Goal: Transaction & Acquisition: Purchase product/service

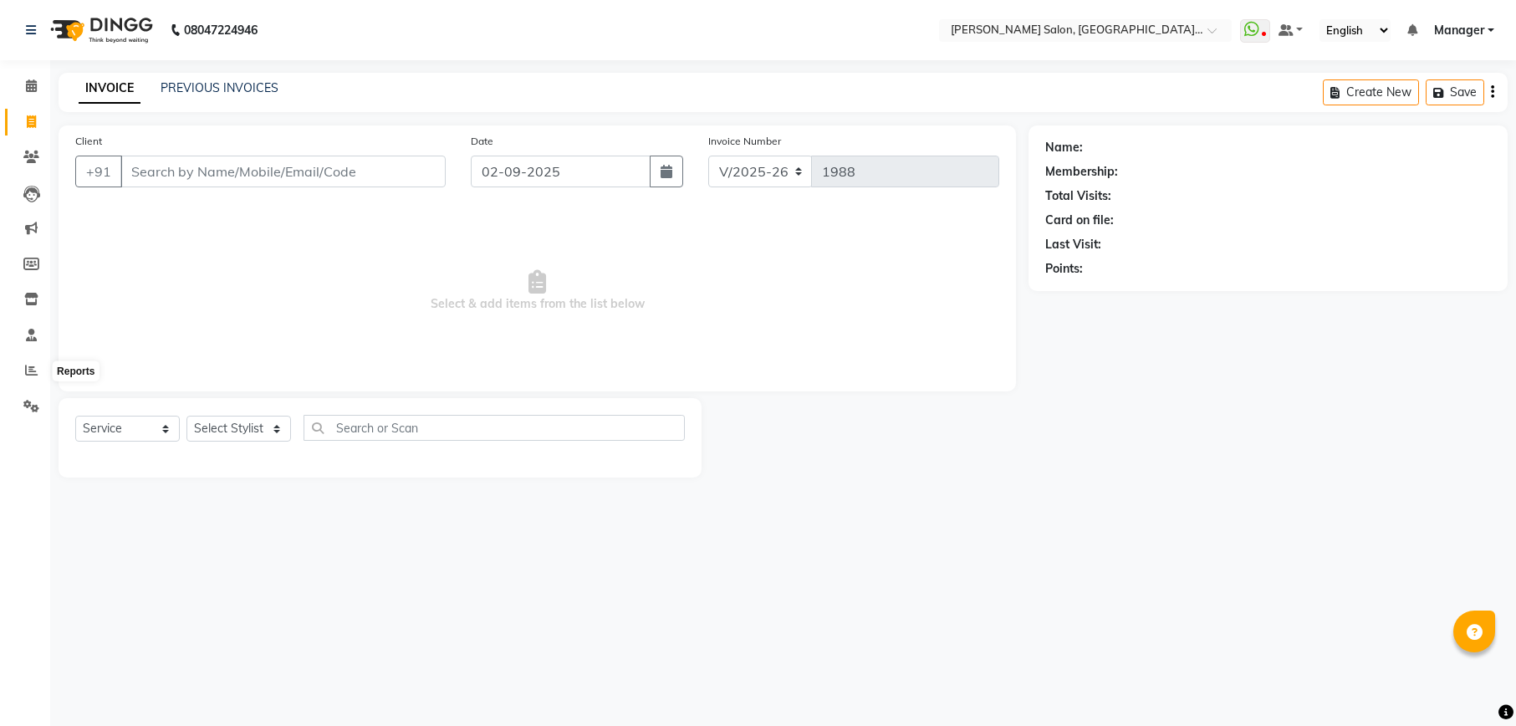
select select "6961"
select select "service"
click at [32, 329] on icon at bounding box center [31, 335] width 11 height 13
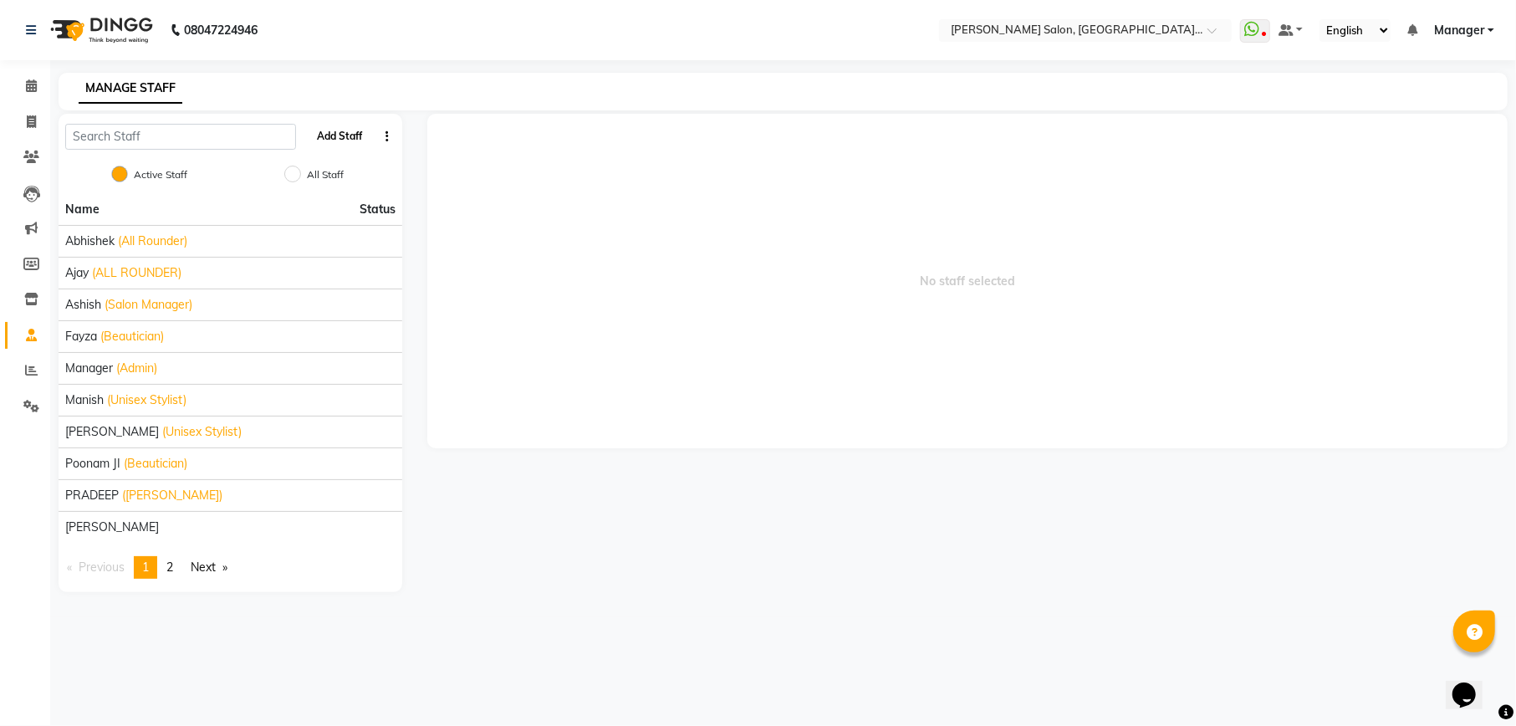
click at [348, 137] on button "Add Staff" at bounding box center [340, 136] width 59 height 28
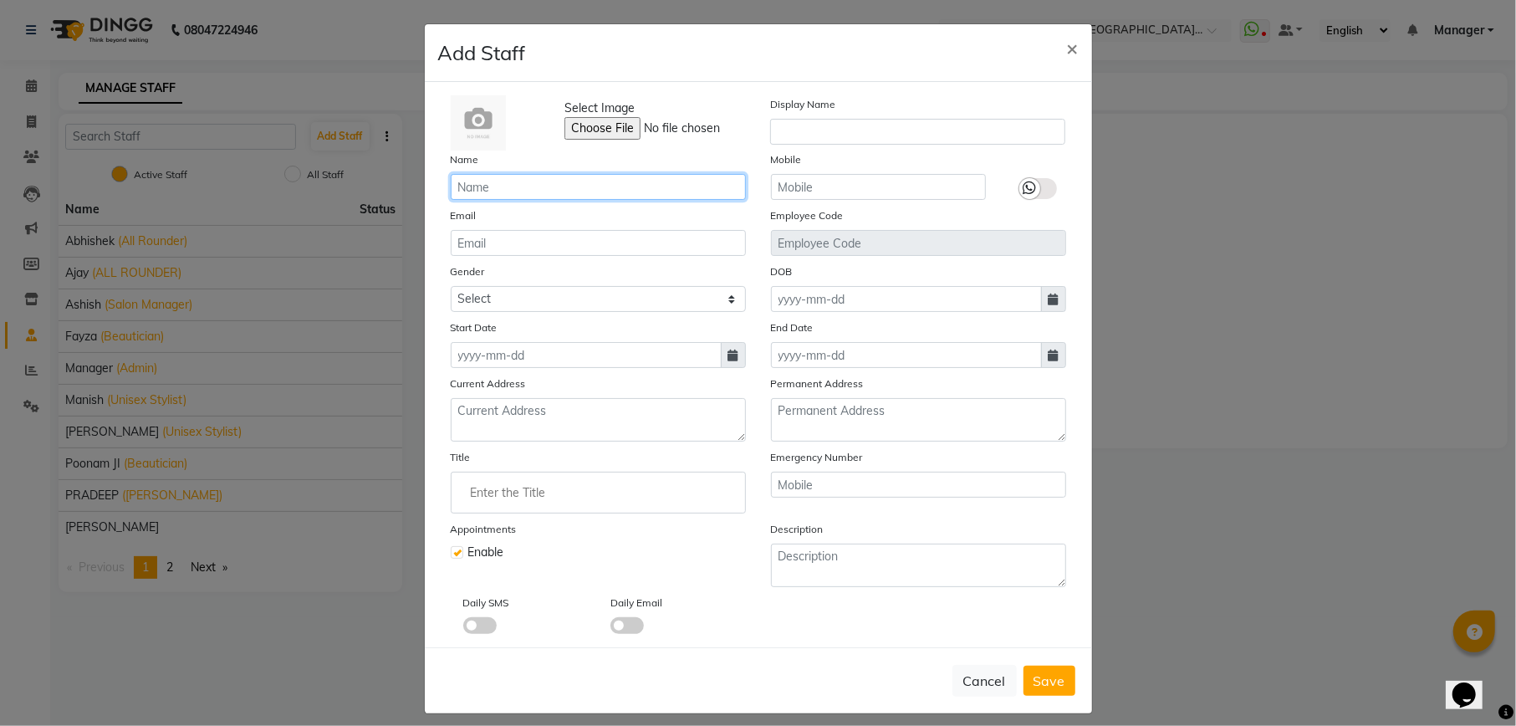
click at [544, 185] on input "text" at bounding box center [598, 187] width 295 height 26
type input "s"
type input "[PERSON_NAME]"
click at [819, 192] on input "text" at bounding box center [878, 187] width 215 height 26
type input "8287079188"
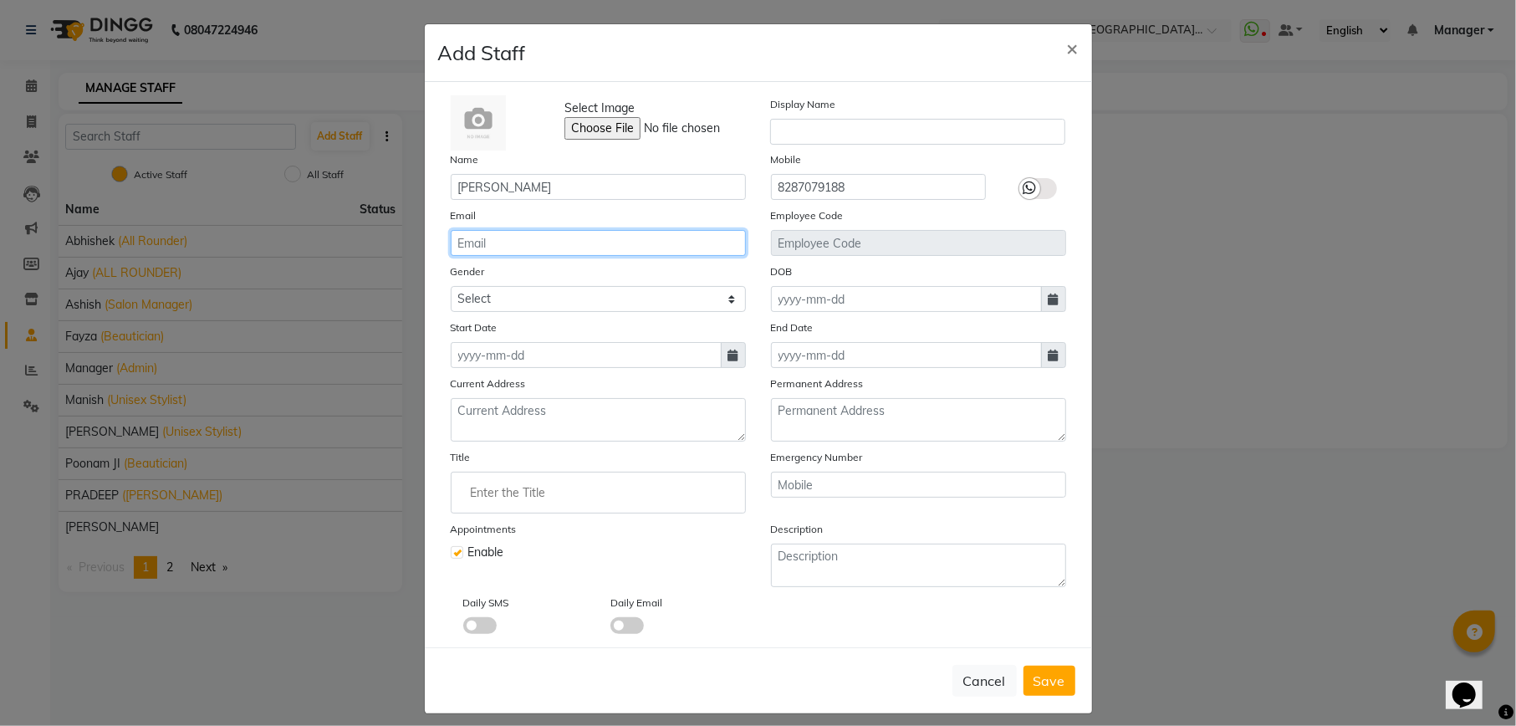
click at [520, 245] on input "email" at bounding box center [598, 243] width 295 height 26
type input "sonamprajapati093@gmail.com"
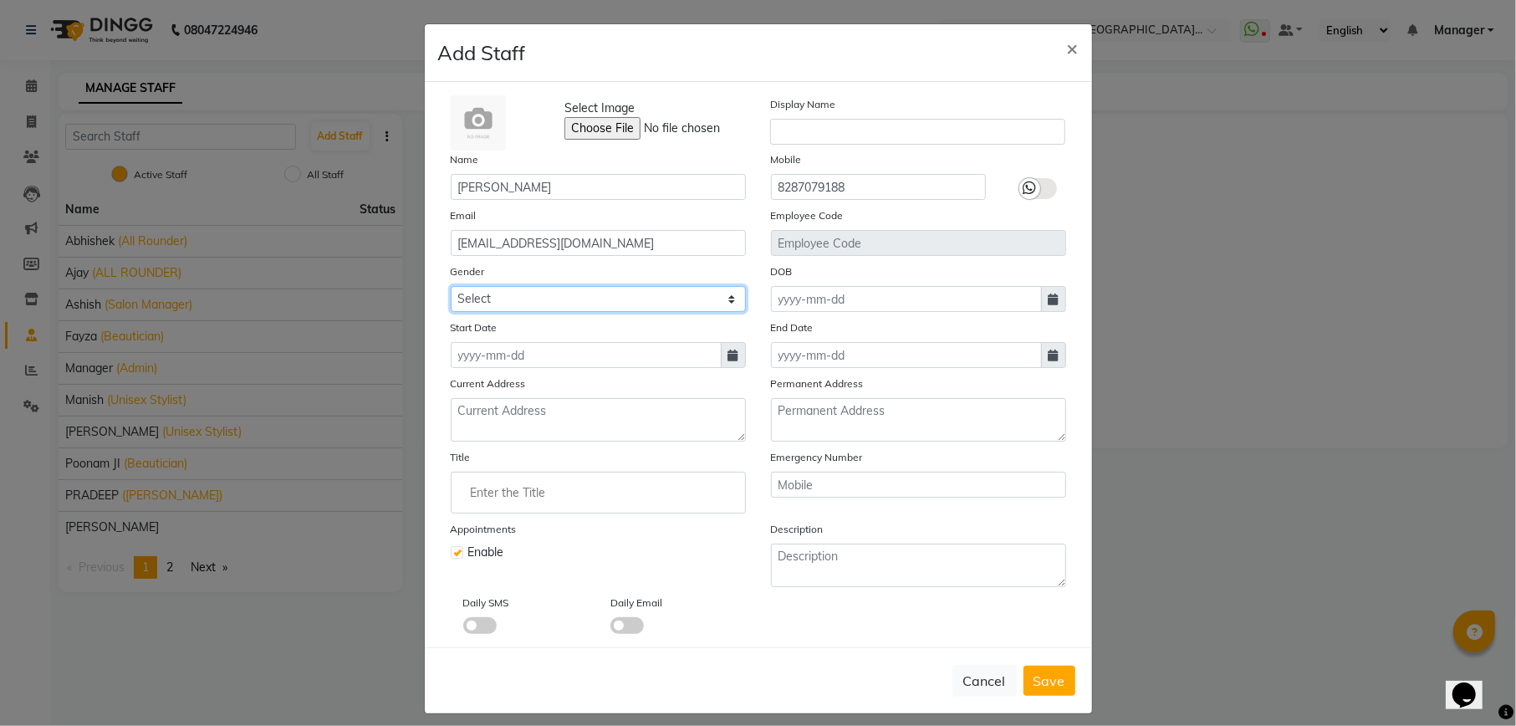
click at [468, 286] on select "Select [DEMOGRAPHIC_DATA] [DEMOGRAPHIC_DATA] Other Prefer Not To Say" at bounding box center [598, 299] width 295 height 26
select select "female"
click at [451, 286] on select "Select [DEMOGRAPHIC_DATA] [DEMOGRAPHIC_DATA] Other Prefer Not To Say" at bounding box center [598, 299] width 295 height 26
click at [843, 296] on input at bounding box center [906, 299] width 271 height 26
select select "9"
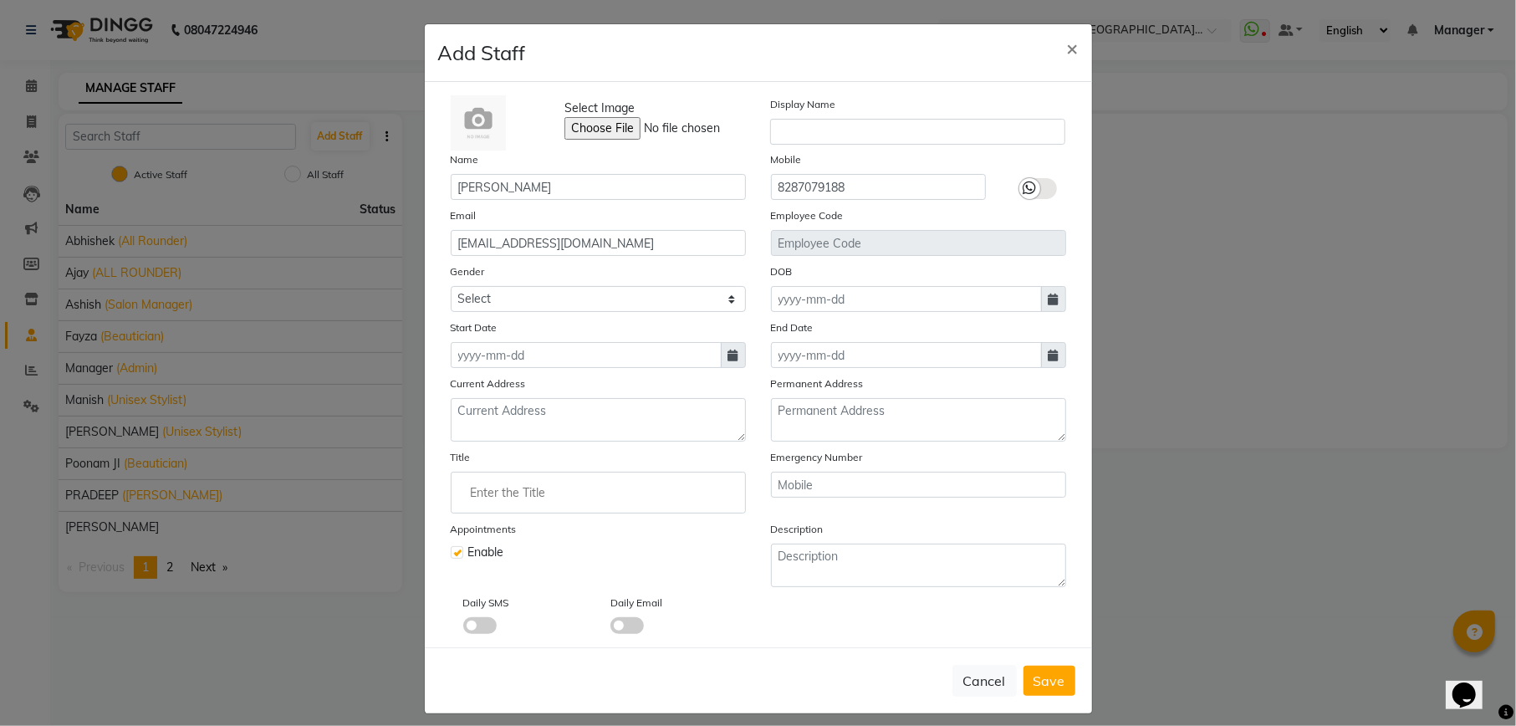
select select "2025"
click at [772, 338] on div at bounding box center [788, 331] width 33 height 27
click at [778, 334] on button "Previous month" at bounding box center [785, 331] width 14 height 27
select select "8"
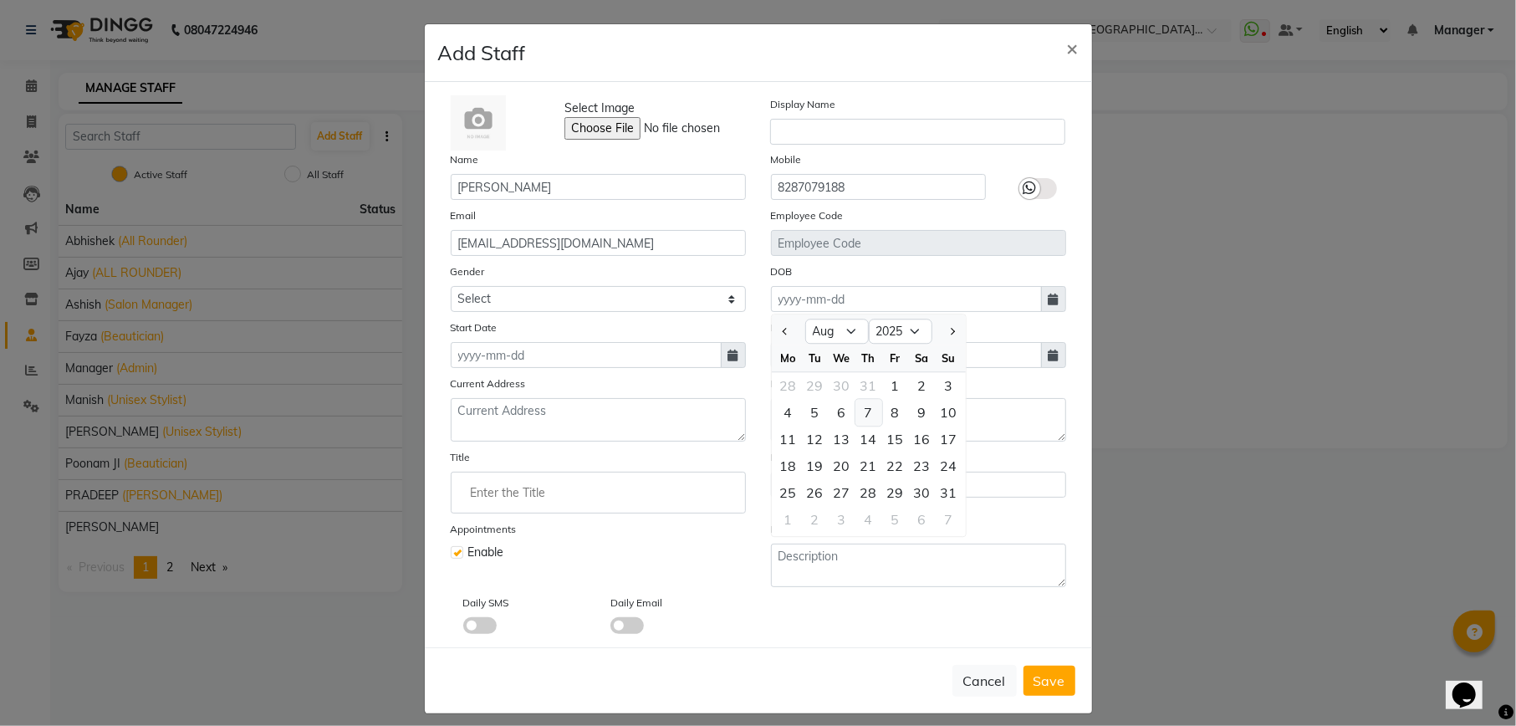
click at [855, 416] on div "7" at bounding box center [868, 412] width 27 height 27
type input "07-08-2025"
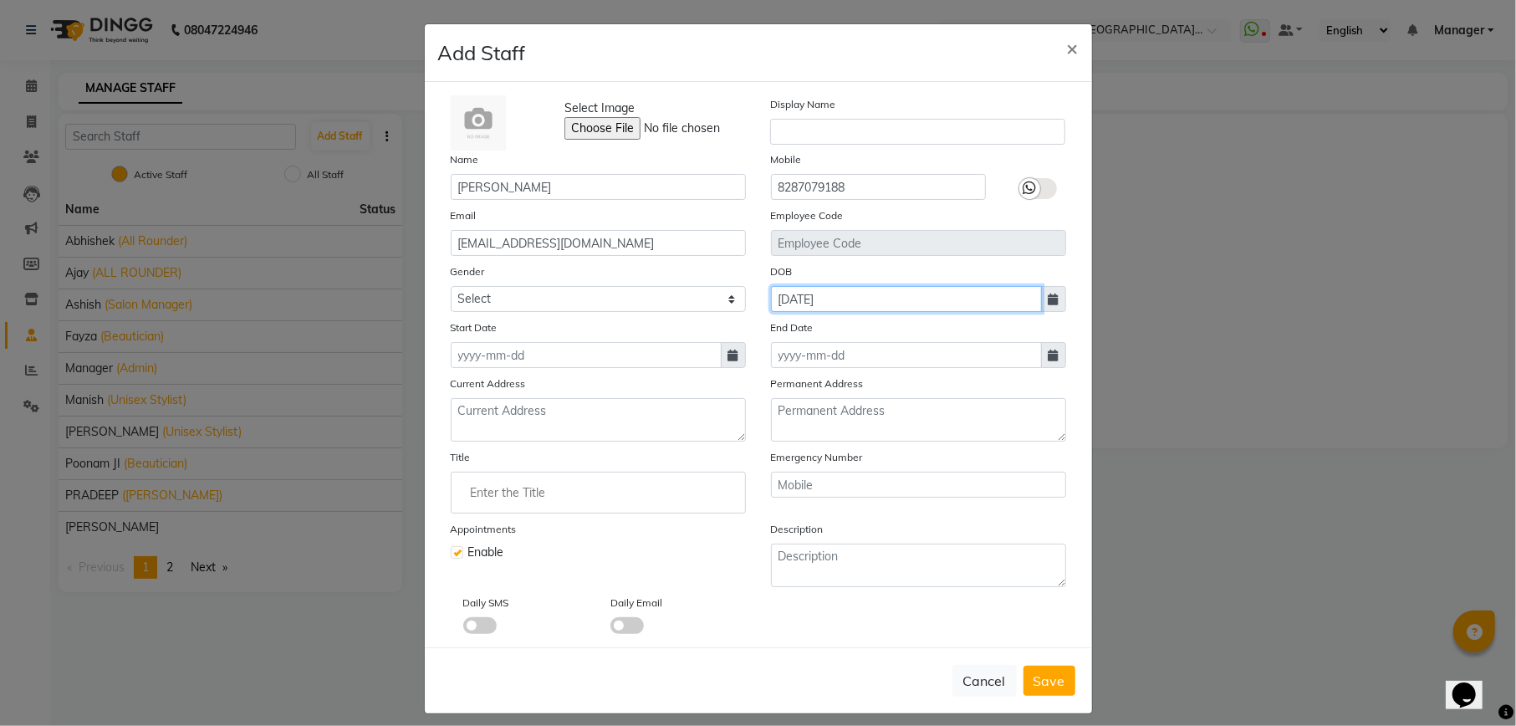
click at [900, 306] on input "07-08-2025" at bounding box center [906, 299] width 271 height 26
select select "8"
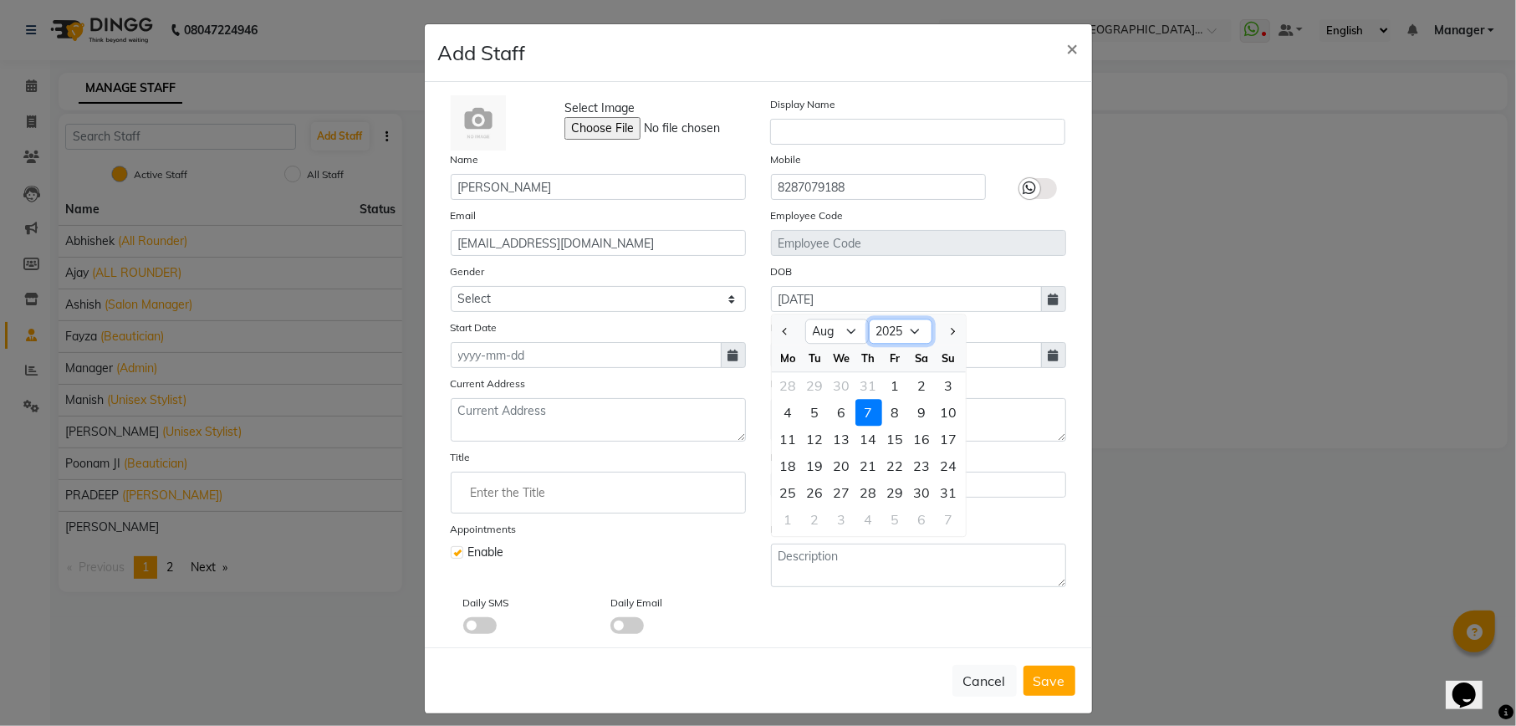
click at [907, 328] on select "1920 1921 1922 1923 1924 1925 1926 1927 1928 1929 1930 1931 1932 1933 1934 1935…" at bounding box center [901, 331] width 64 height 25
select select "1996"
click at [869, 319] on select "1920 1921 1922 1923 1924 1925 1926 1927 1928 1929 1930 1931 1932 1933 1934 1935…" at bounding box center [901, 331] width 64 height 25
click at [995, 584] on textarea at bounding box center [918, 565] width 295 height 43
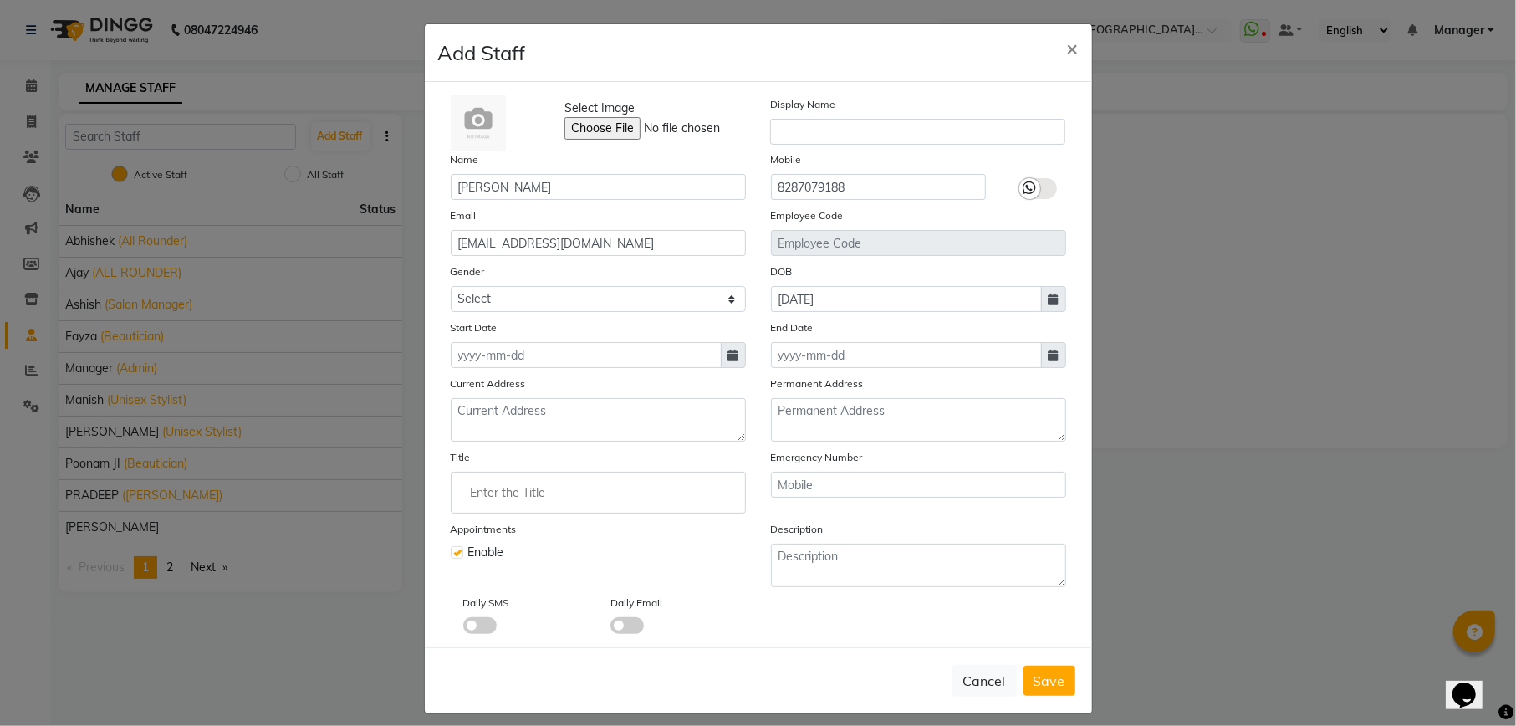
click at [537, 493] on input "Enter the Title" at bounding box center [598, 492] width 280 height 33
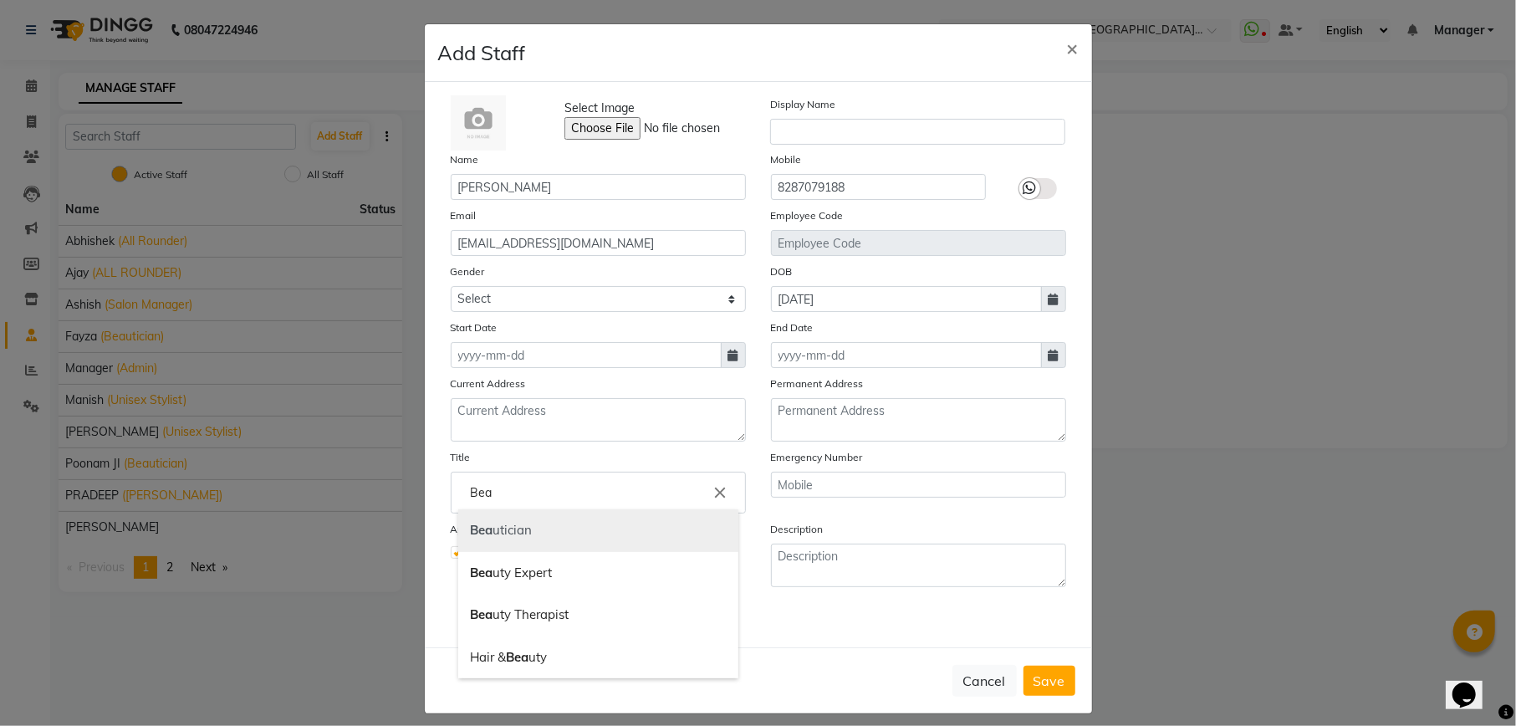
click at [546, 536] on link "Bea utician" at bounding box center [598, 530] width 280 height 43
type input "Beautician"
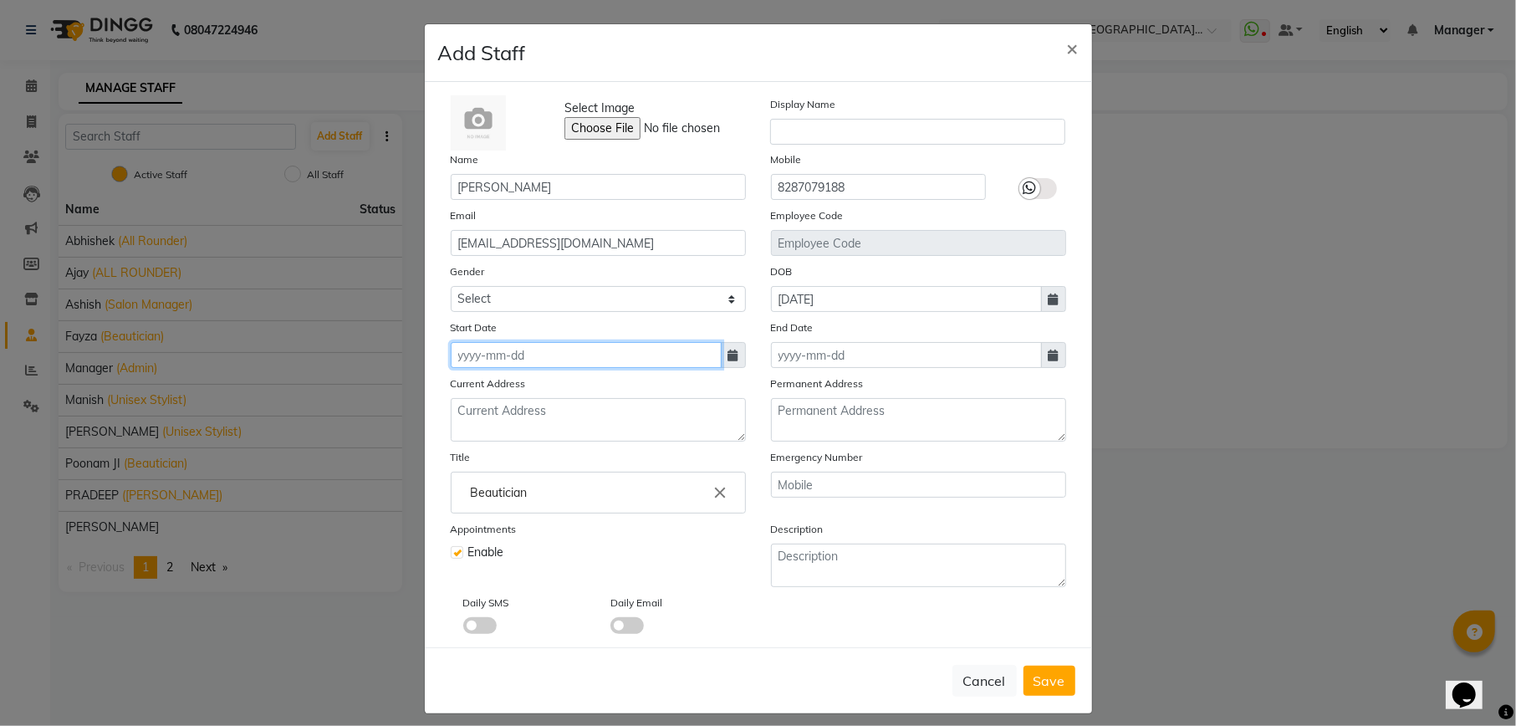
click at [586, 342] on input at bounding box center [586, 355] width 271 height 26
select select "9"
select select "2025"
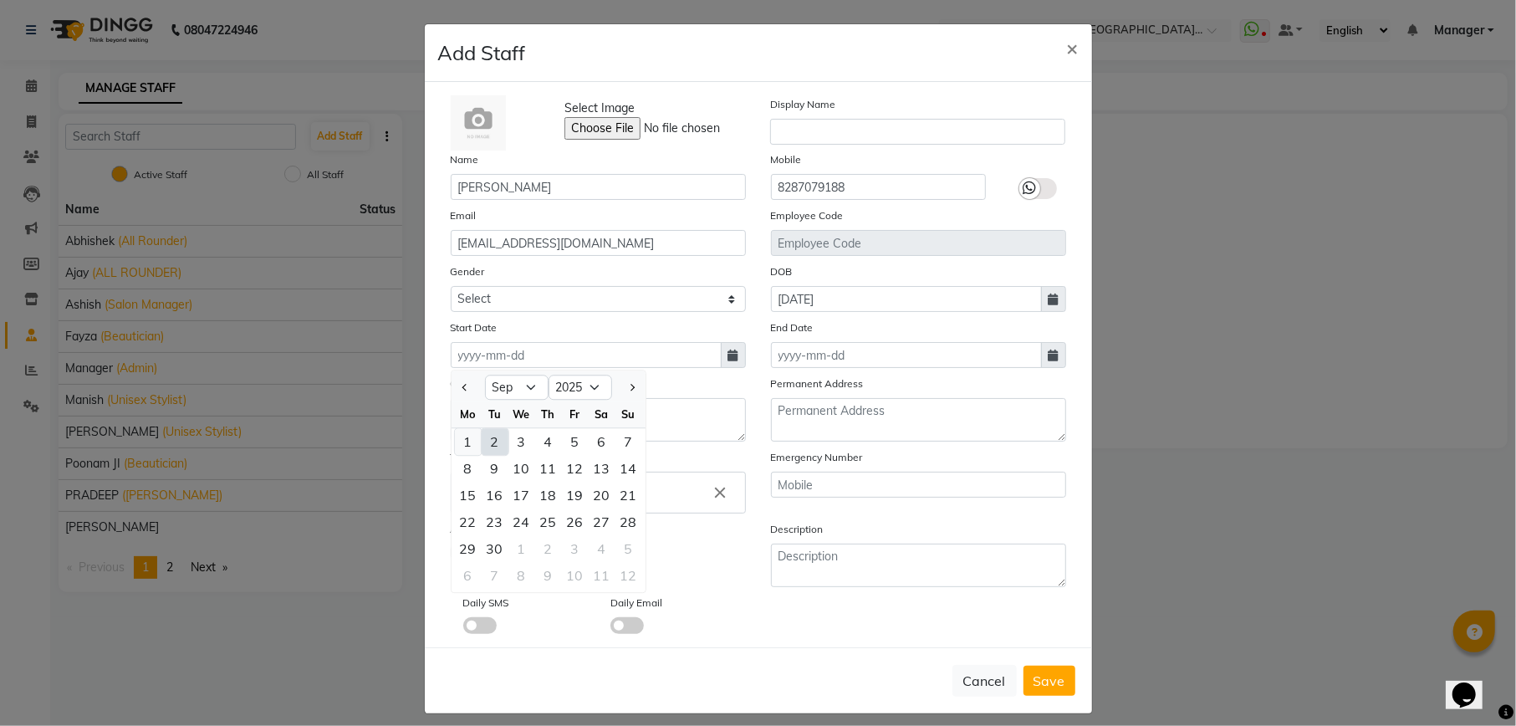
click at [455, 435] on div "1" at bounding box center [468, 441] width 27 height 27
type input "01-09-2025"
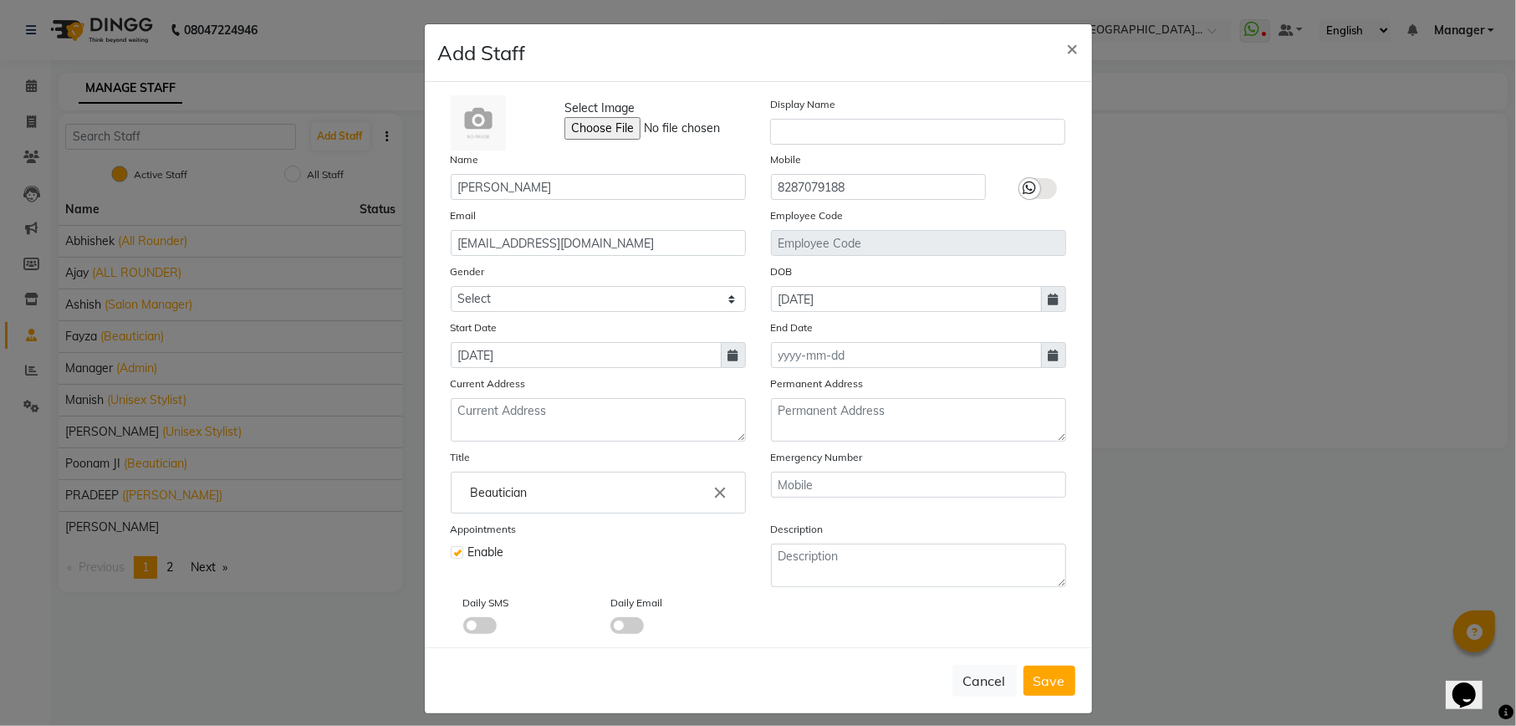
click at [619, 617] on span at bounding box center [626, 625] width 33 height 17
click at [610, 628] on input "checkbox" at bounding box center [610, 628] width 0 height 0
click at [1035, 182] on label at bounding box center [1038, 188] width 38 height 21
click at [0, 0] on input "checkbox" at bounding box center [0, 0] width 0 height 0
click at [1039, 672] on span "Save" at bounding box center [1050, 680] width 32 height 17
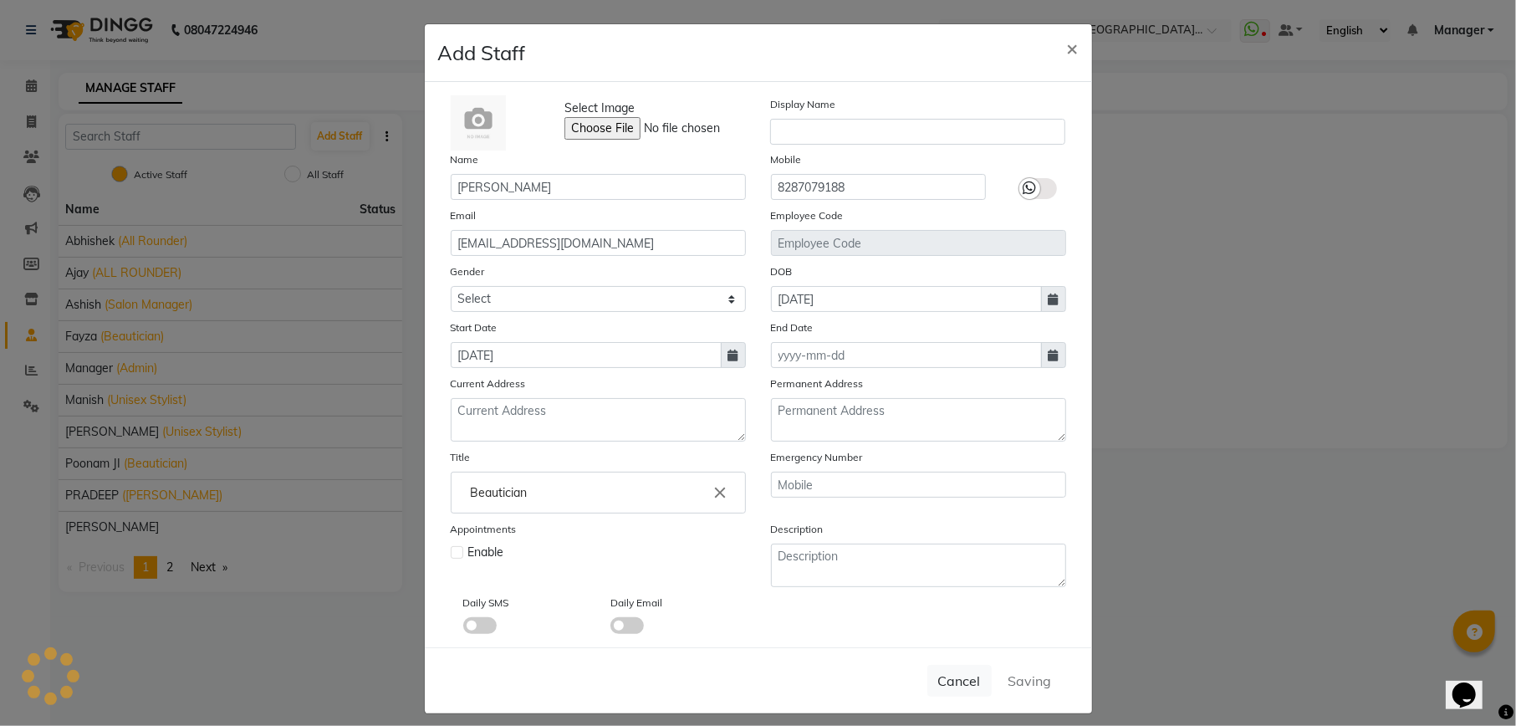
select select
checkbox input "false"
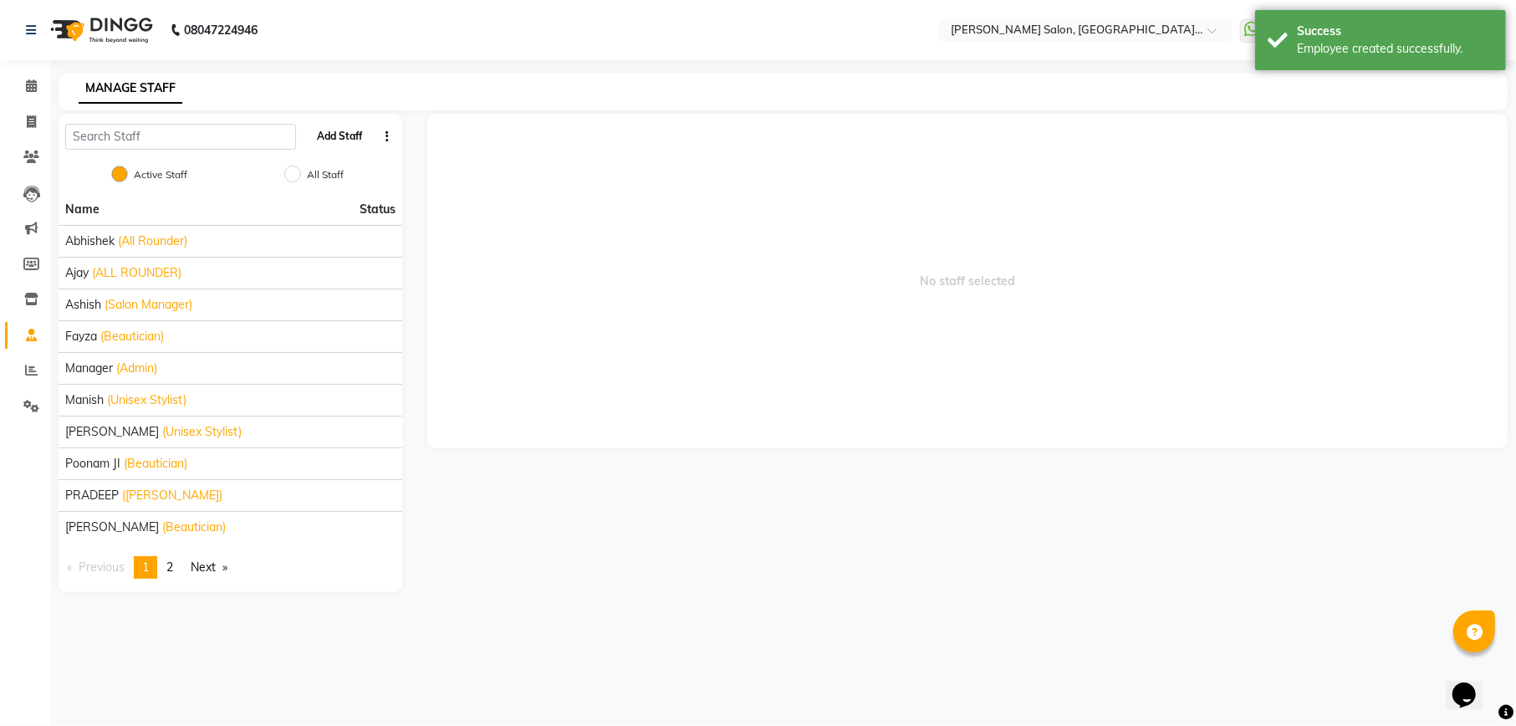
click at [345, 138] on button "Add Staff" at bounding box center [340, 136] width 59 height 28
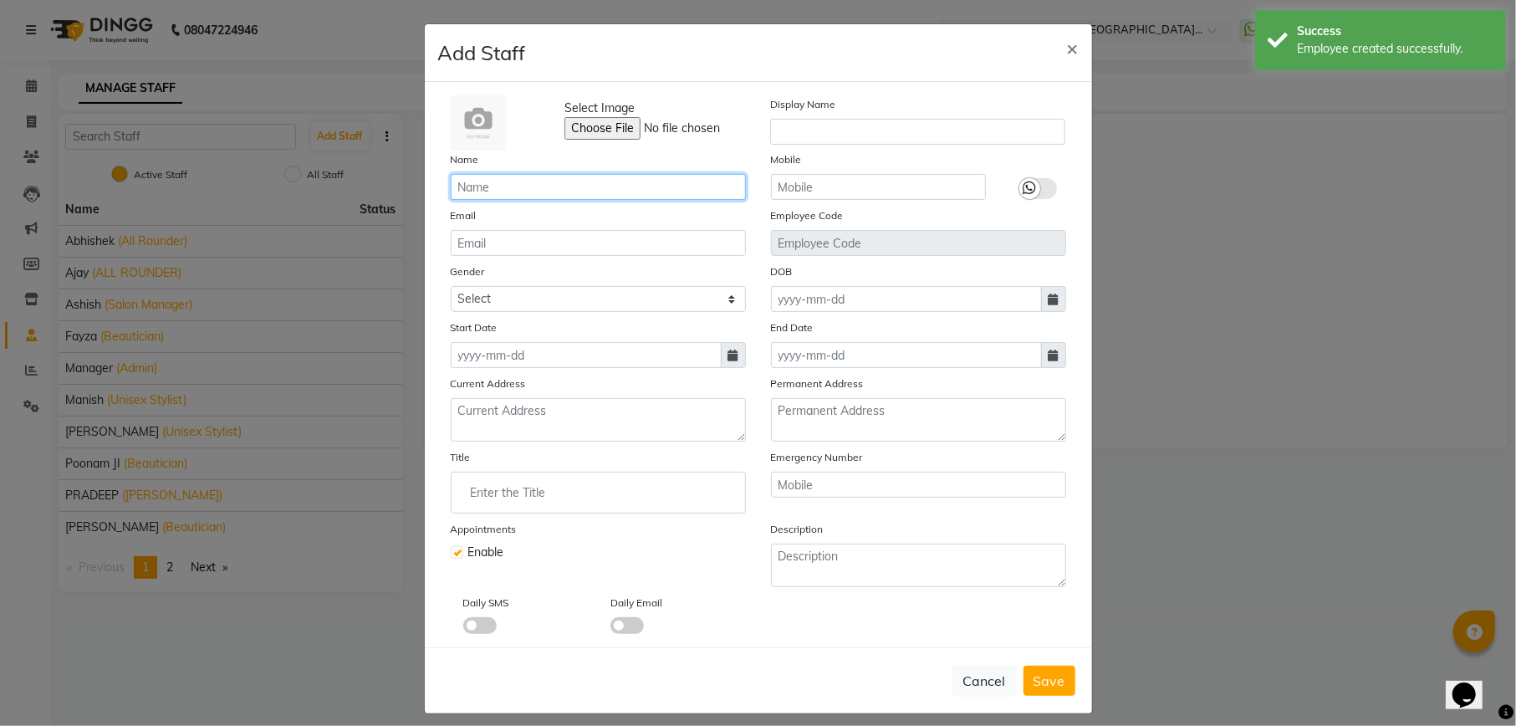
click at [533, 188] on input "text" at bounding box center [598, 187] width 295 height 26
type input "Akash"
click at [794, 176] on input "text" at bounding box center [878, 187] width 215 height 26
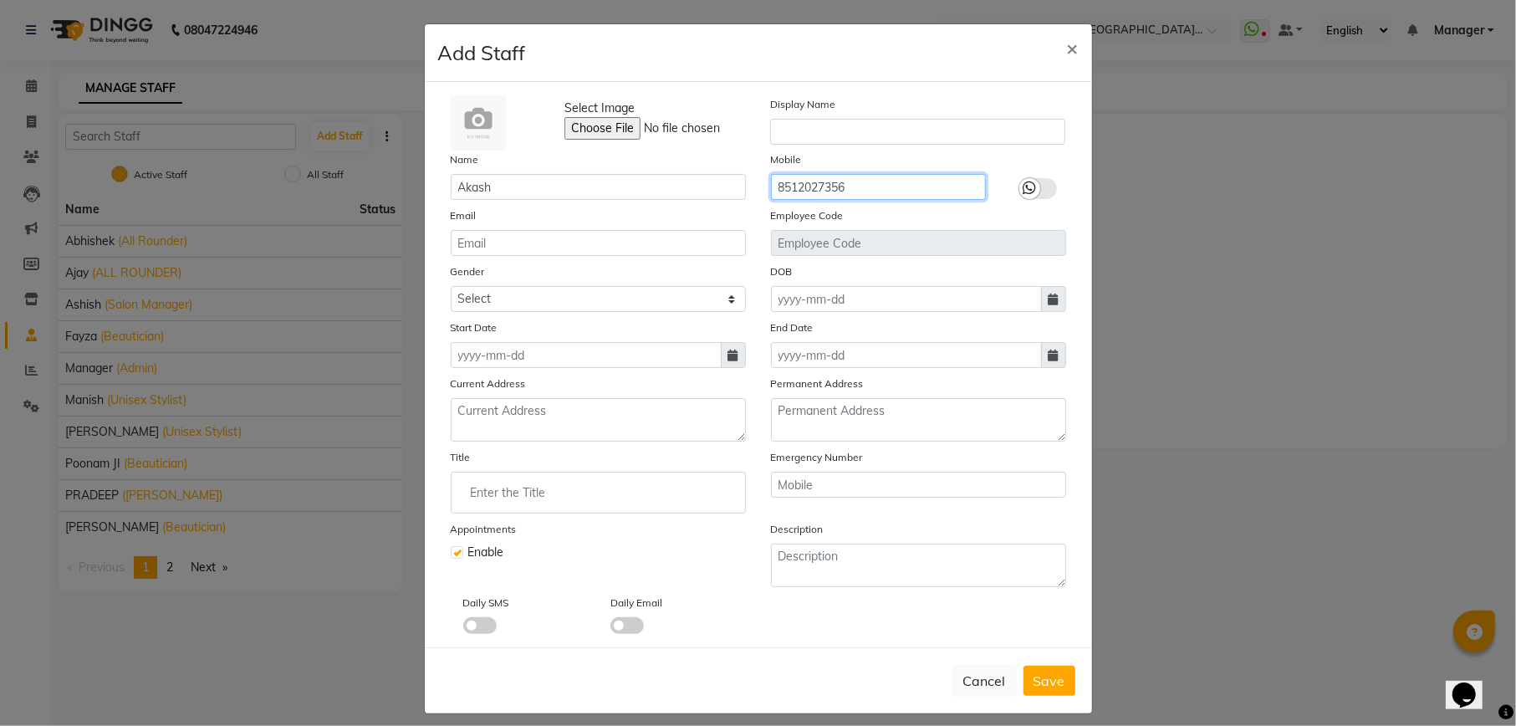
type input "8512027356"
click at [1030, 186] on div at bounding box center [1029, 188] width 21 height 21
click at [0, 0] on input "checkbox" at bounding box center [0, 0] width 0 height 0
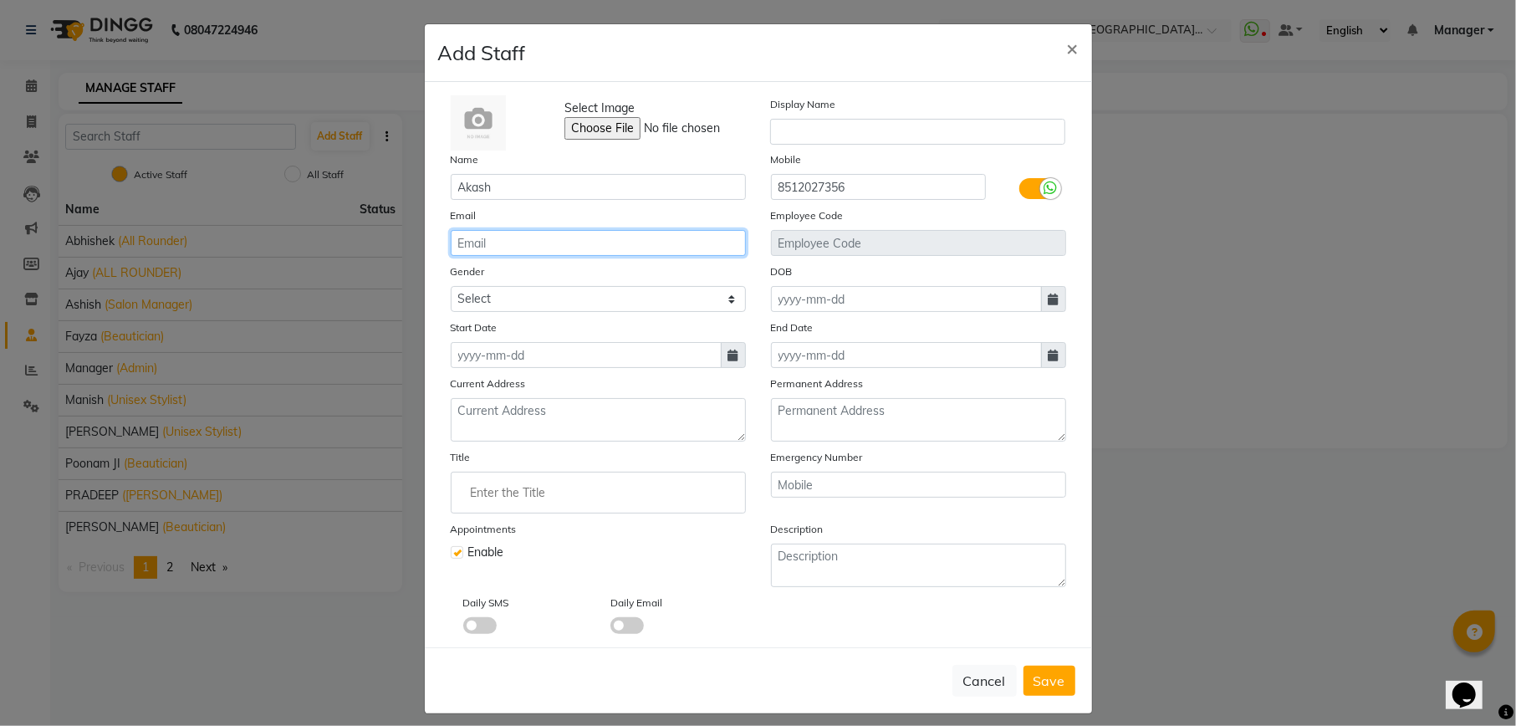
click at [537, 238] on input "email" at bounding box center [598, 243] width 295 height 26
type input "akashsingh6456@gmail.com"
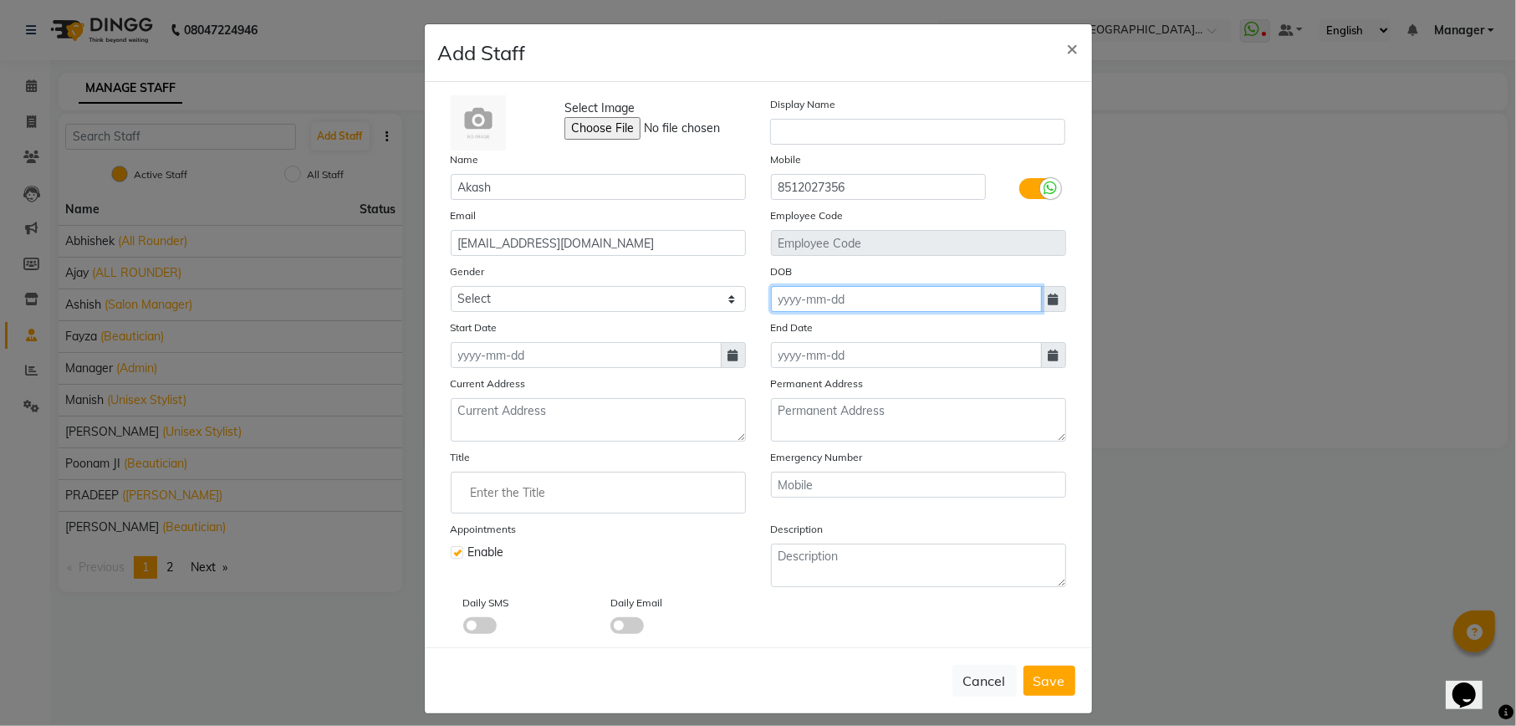
click at [898, 298] on input at bounding box center [906, 299] width 271 height 26
select select "9"
select select "2025"
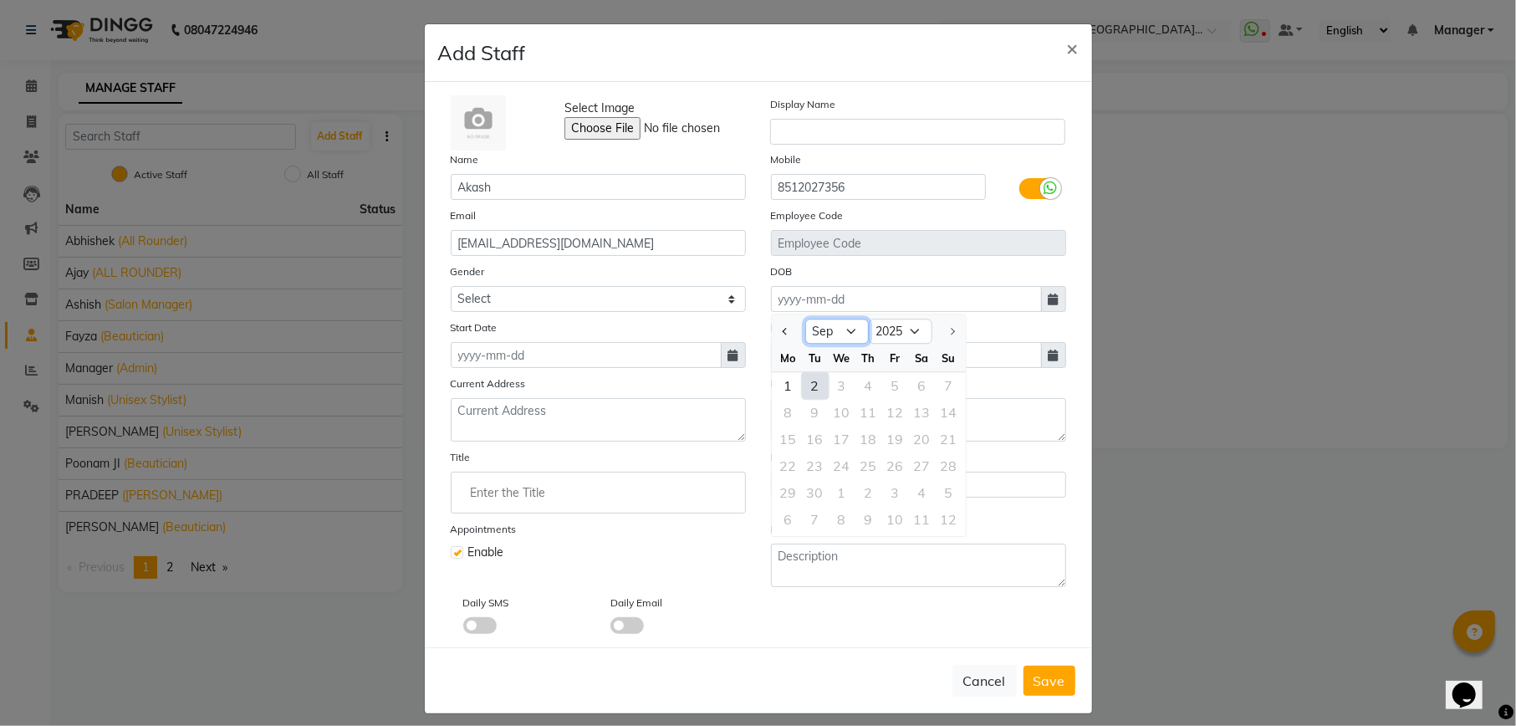
click at [816, 329] on select "Jan Feb Mar Apr May Jun Jul Aug Sep" at bounding box center [837, 331] width 64 height 25
select select "2"
click at [805, 319] on select "Jan Feb Mar Apr May Jun Jul Aug Sep" at bounding box center [837, 331] width 64 height 25
click at [898, 331] on select "1920 1921 1922 1923 1924 1925 1926 1927 1928 1929 1930 1931 1932 1933 1934 1935…" at bounding box center [901, 331] width 64 height 25
select select "2001"
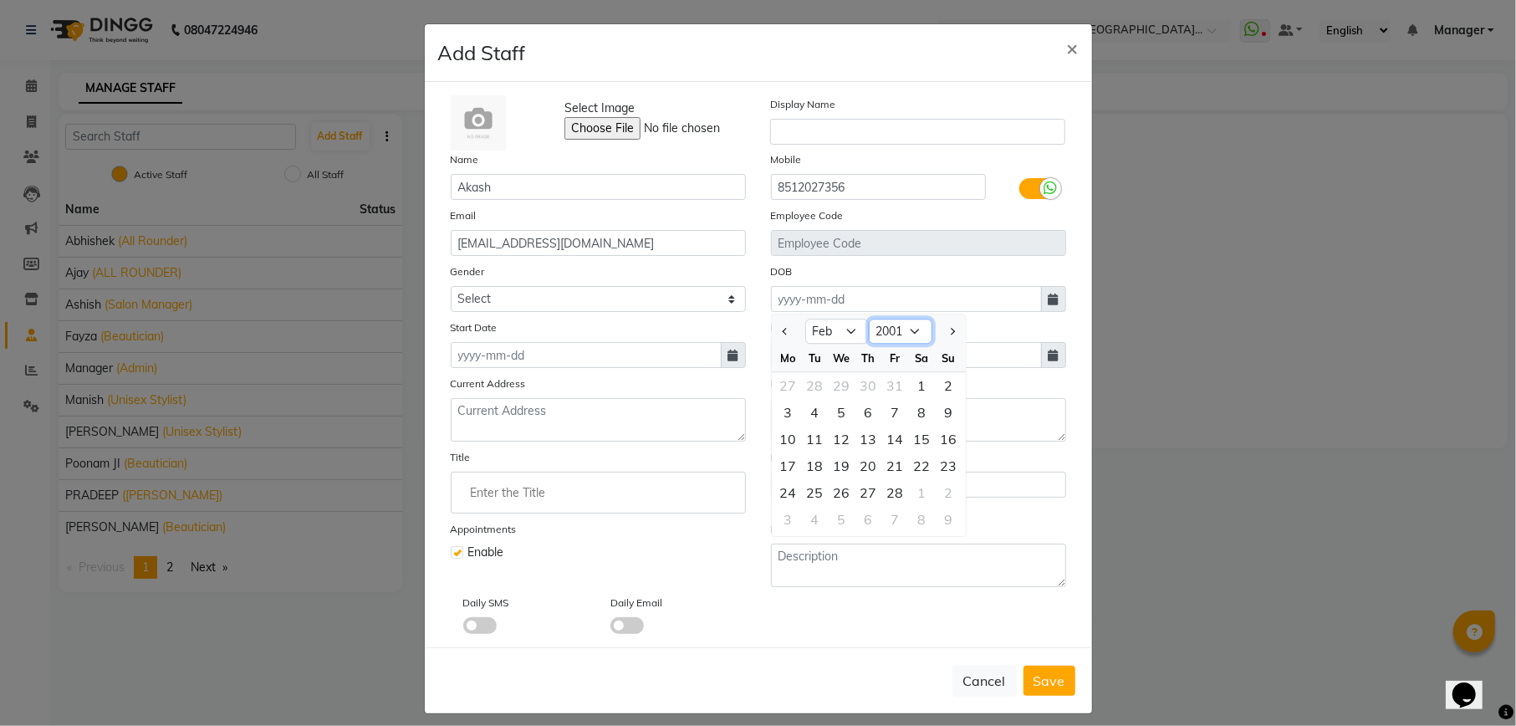
click at [869, 319] on select "1920 1921 1922 1923 1924 1925 1926 1927 1928 1929 1930 1931 1932 1933 1934 1935…" at bounding box center [901, 331] width 64 height 25
click at [783, 460] on div "19" at bounding box center [788, 465] width 27 height 27
type input "19-02-2001"
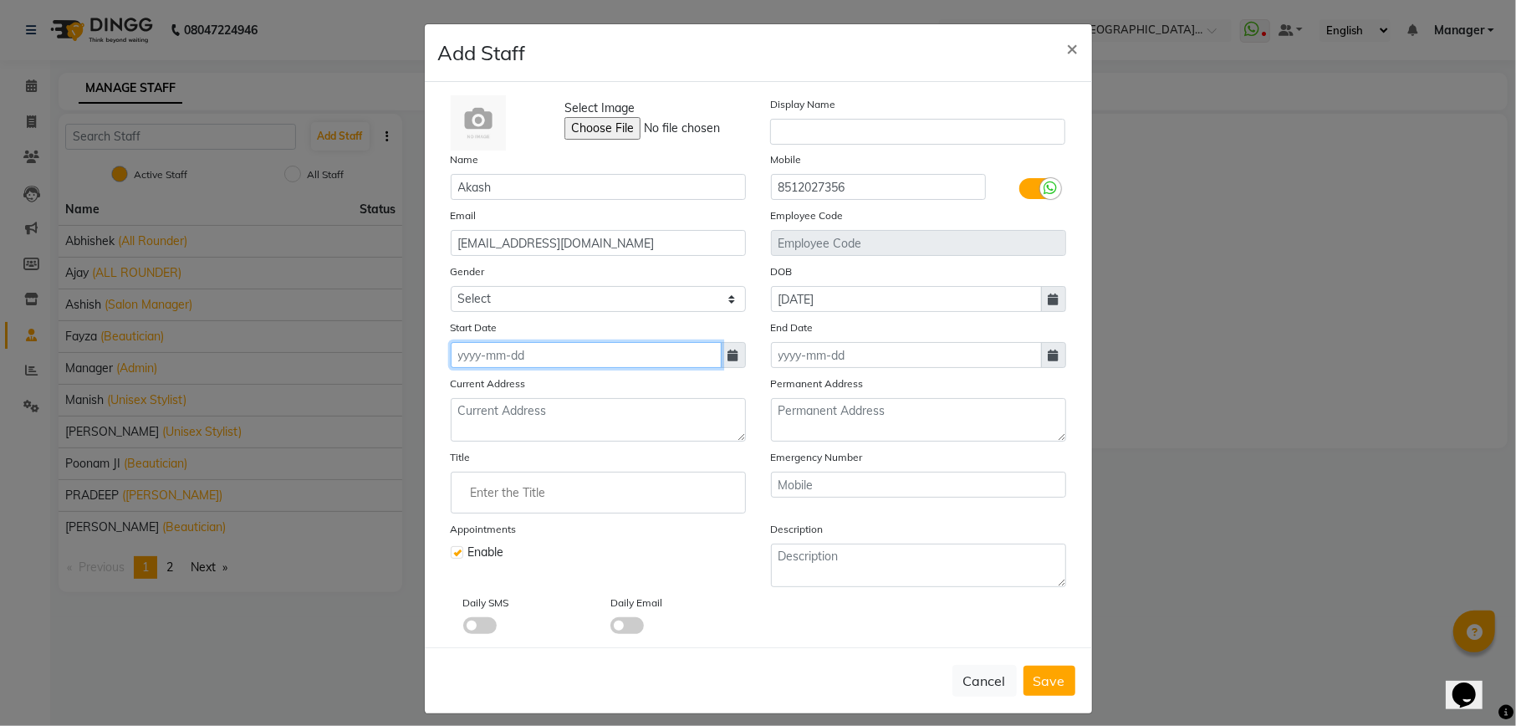
click at [513, 350] on input at bounding box center [586, 355] width 271 height 26
select select "9"
select select "2025"
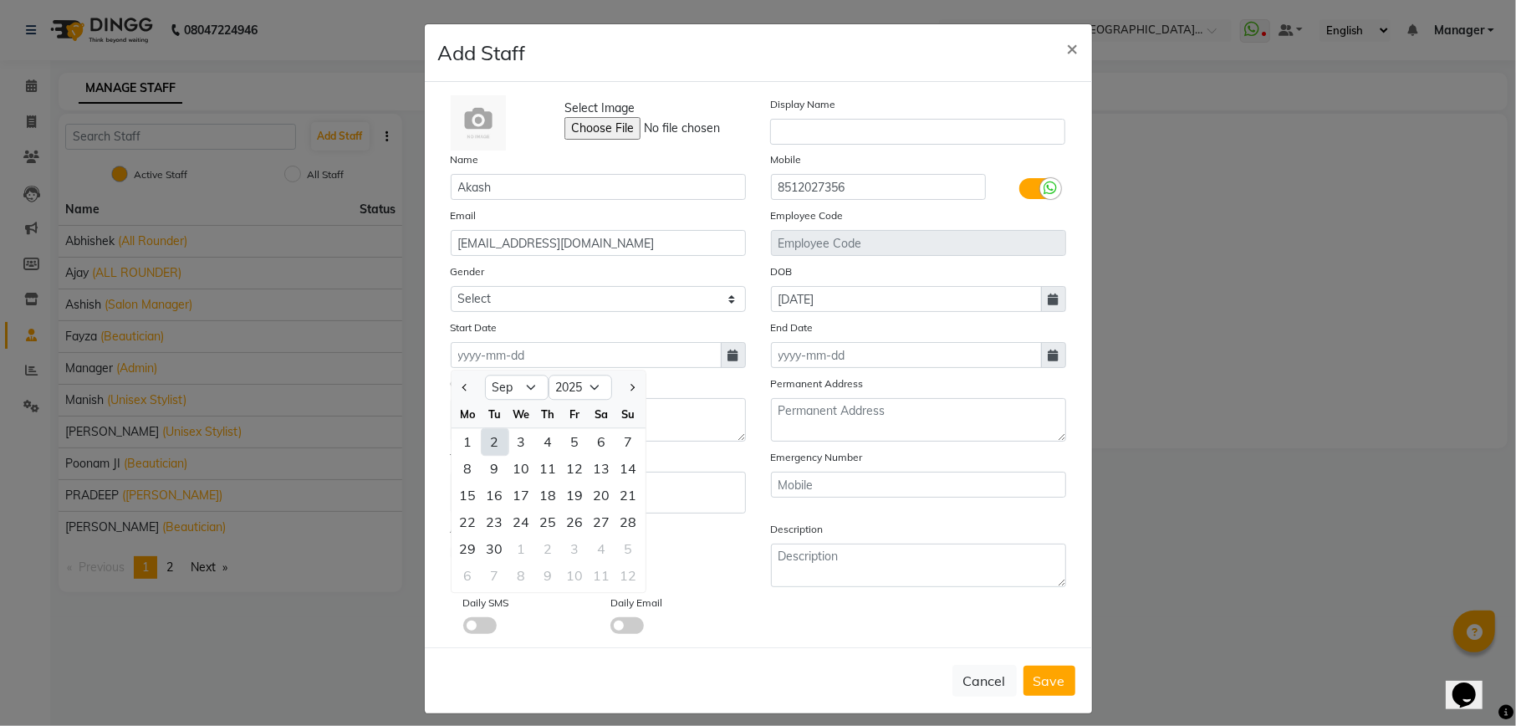
click at [482, 438] on div "2" at bounding box center [495, 441] width 27 height 27
type input "02-09-2025"
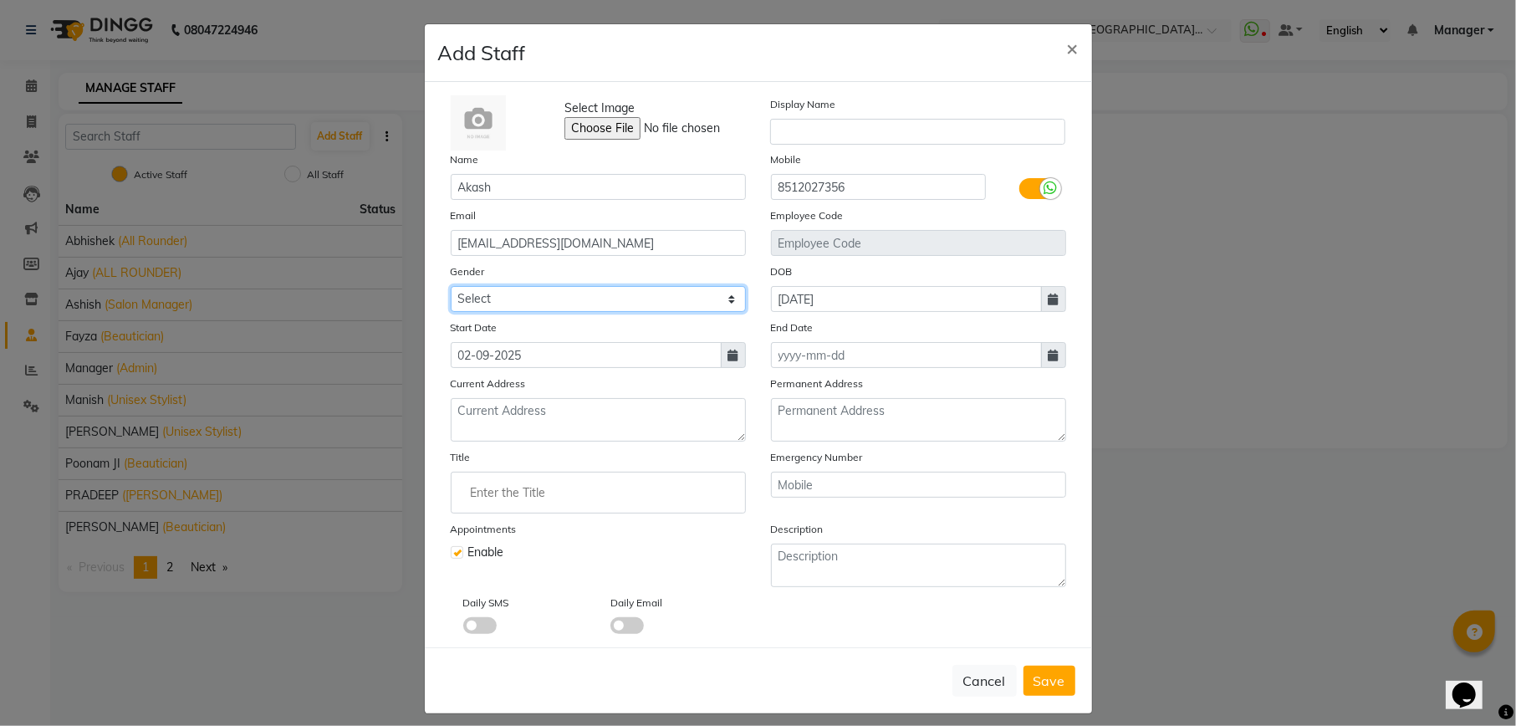
drag, startPoint x: 540, startPoint y: 291, endPoint x: 540, endPoint y: 309, distance: 17.6
click at [540, 291] on select "Select [DEMOGRAPHIC_DATA] [DEMOGRAPHIC_DATA] Other Prefer Not To Say" at bounding box center [598, 299] width 295 height 26
select select "[DEMOGRAPHIC_DATA]"
click at [451, 286] on select "Select [DEMOGRAPHIC_DATA] [DEMOGRAPHIC_DATA] Other Prefer Not To Say" at bounding box center [598, 299] width 295 height 26
click at [623, 620] on span at bounding box center [626, 625] width 33 height 17
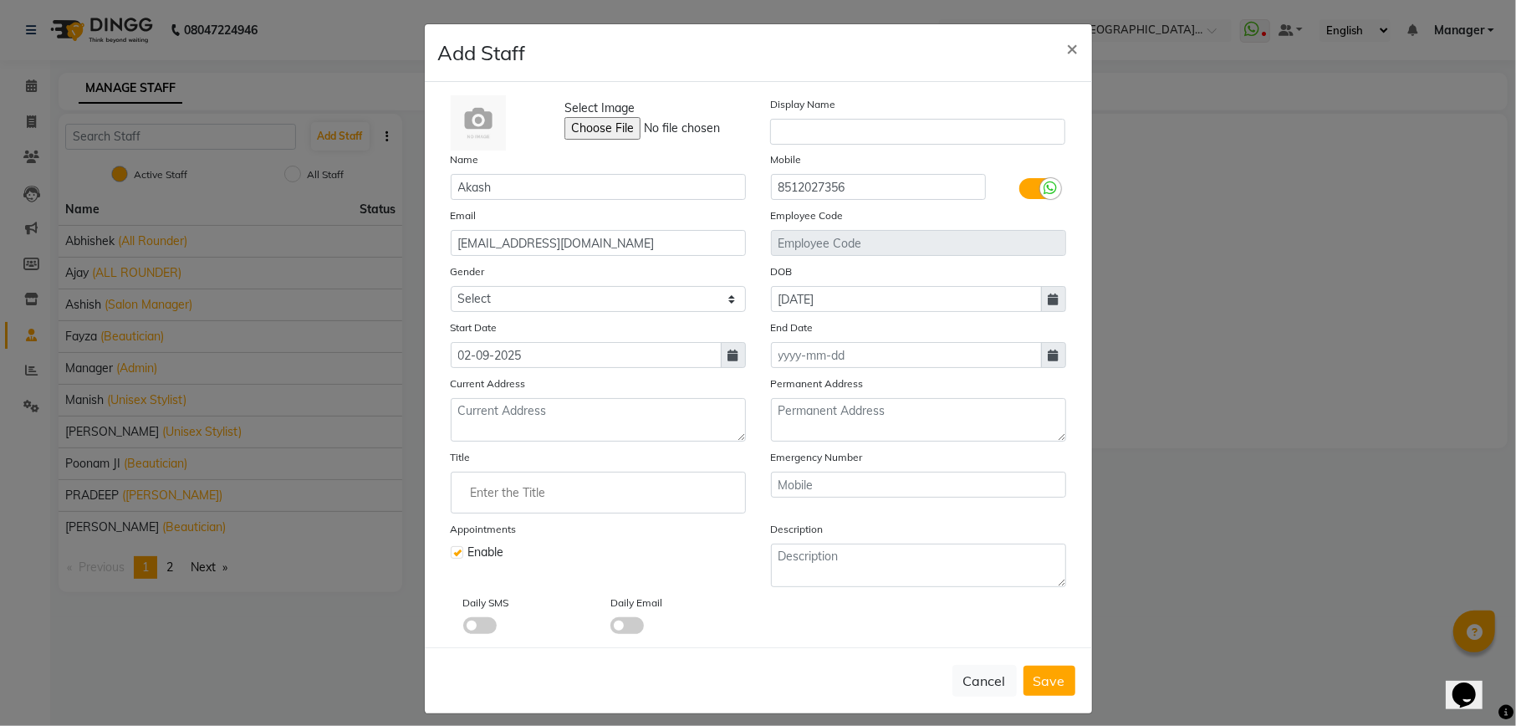
click at [610, 628] on input "checkbox" at bounding box center [610, 628] width 0 height 0
click at [508, 493] on input "Enter the Title" at bounding box center [598, 492] width 280 height 33
click at [515, 533] on link "Bar ber" at bounding box center [598, 530] width 280 height 43
type input "Barber"
click at [1034, 672] on span "Save" at bounding box center [1050, 680] width 32 height 17
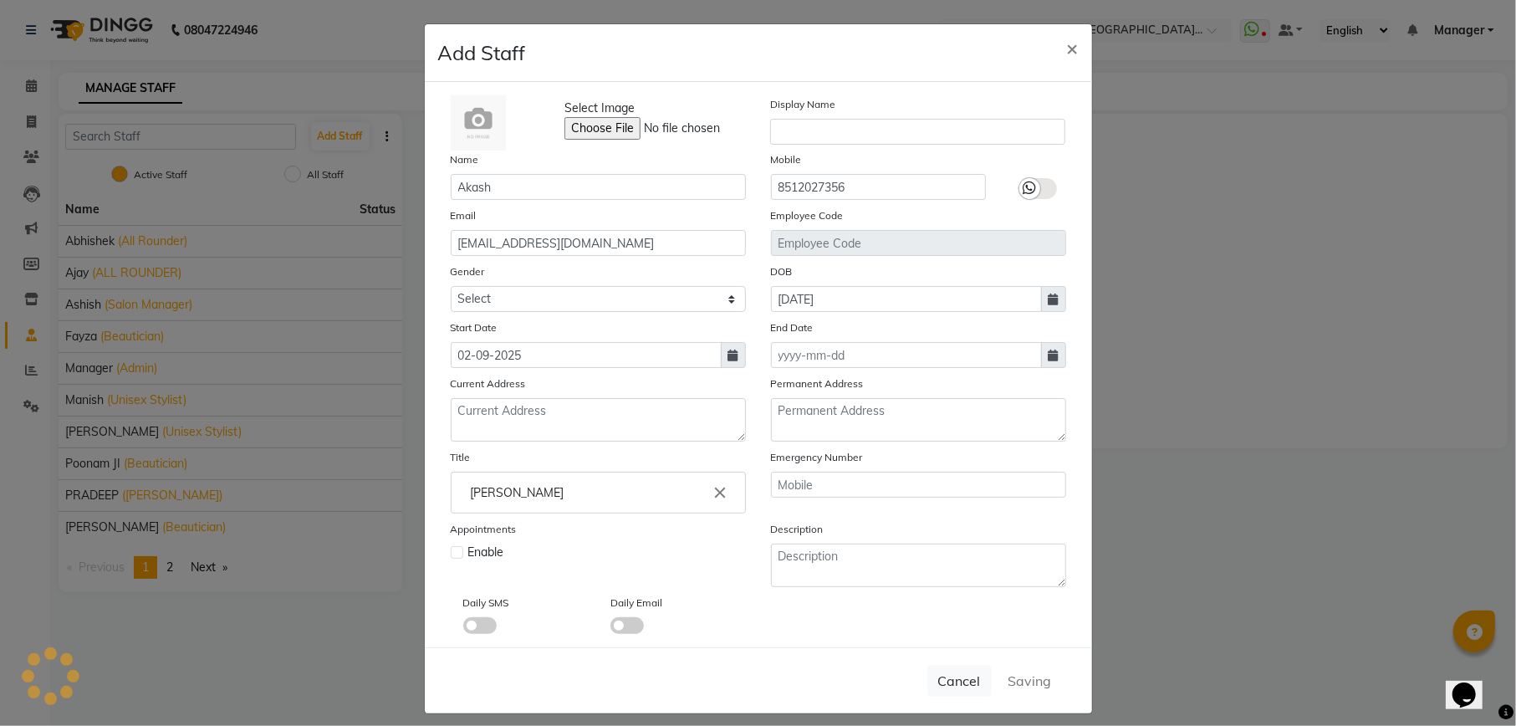
select select
checkbox input "false"
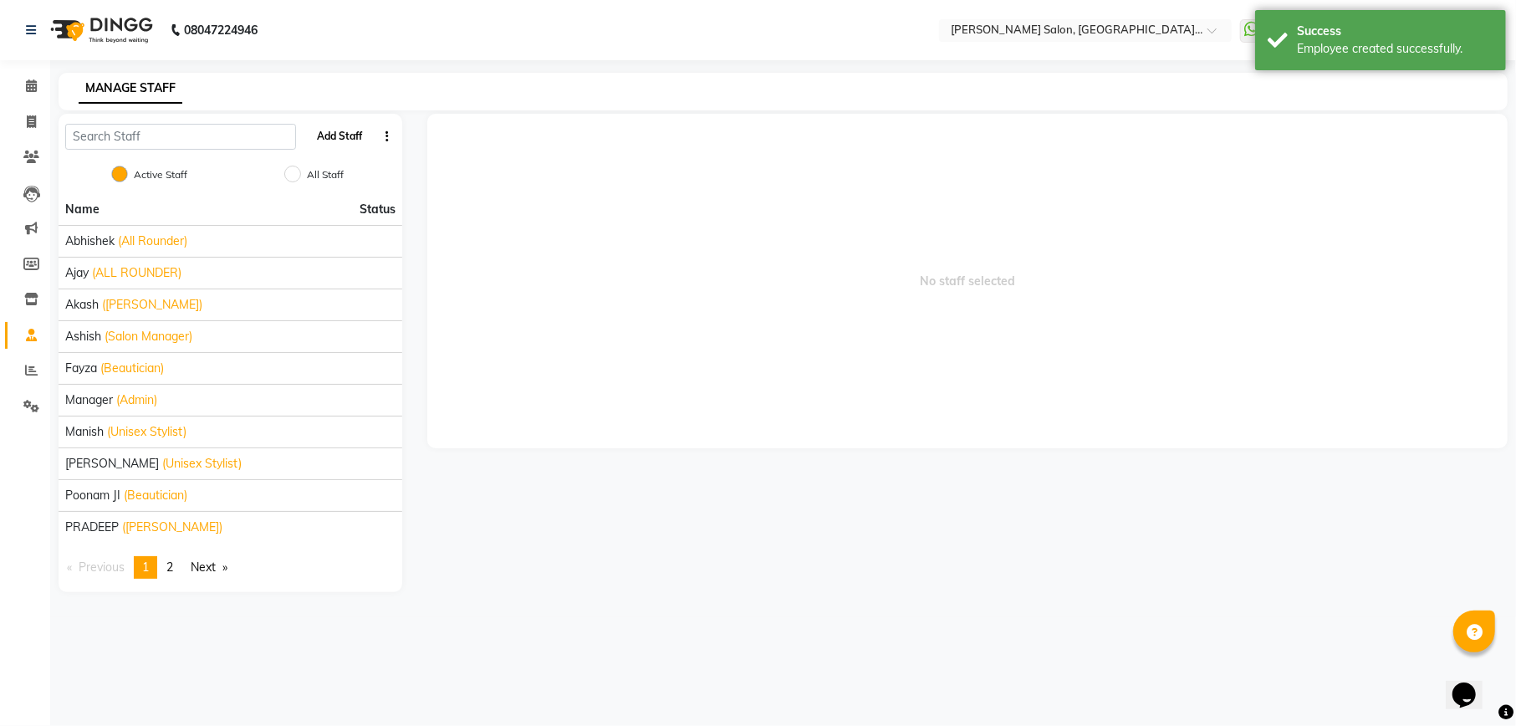
click at [343, 131] on button "Add Staff" at bounding box center [340, 136] width 59 height 28
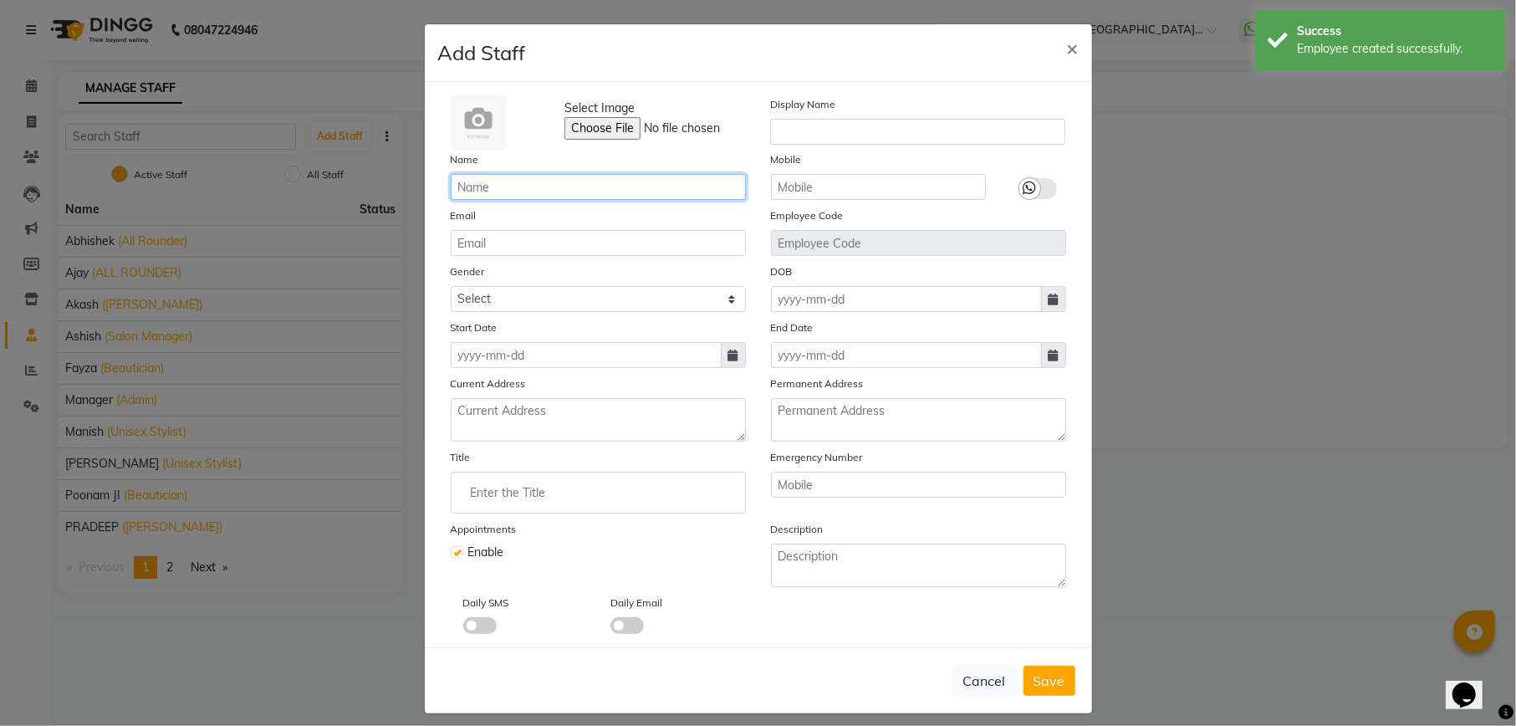
click at [540, 187] on input "text" at bounding box center [598, 187] width 295 height 26
type input "[DEMOGRAPHIC_DATA]"
click at [1038, 189] on label at bounding box center [1038, 188] width 38 height 21
click at [0, 0] on input "checkbox" at bounding box center [0, 0] width 0 height 0
click at [809, 186] on input "text" at bounding box center [878, 187] width 215 height 26
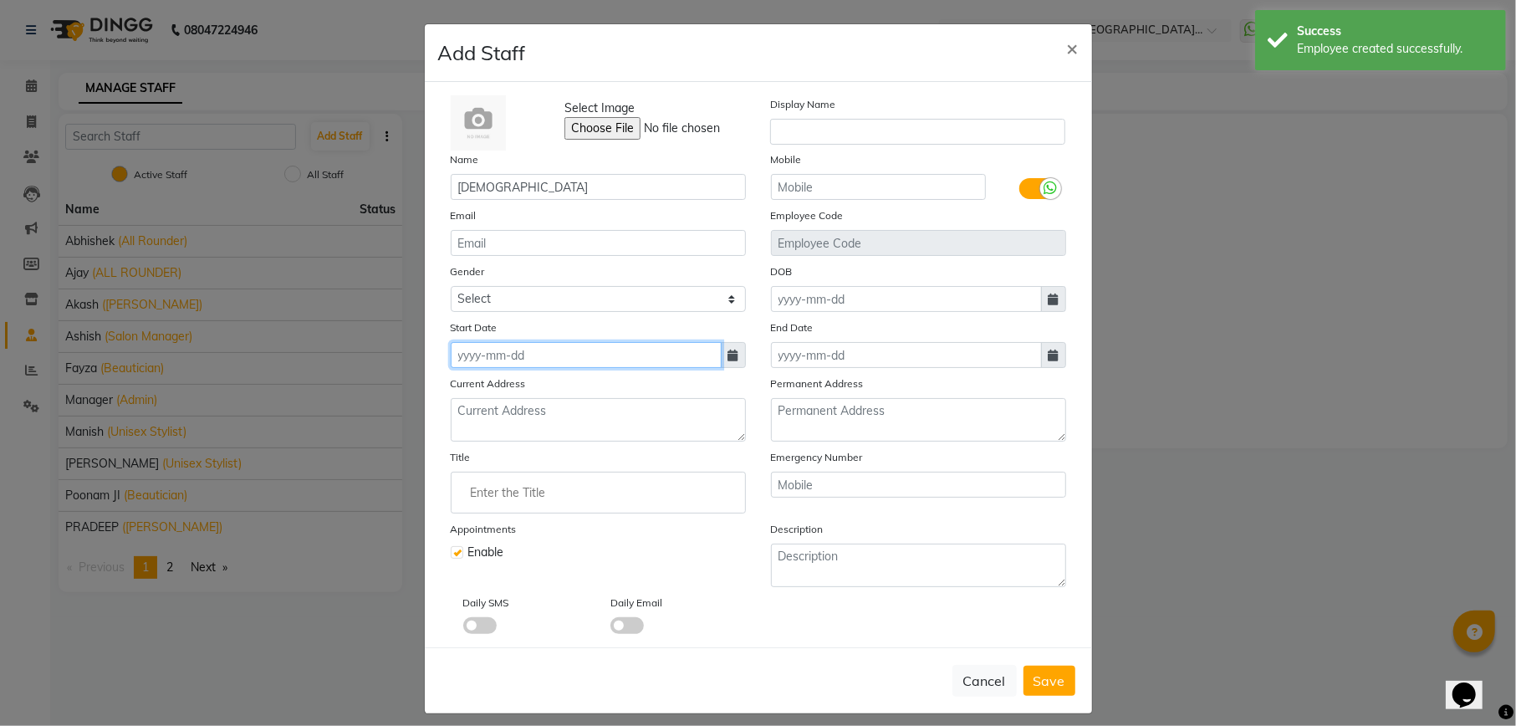
click at [525, 345] on input at bounding box center [586, 355] width 271 height 26
select select "9"
select select "2025"
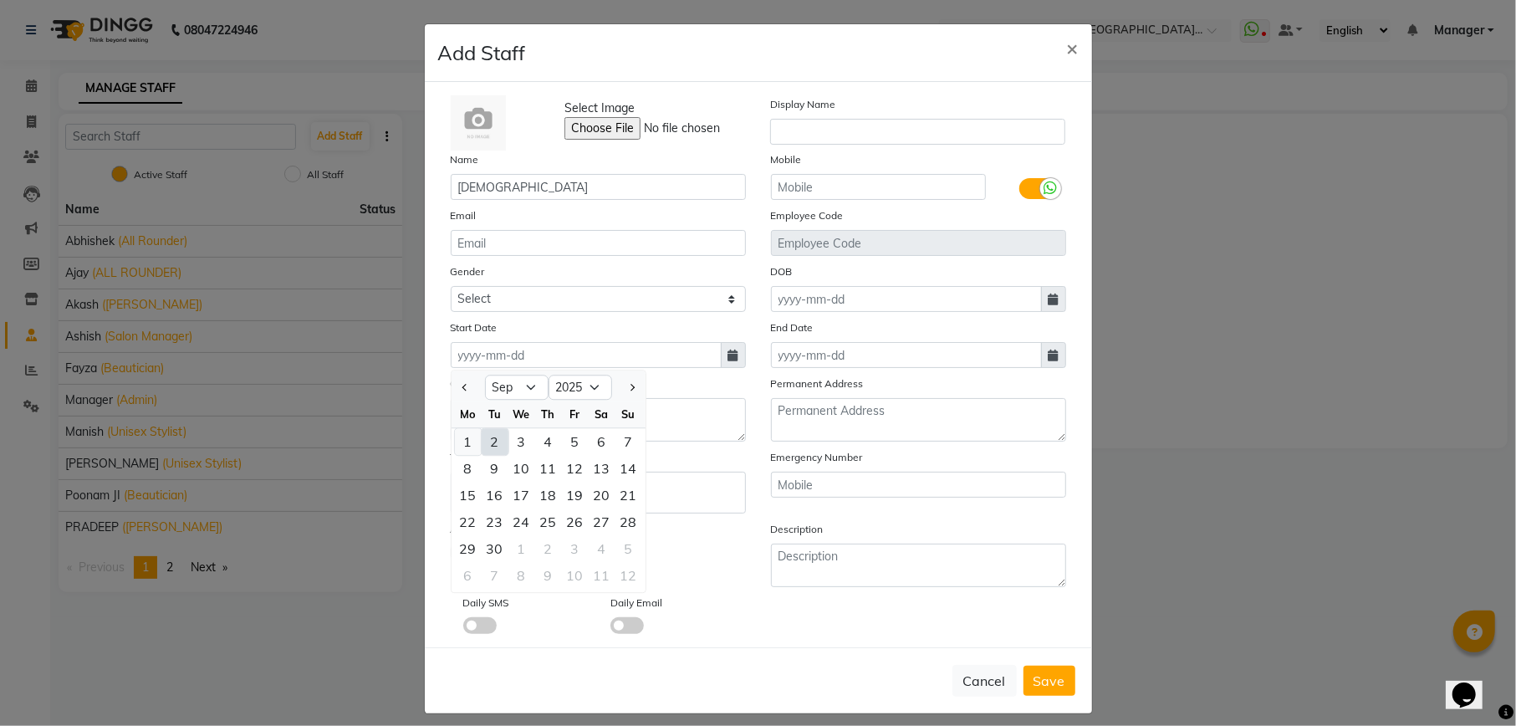
click at [457, 439] on div "1" at bounding box center [468, 441] width 27 height 27
type input "01-09-2025"
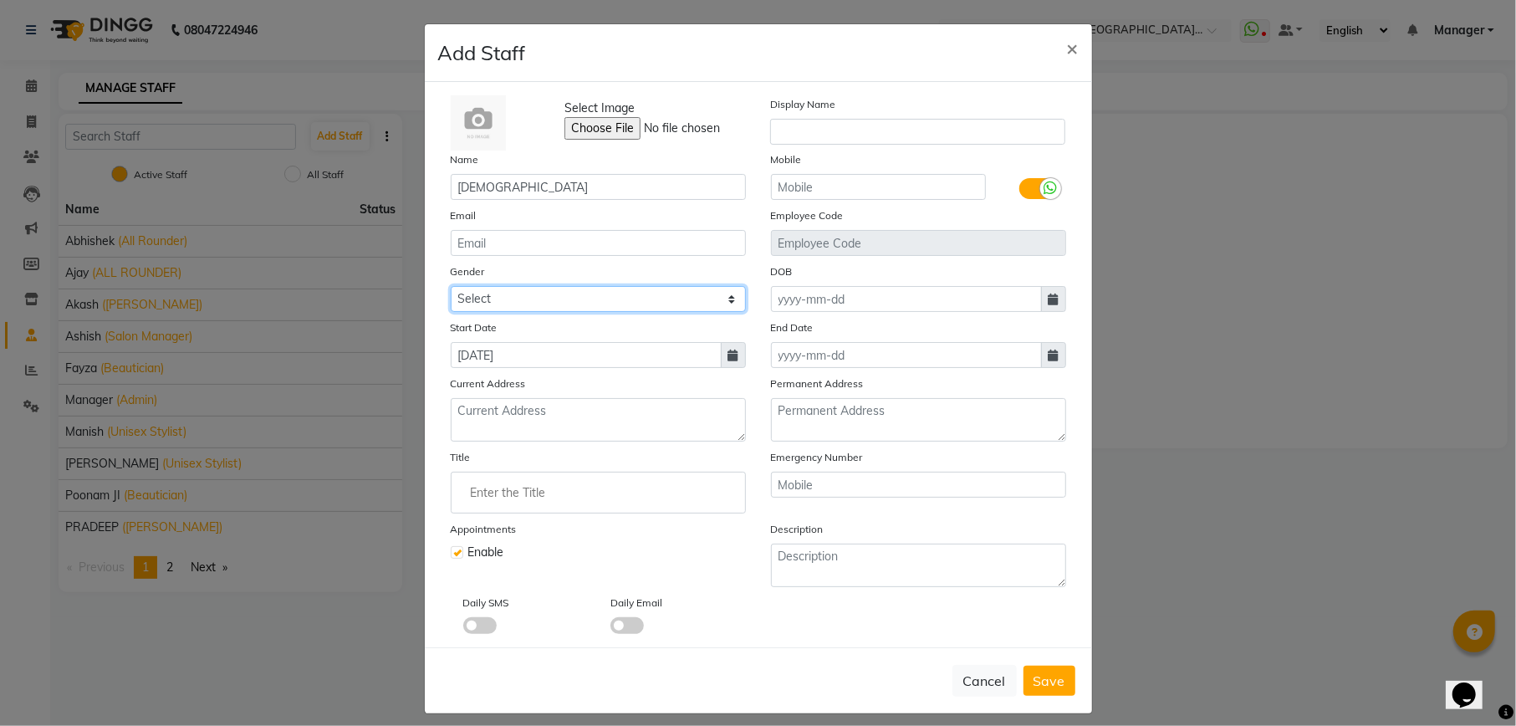
click at [495, 295] on select "Select [DEMOGRAPHIC_DATA] [DEMOGRAPHIC_DATA] Other Prefer Not To Say" at bounding box center [598, 299] width 295 height 26
select select "[DEMOGRAPHIC_DATA]"
click at [451, 286] on select "Select [DEMOGRAPHIC_DATA] [DEMOGRAPHIC_DATA] Other Prefer Not To Say" at bounding box center [598, 299] width 295 height 26
click at [826, 181] on input "text" at bounding box center [878, 187] width 215 height 26
type input "9643741710"
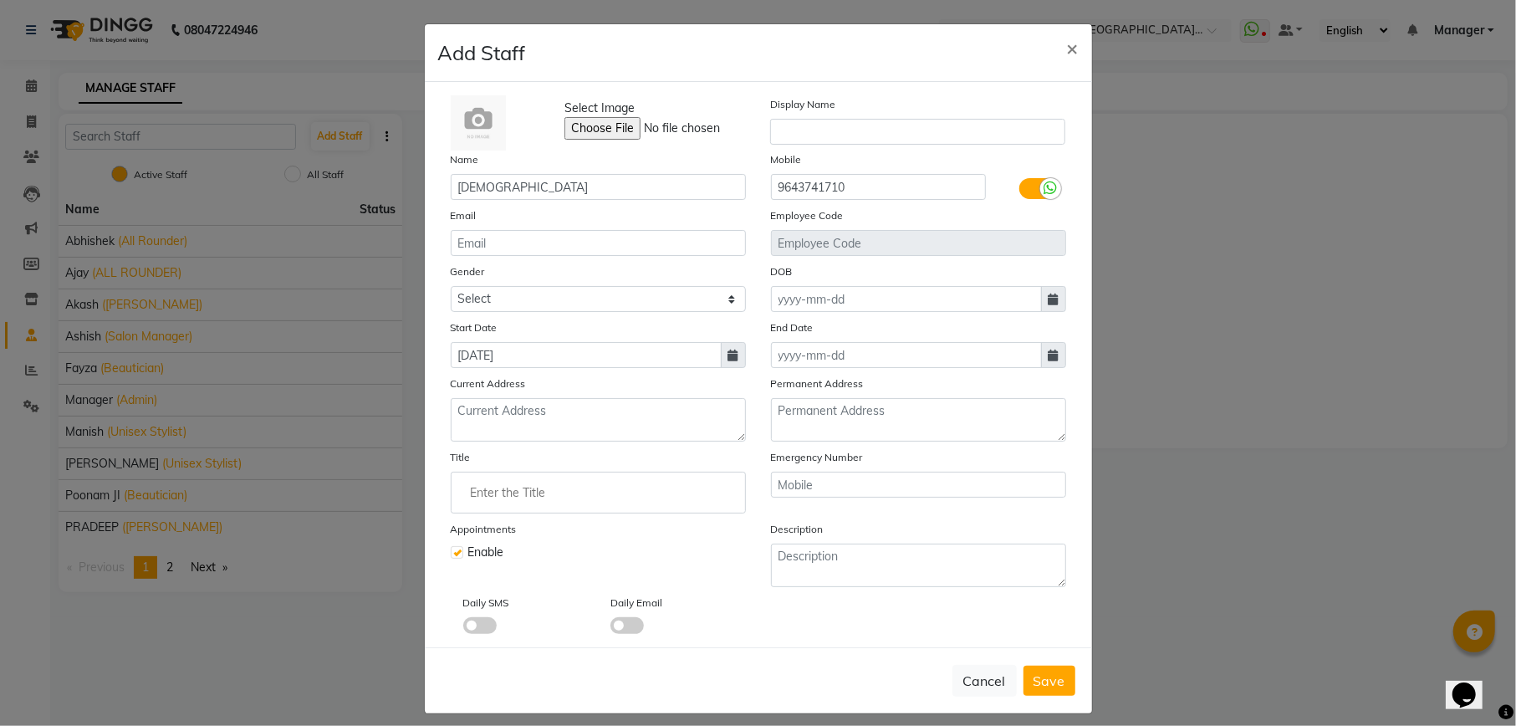
click at [565, 487] on input "Enter the Title" at bounding box center [598, 492] width 280 height 33
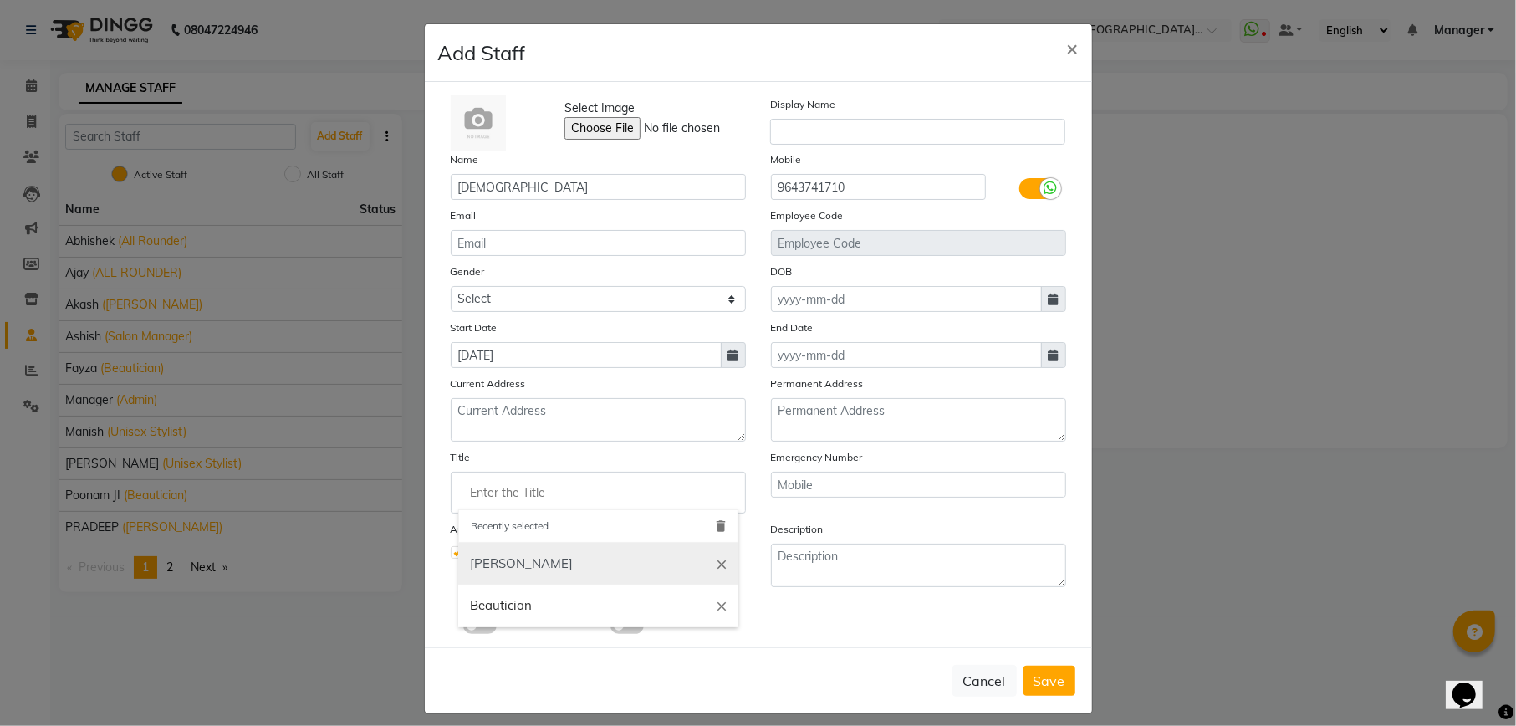
click at [519, 562] on link "Barber" at bounding box center [598, 564] width 280 height 43
type input "Barber"
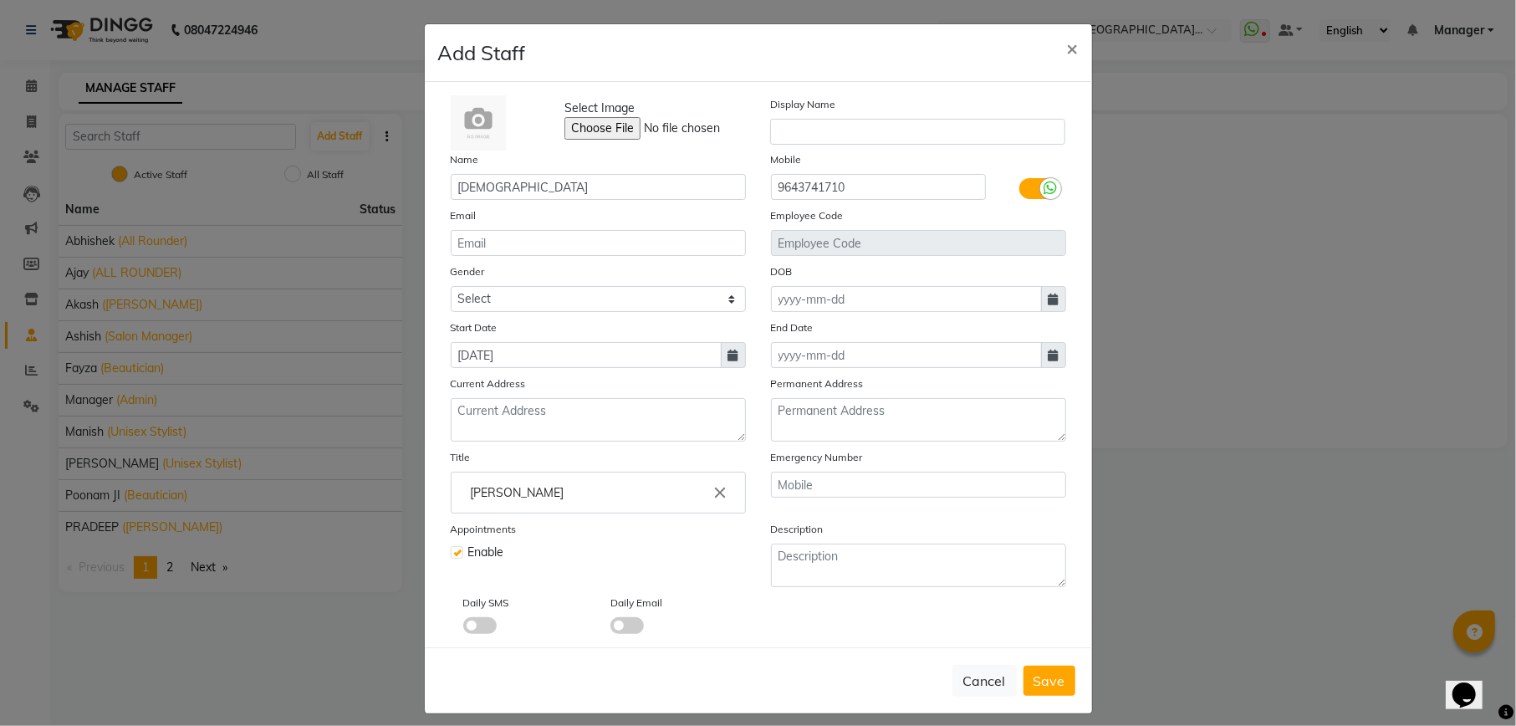
click at [610, 626] on span at bounding box center [626, 625] width 33 height 17
click at [610, 628] on input "checkbox" at bounding box center [610, 628] width 0 height 0
click at [1023, 676] on button "Save" at bounding box center [1049, 681] width 52 height 30
select select
checkbox input "false"
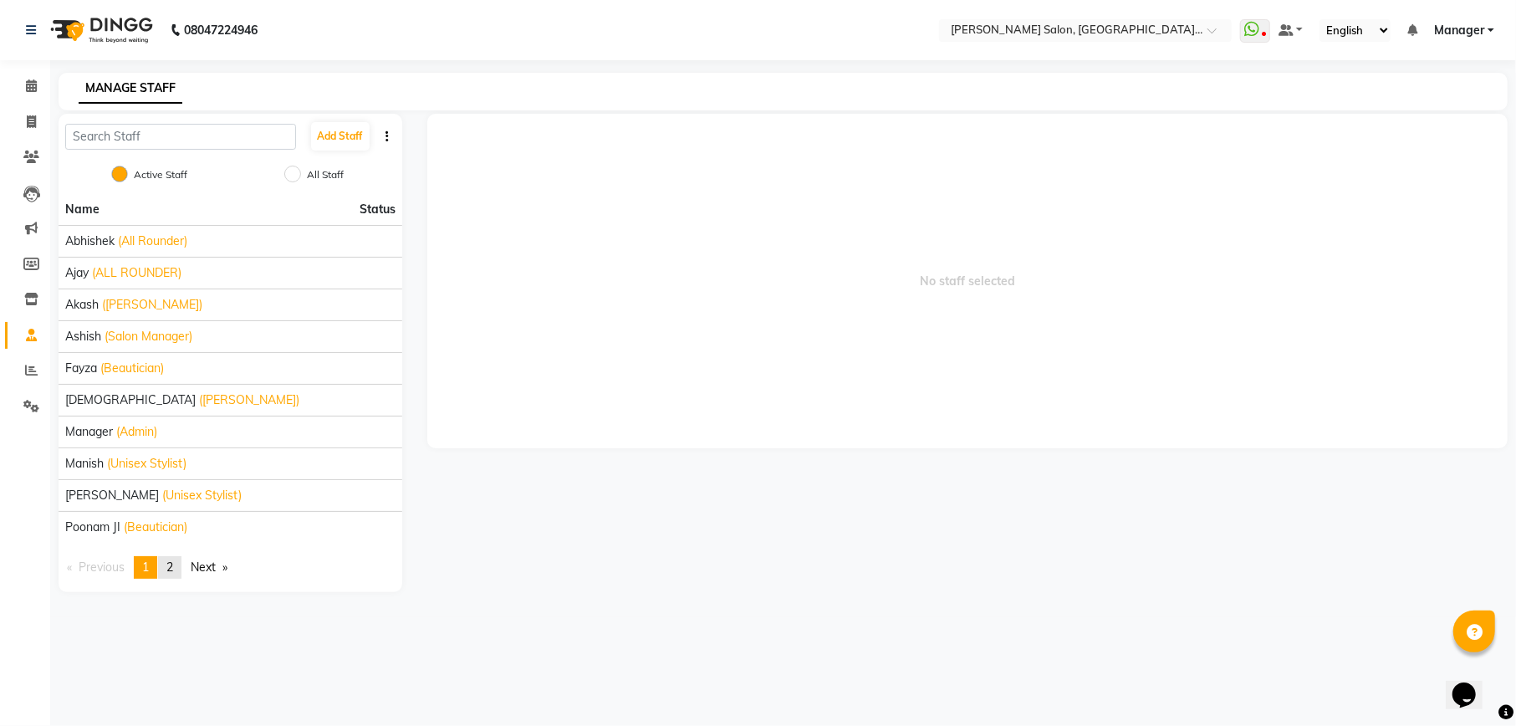
click at [171, 573] on span "2" at bounding box center [169, 566] width 7 height 15
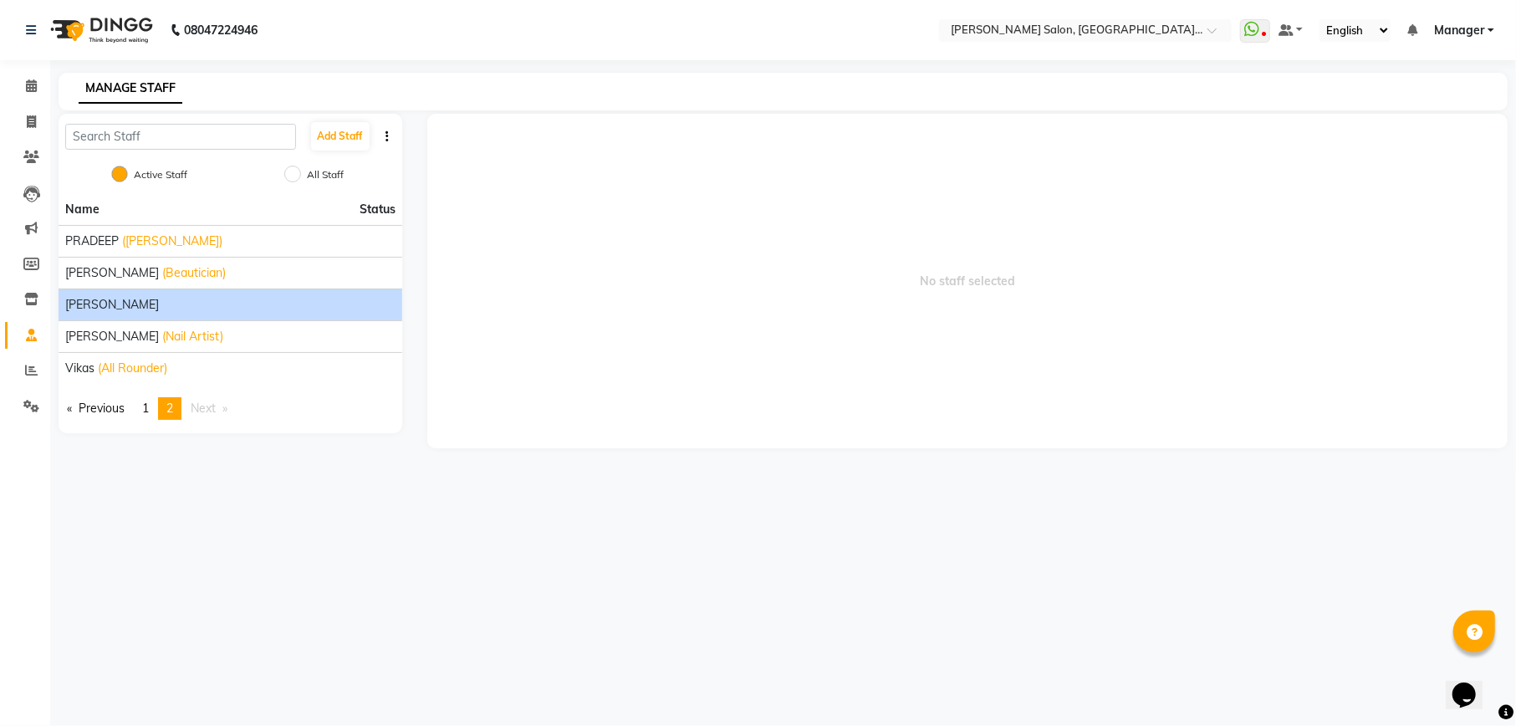
click at [109, 304] on div "[PERSON_NAME]" at bounding box center [230, 305] width 330 height 18
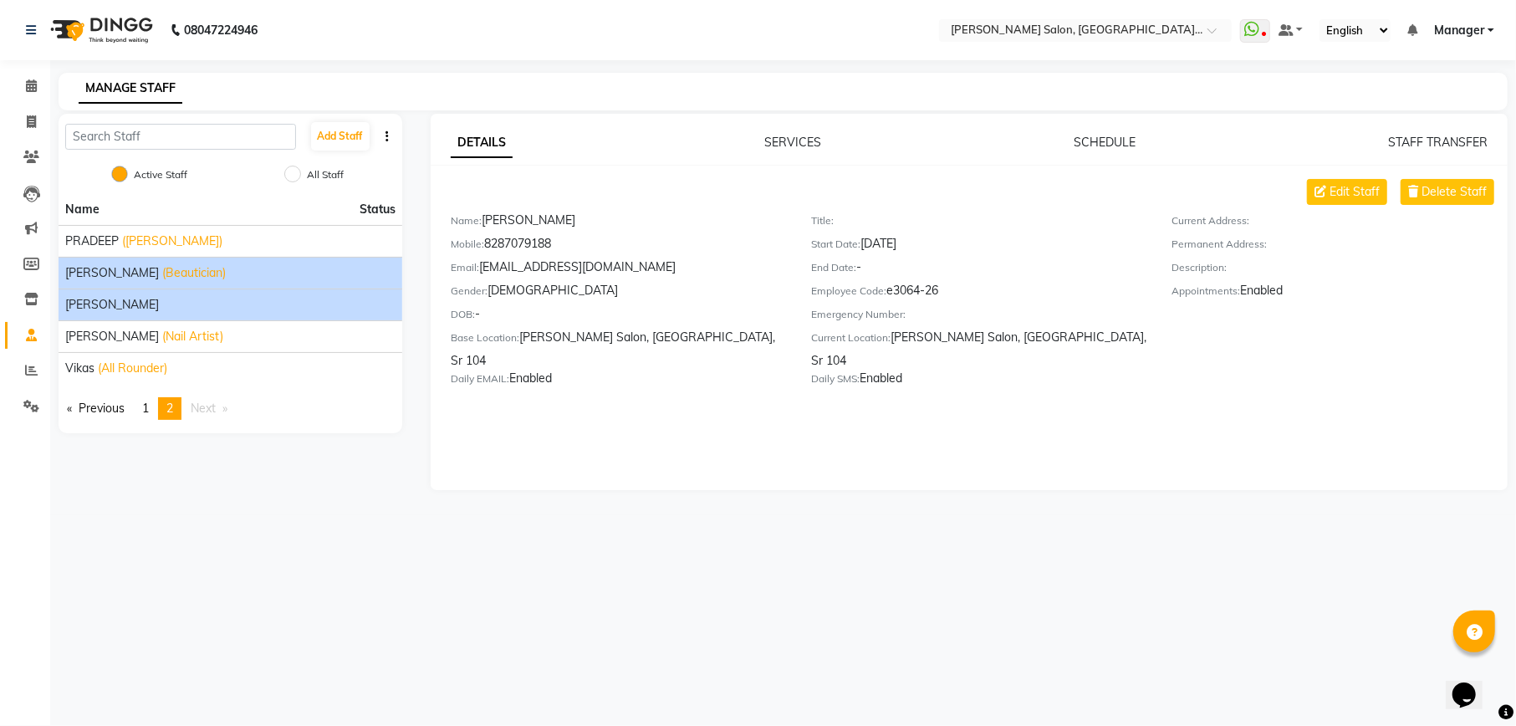
click at [101, 263] on li "Sonam (Beautician)" at bounding box center [231, 273] width 344 height 32
click at [79, 271] on span "[PERSON_NAME]" at bounding box center [112, 273] width 94 height 18
click at [79, 302] on span "[PERSON_NAME]" at bounding box center [112, 305] width 94 height 18
click at [79, 278] on span "[PERSON_NAME]" at bounding box center [112, 273] width 94 height 18
click at [88, 306] on span "[PERSON_NAME]" at bounding box center [112, 305] width 94 height 18
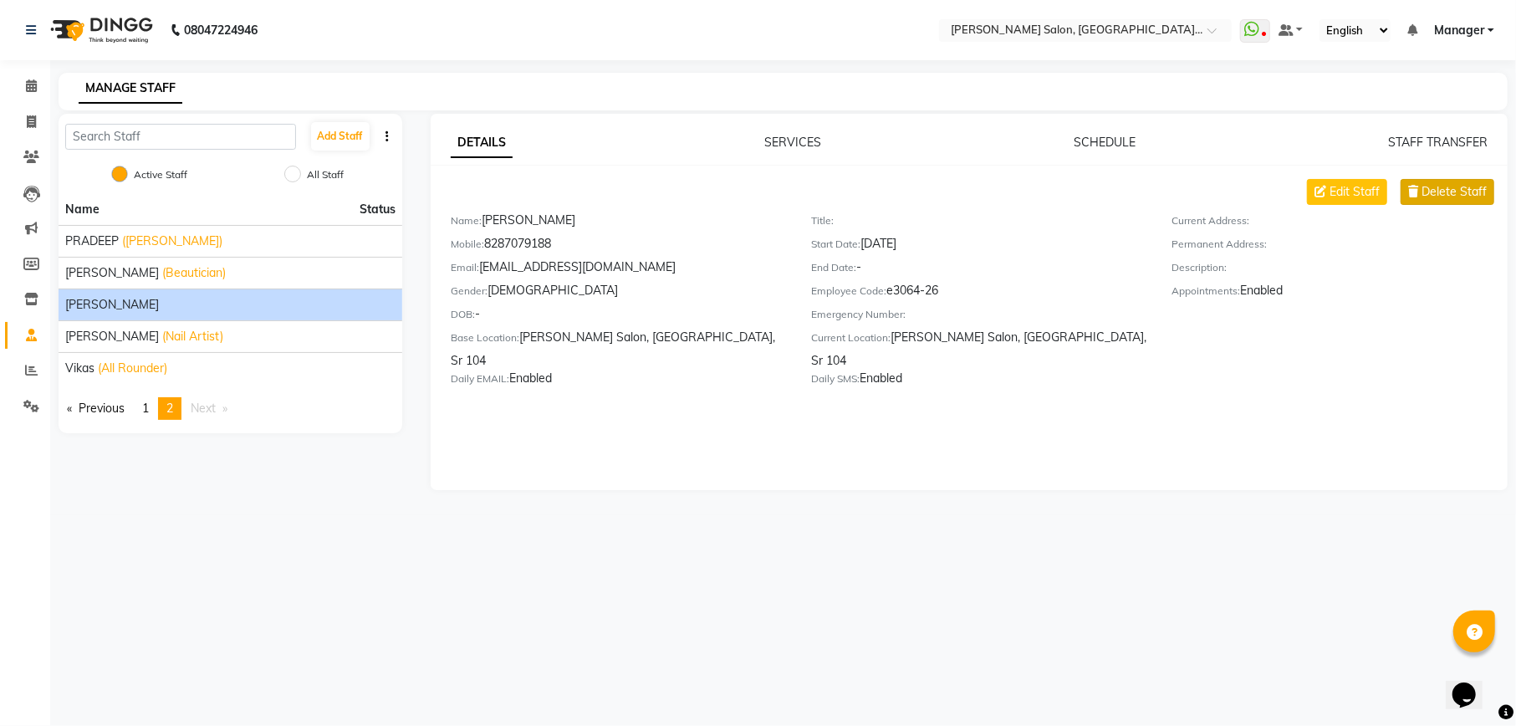
click at [1469, 195] on span "Delete Staff" at bounding box center [1453, 192] width 65 height 18
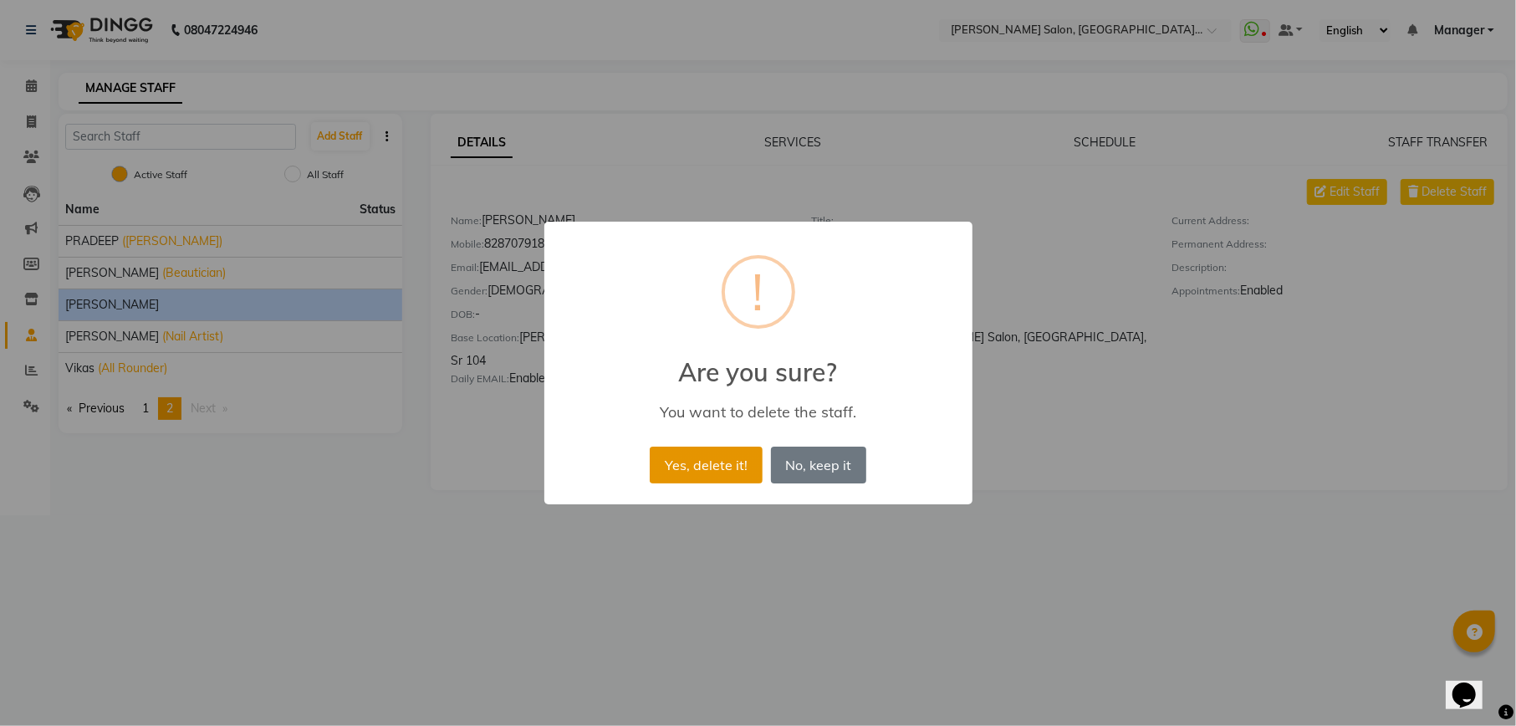
click at [717, 472] on button "Yes, delete it!" at bounding box center [706, 465] width 112 height 37
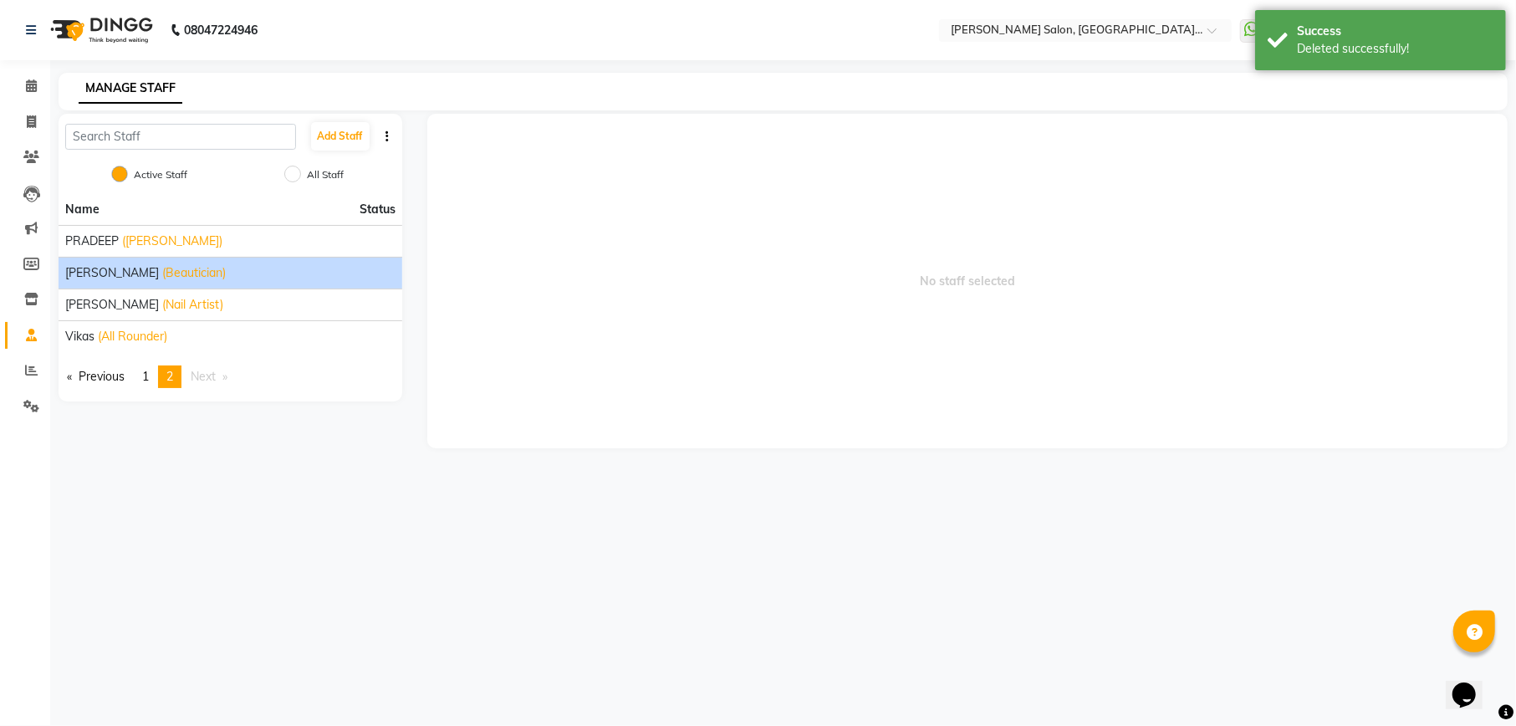
click at [79, 268] on span "[PERSON_NAME]" at bounding box center [112, 273] width 94 height 18
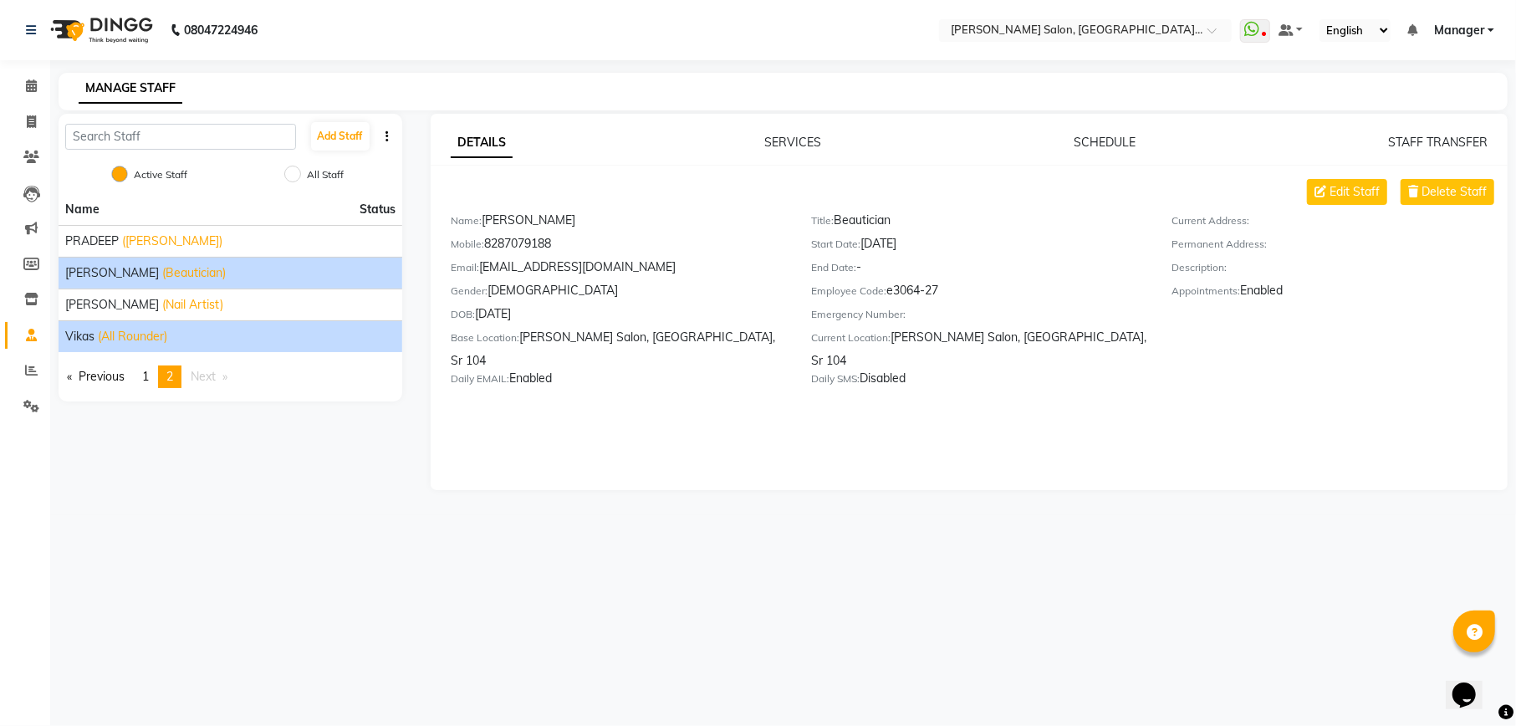
click at [134, 336] on span "(All Rounder)" at bounding box center [132, 337] width 69 height 18
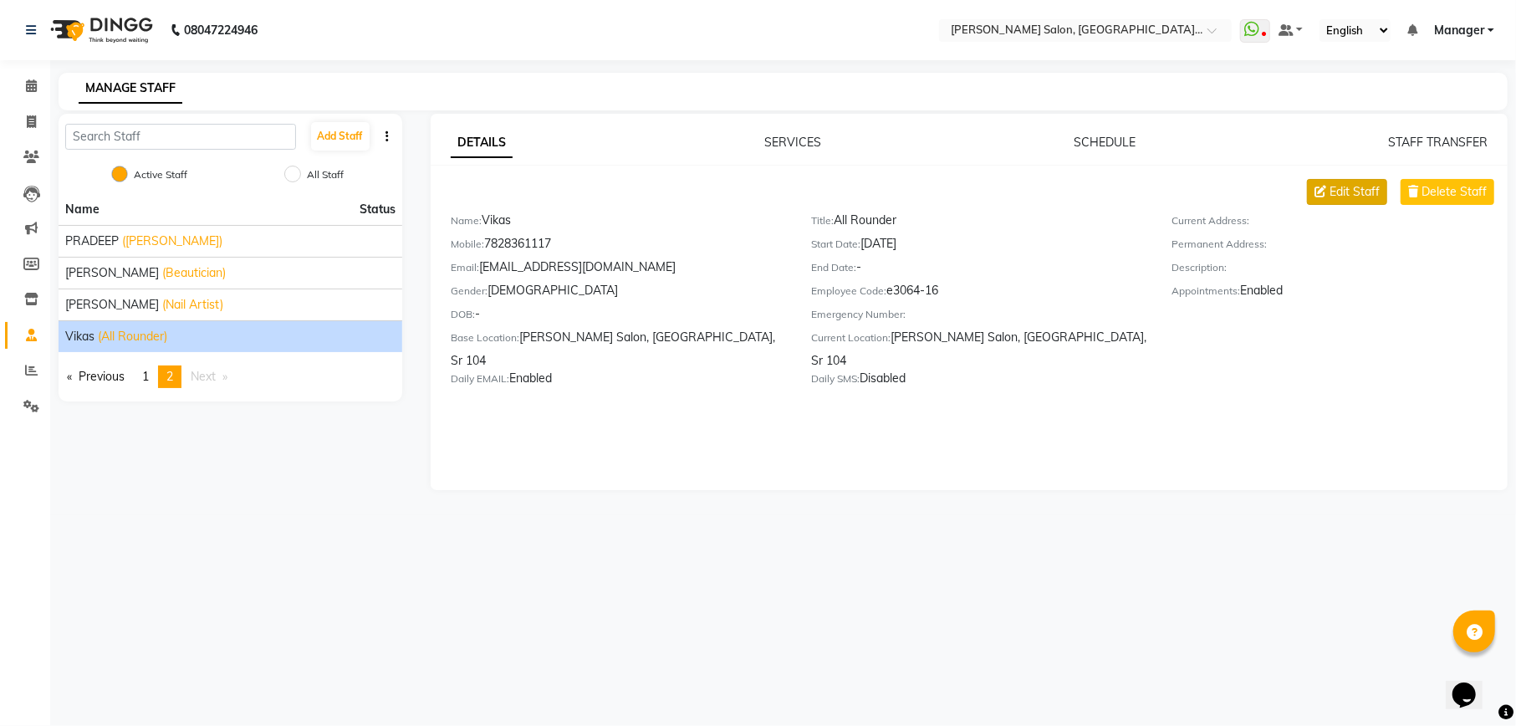
click at [1352, 197] on span "Edit Staff" at bounding box center [1355, 192] width 50 height 18
select select "[DEMOGRAPHIC_DATA]"
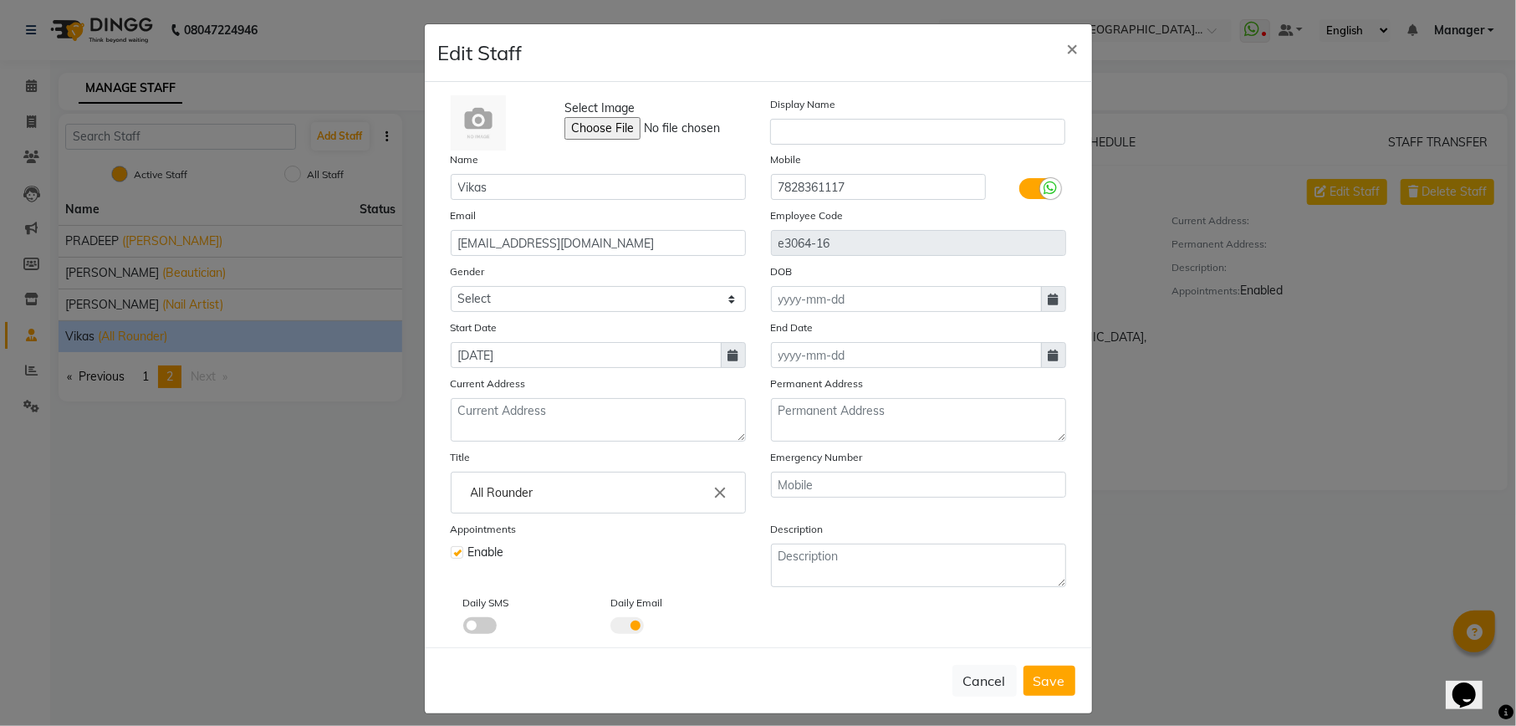
click at [560, 482] on input "All Rounder" at bounding box center [598, 492] width 280 height 33
type input "A"
type input "Ladies Stylish"
click at [1054, 674] on div at bounding box center [758, 363] width 1516 height 726
click at [1054, 674] on span "Save" at bounding box center [1050, 680] width 32 height 17
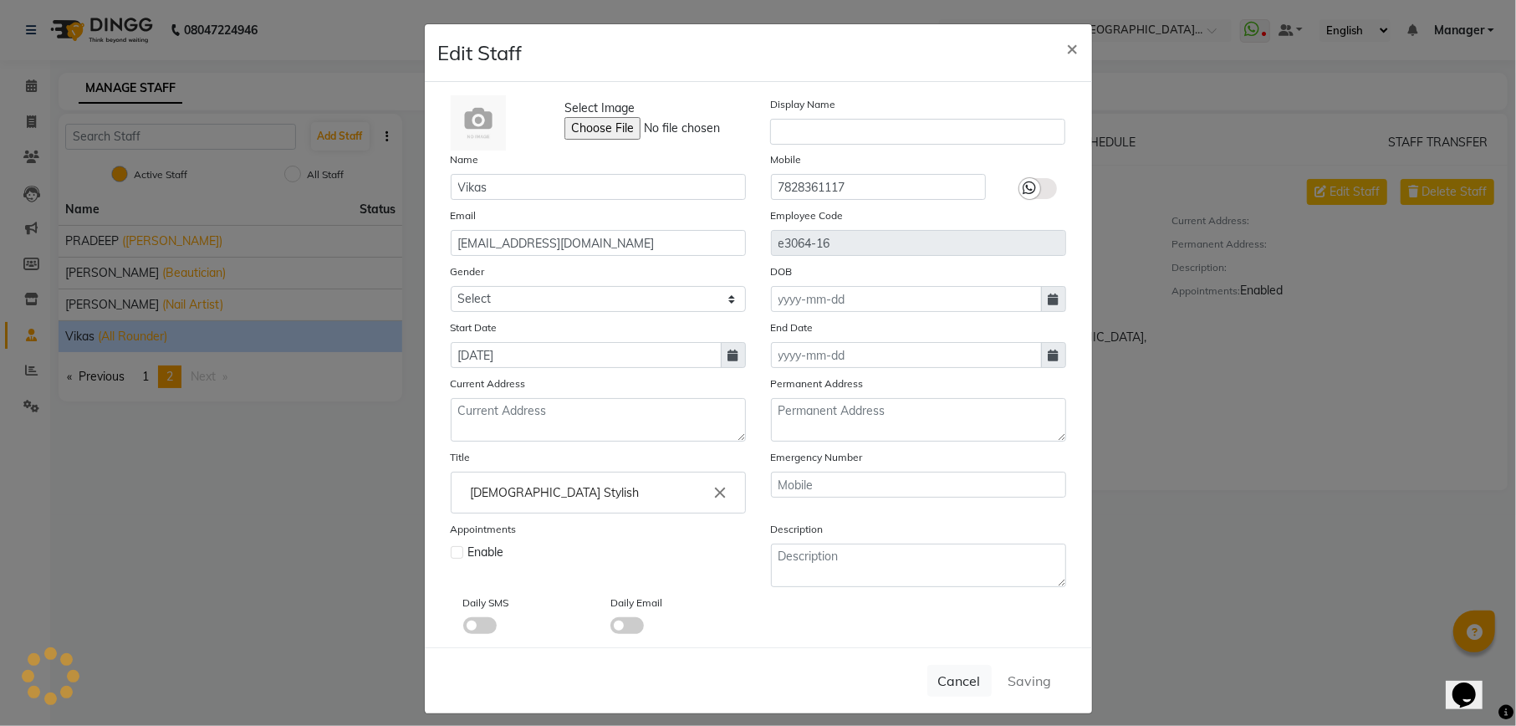
select select
checkbox input "false"
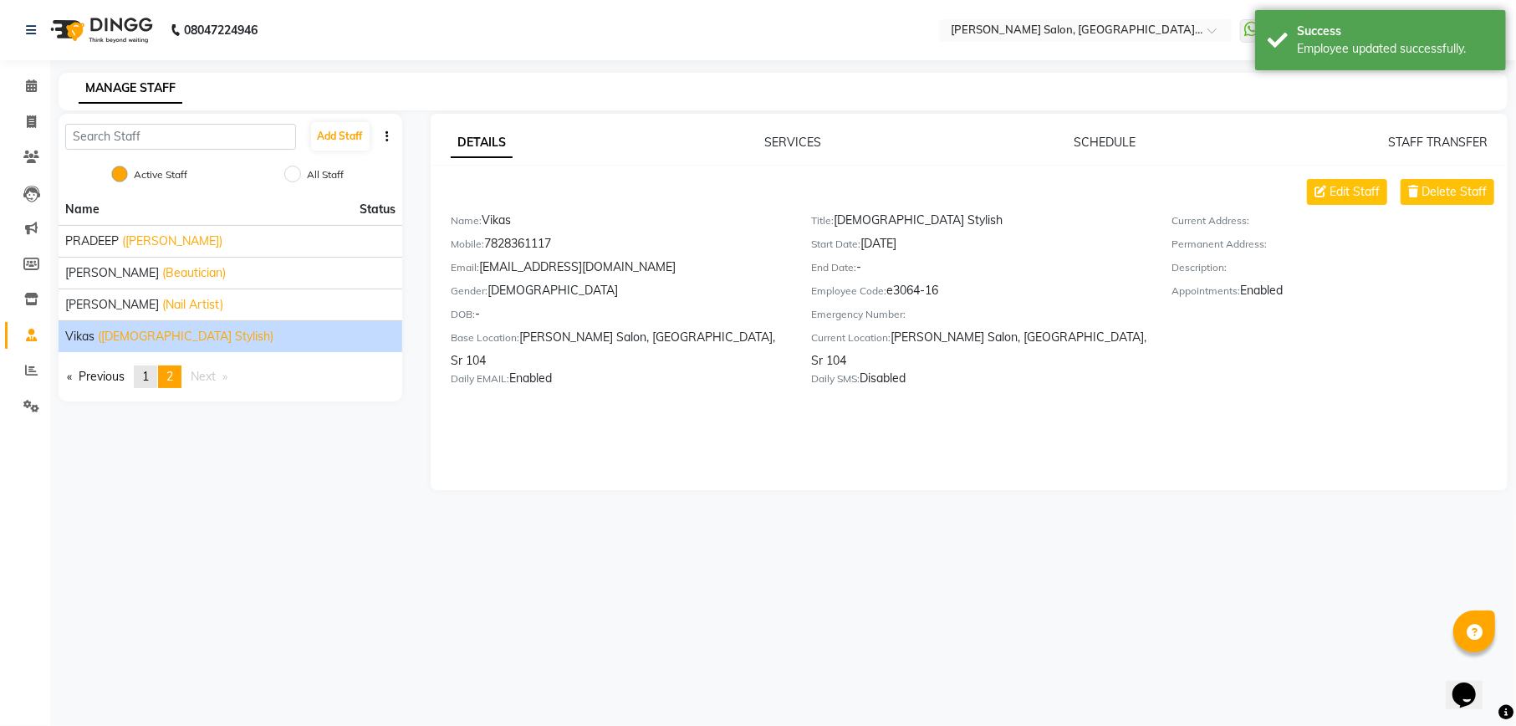
click at [149, 379] on span "1" at bounding box center [145, 376] width 7 height 15
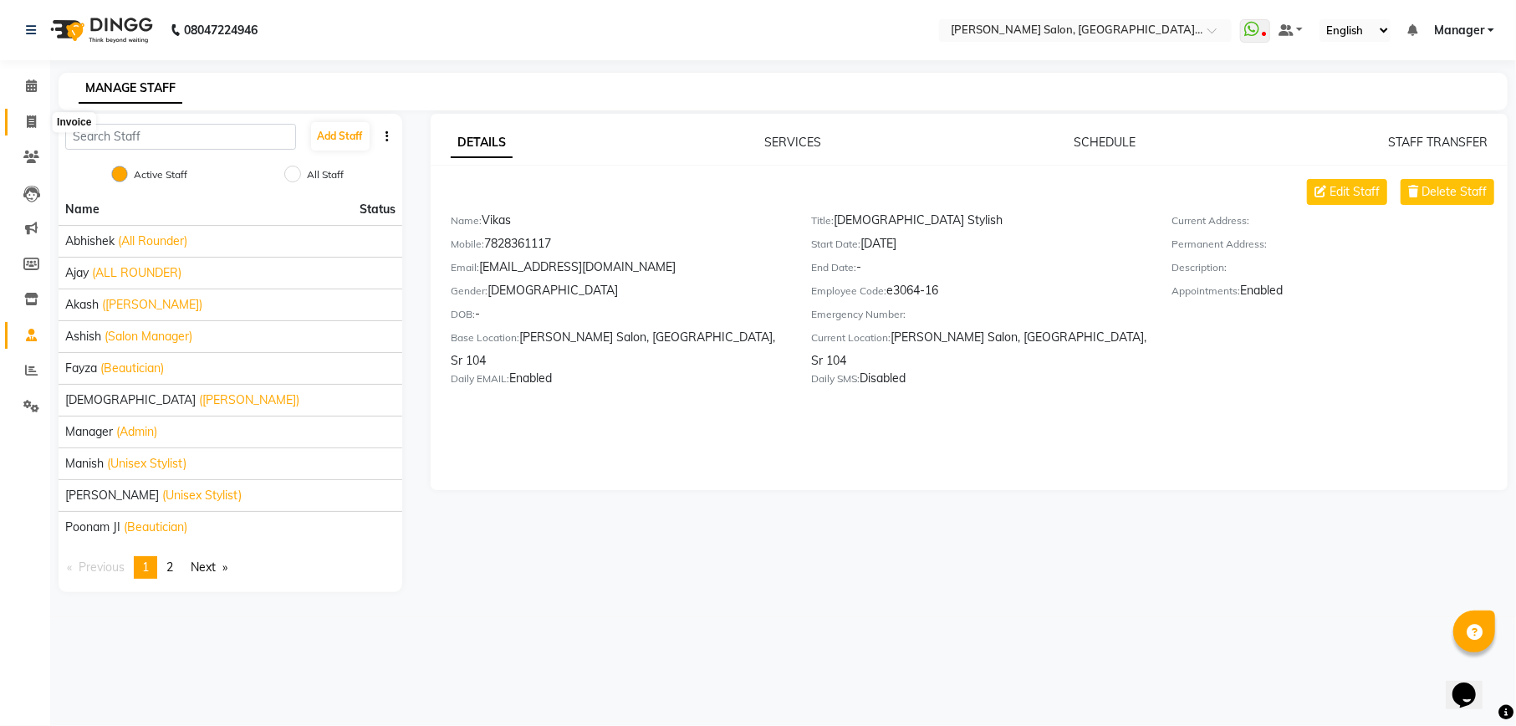
click at [28, 122] on icon at bounding box center [31, 121] width 9 height 13
select select "service"
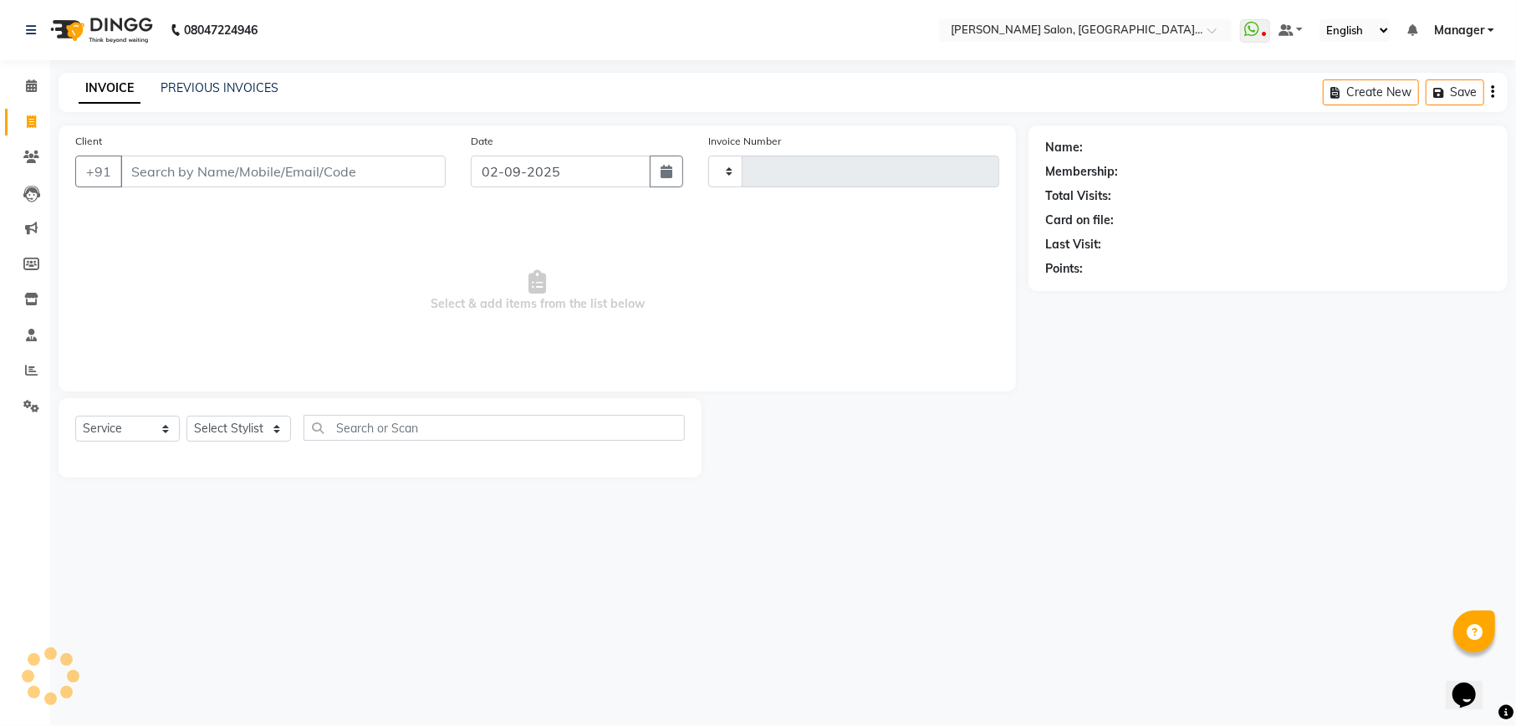
type input "1988"
select select "6961"
click at [231, 428] on select "Select Stylist" at bounding box center [238, 429] width 105 height 26
select select "57330"
click at [186, 416] on select "Select Stylist Abhishek [PERSON_NAME] Akash [PERSON_NAME] [PERSON_NAME] Krishna…" at bounding box center [238, 429] width 105 height 26
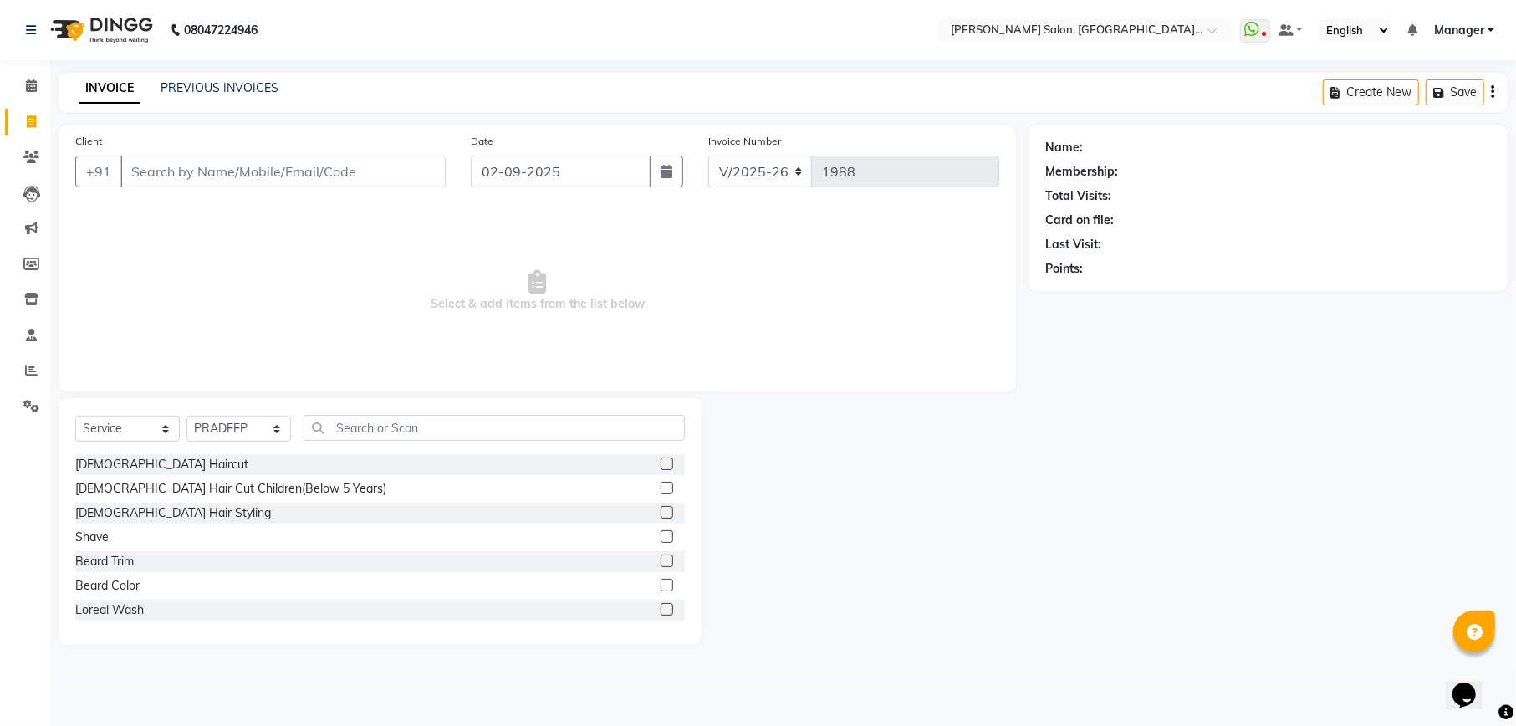
click at [661, 462] on label at bounding box center [667, 463] width 13 height 13
click at [661, 462] on input "checkbox" at bounding box center [666, 464] width 11 height 11
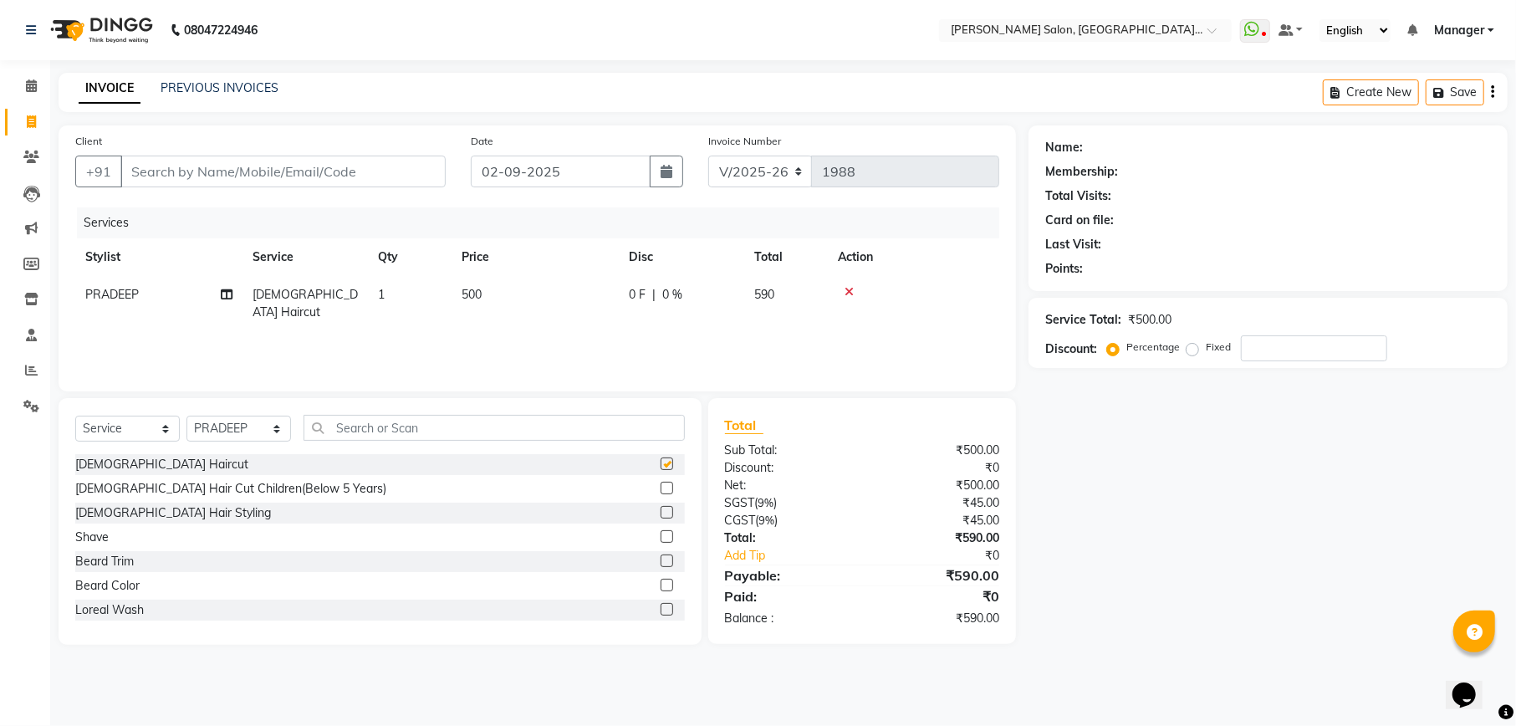
checkbox input "false"
click at [544, 432] on input "text" at bounding box center [494, 428] width 381 height 26
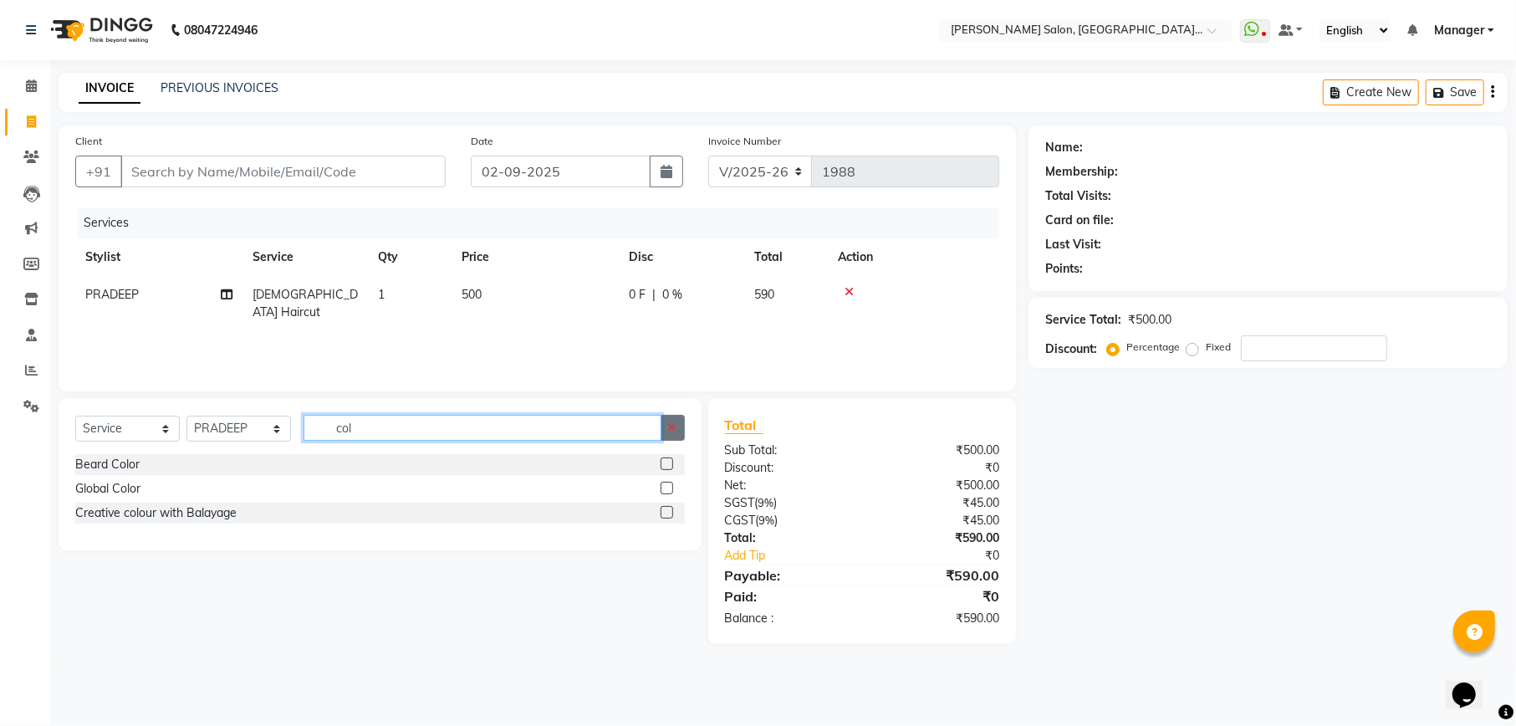
type input "col"
click at [672, 416] on button "button" at bounding box center [673, 428] width 24 height 26
type input "tou"
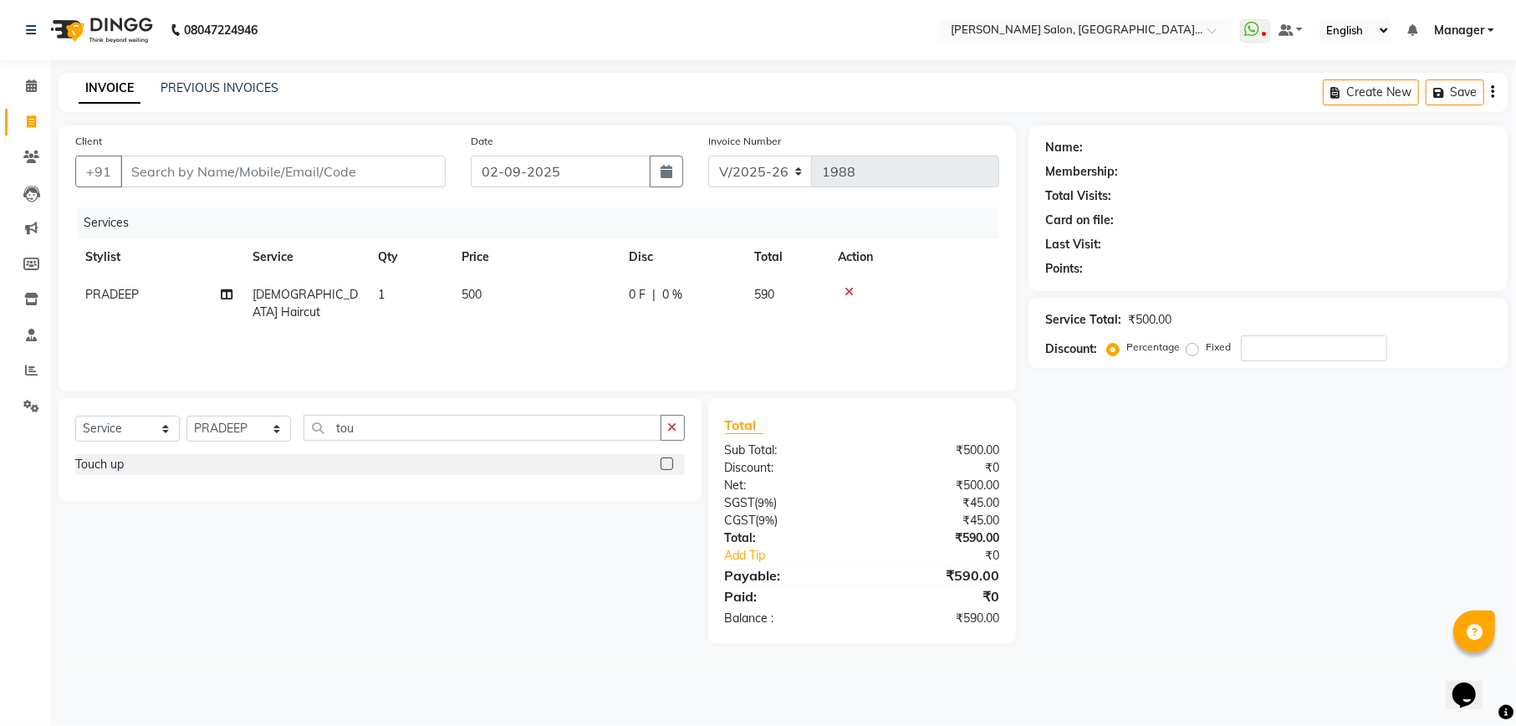
click at [671, 462] on label at bounding box center [667, 463] width 13 height 13
click at [671, 462] on input "checkbox" at bounding box center [666, 464] width 11 height 11
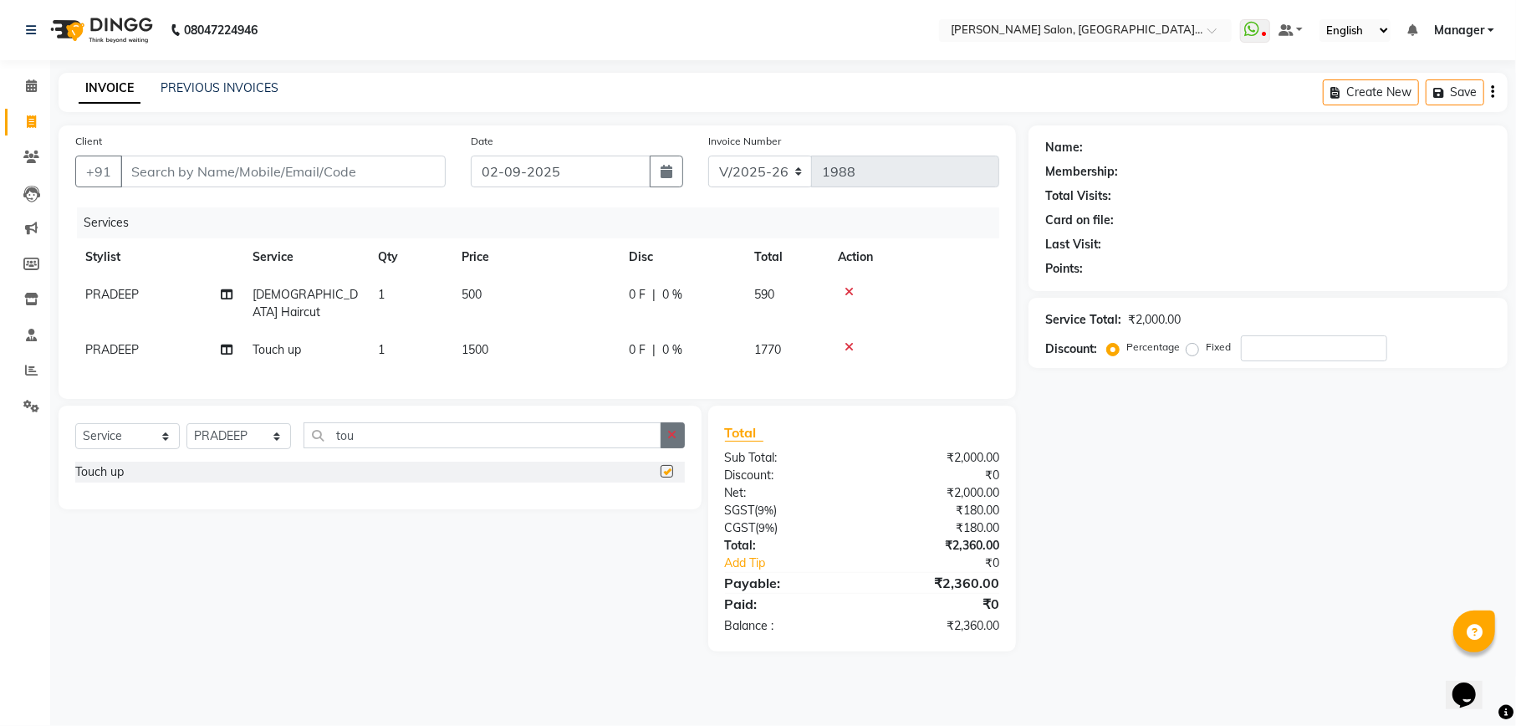
checkbox input "false"
click at [666, 436] on button "button" at bounding box center [673, 435] width 24 height 26
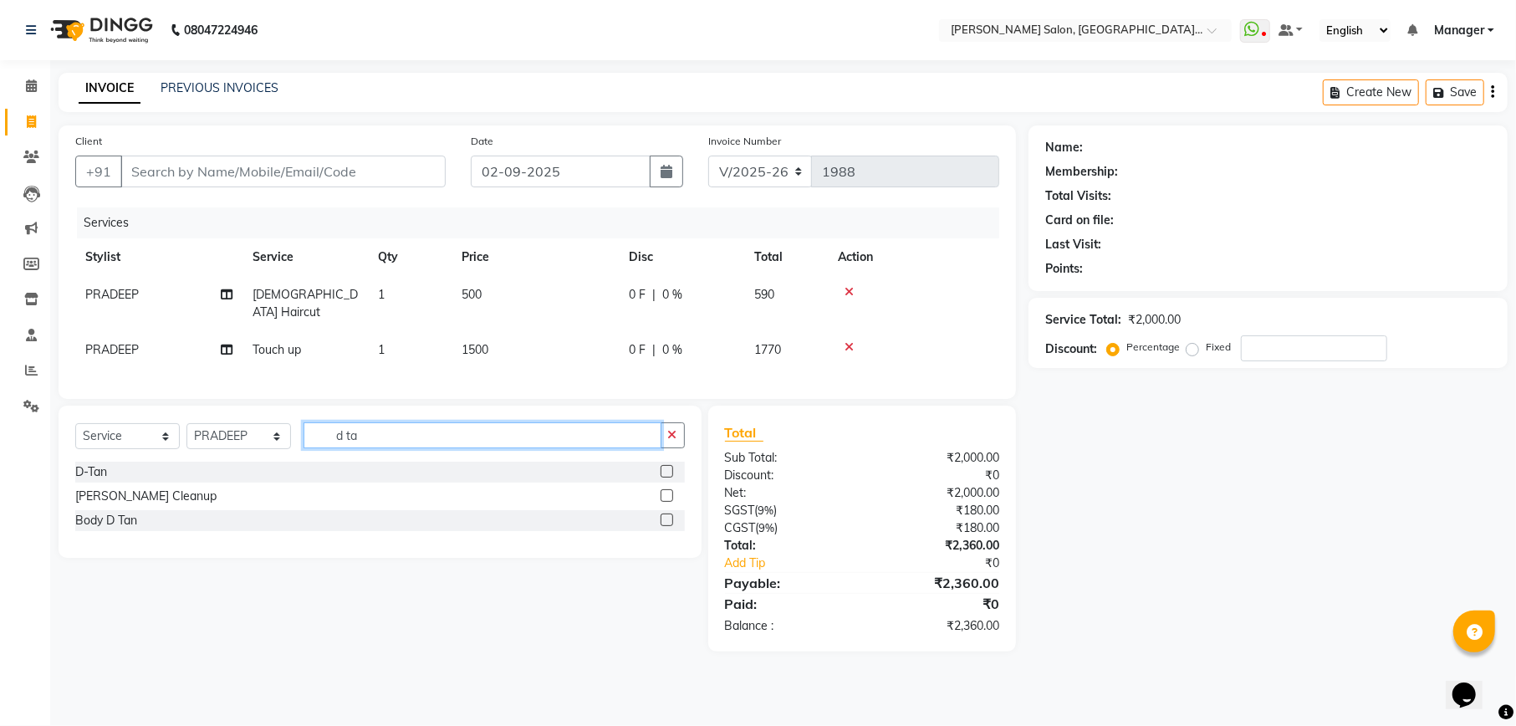
type input "d ta"
click at [670, 472] on label at bounding box center [667, 471] width 13 height 13
click at [670, 472] on input "checkbox" at bounding box center [666, 472] width 11 height 11
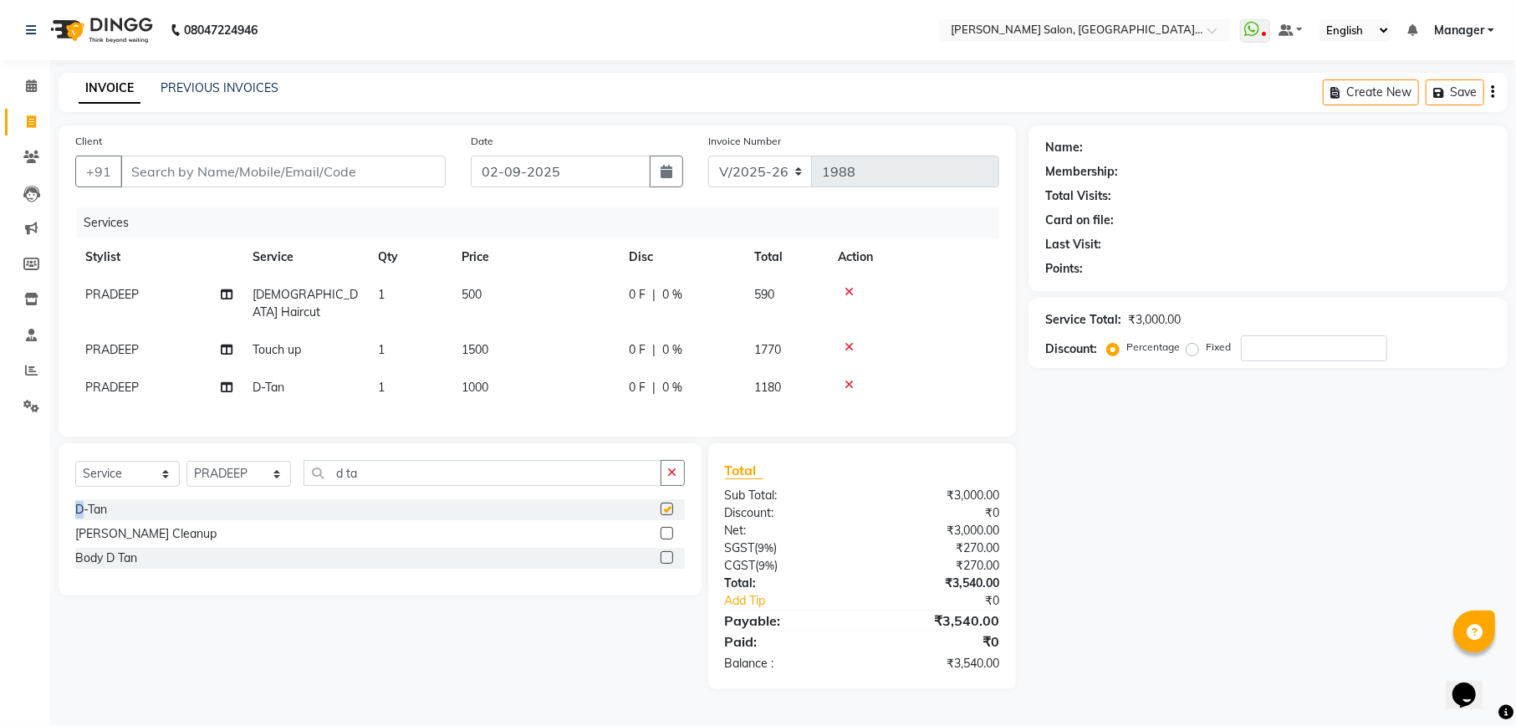
click at [669, 452] on div "Select Service Product Membership Package Voucher Prepaid Gift Card Select Styl…" at bounding box center [380, 519] width 643 height 152
checkbox input "false"
click at [669, 472] on icon "button" at bounding box center [672, 473] width 9 height 12
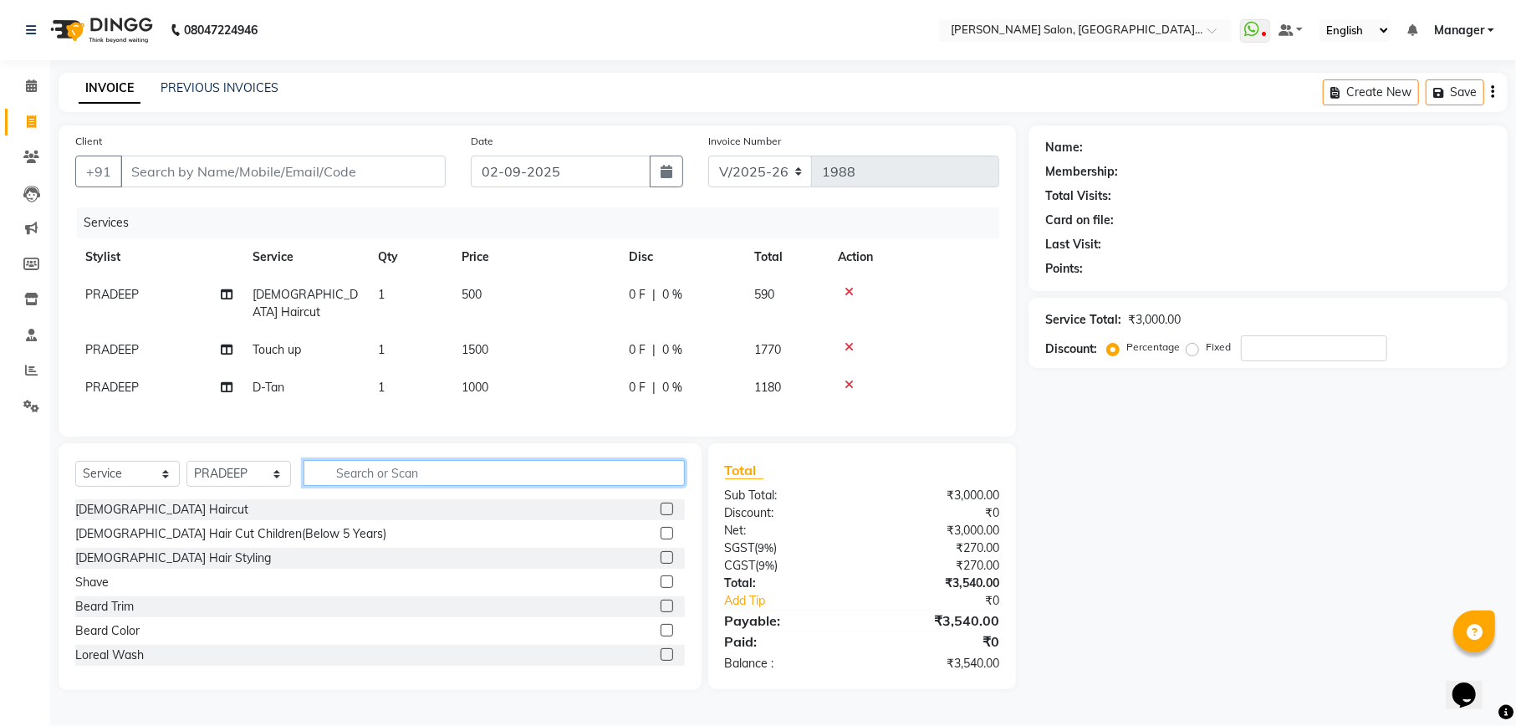
click at [436, 469] on input "text" at bounding box center [494, 473] width 381 height 26
click at [476, 380] on span "1000" at bounding box center [475, 387] width 27 height 15
select select "57330"
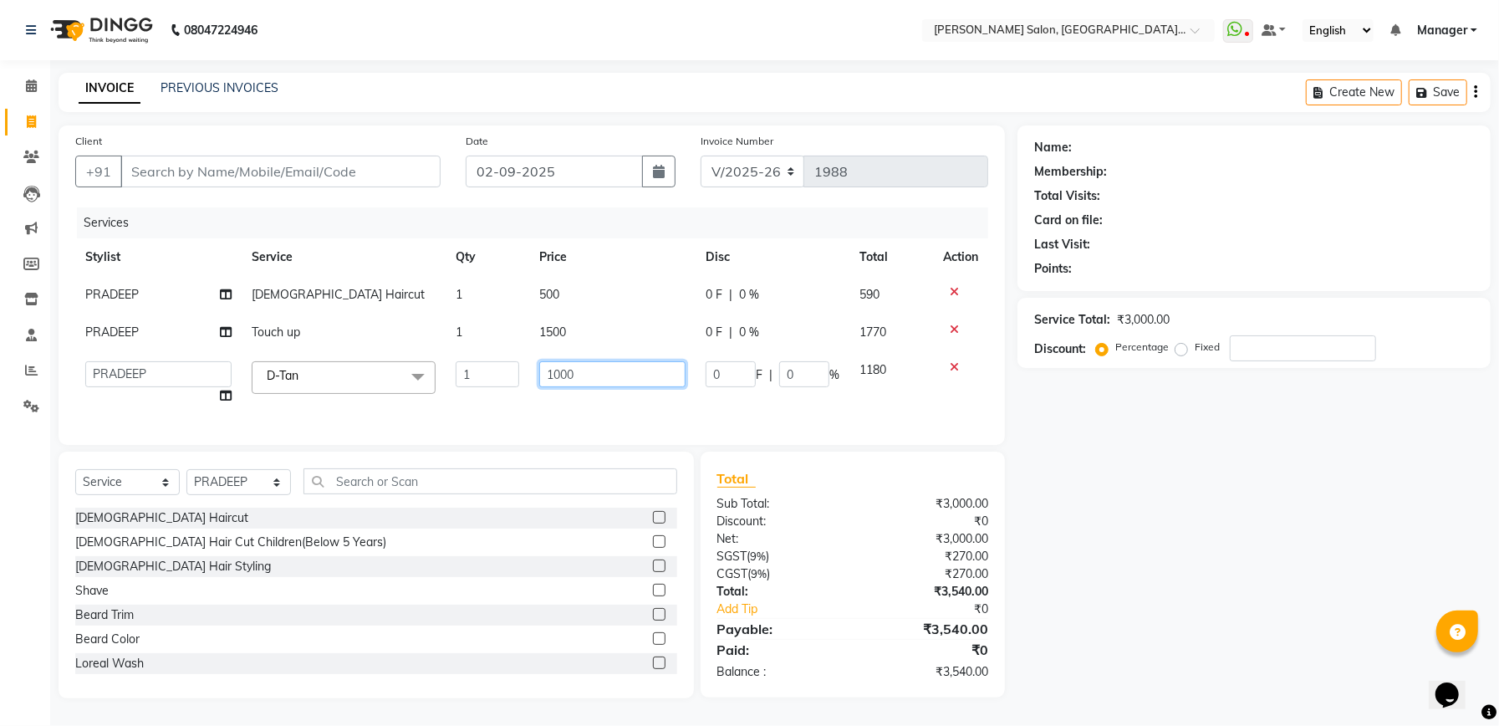
click at [549, 375] on input "1000" at bounding box center [612, 374] width 146 height 26
type input "700"
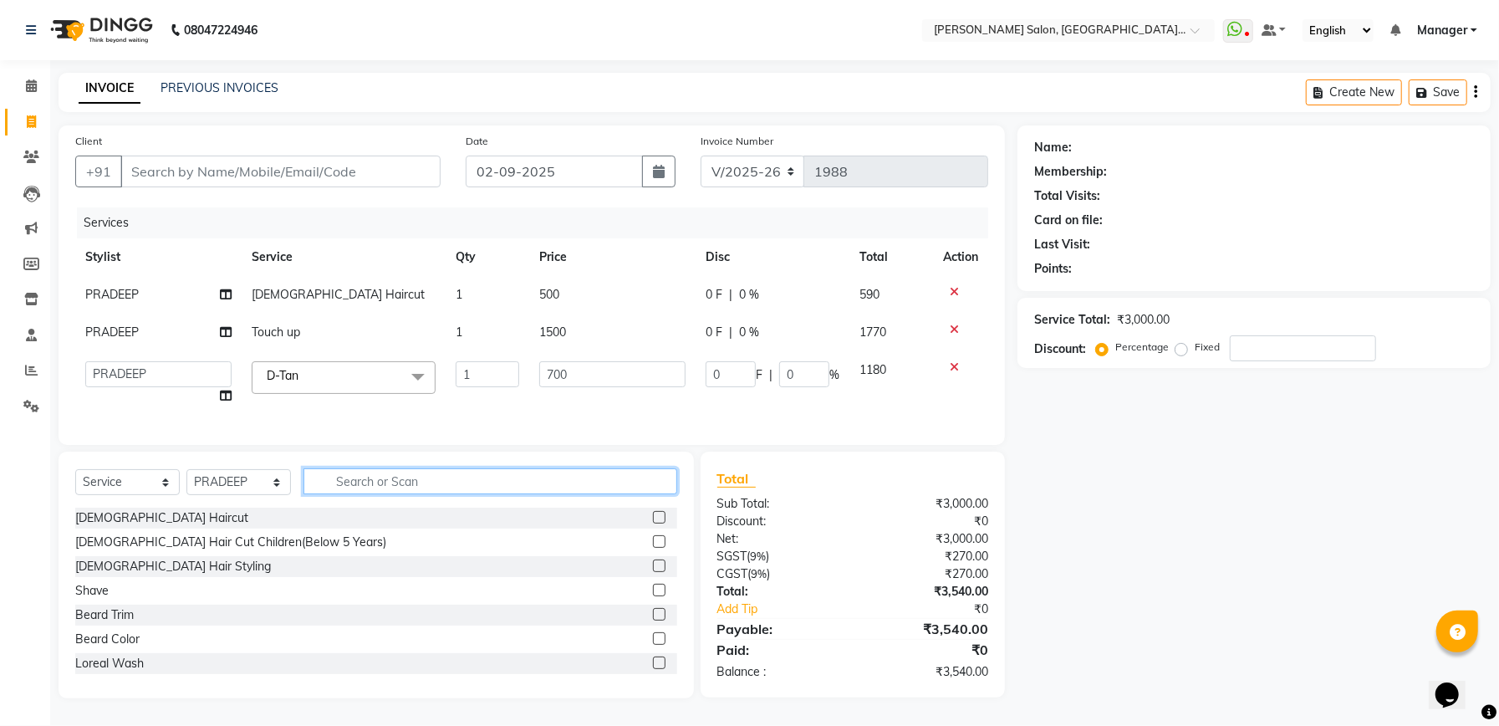
click at [486, 489] on div "Select Service Product Membership Package Voucher Prepaid Gift Card Select Styl…" at bounding box center [376, 487] width 602 height 39
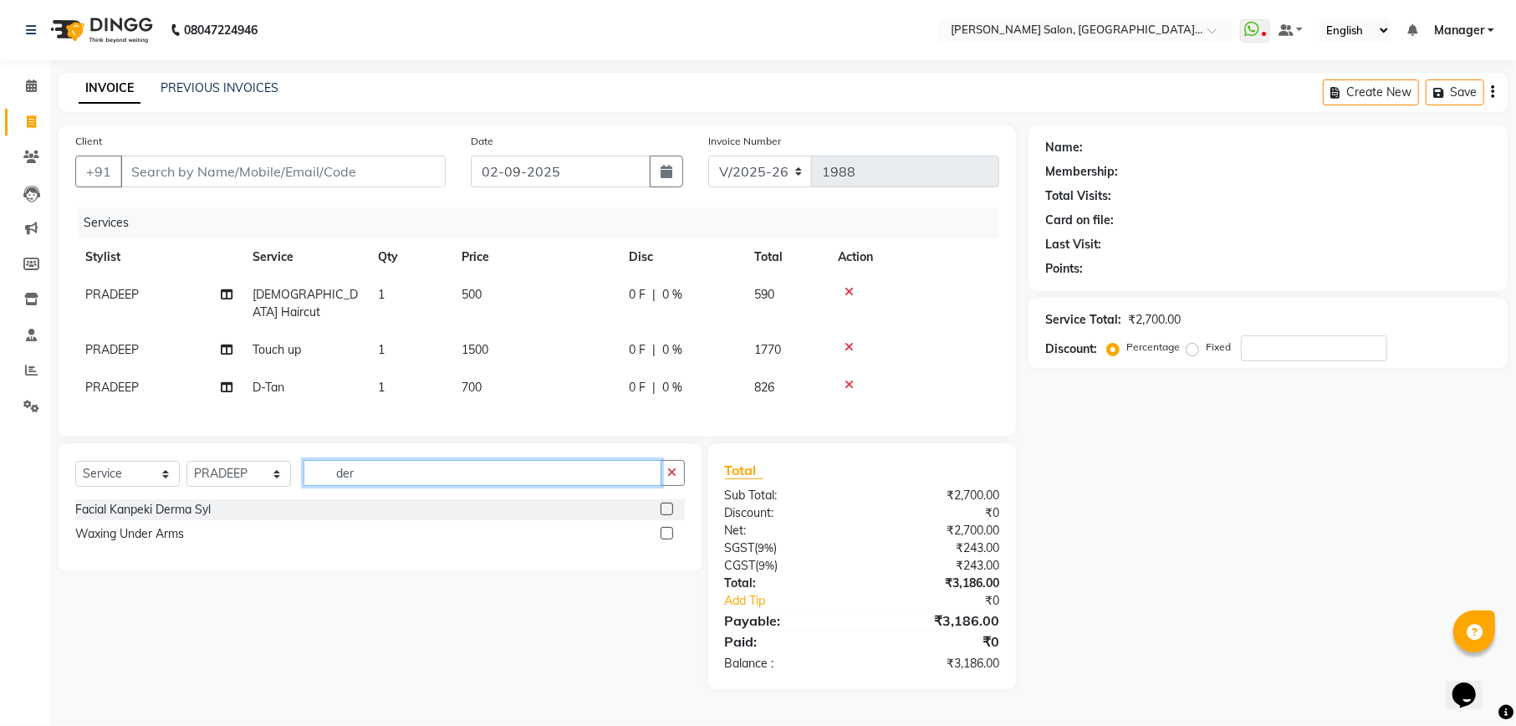
type input "der"
click at [669, 508] on label at bounding box center [667, 509] width 13 height 13
click at [669, 508] on input "checkbox" at bounding box center [666, 509] width 11 height 11
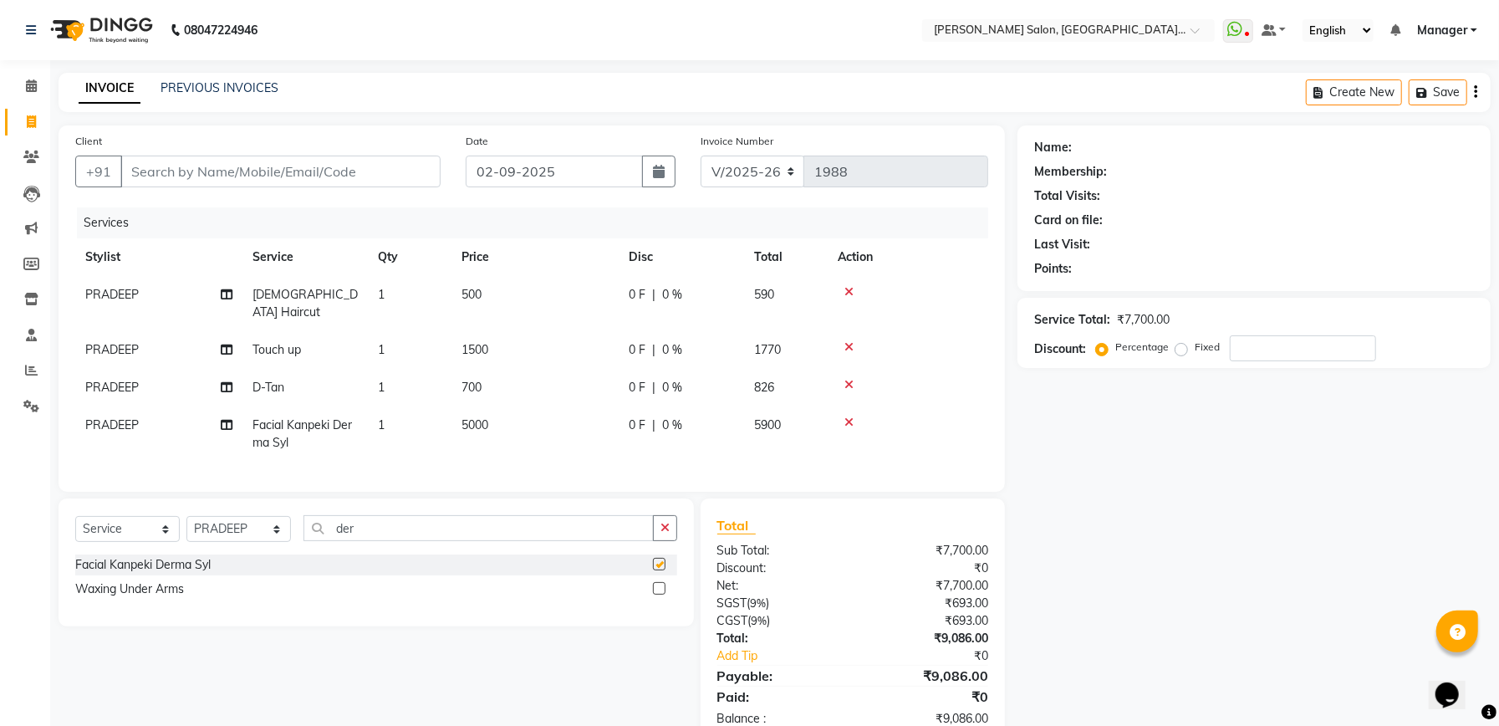
checkbox input "false"
click at [667, 526] on icon "button" at bounding box center [665, 528] width 9 height 12
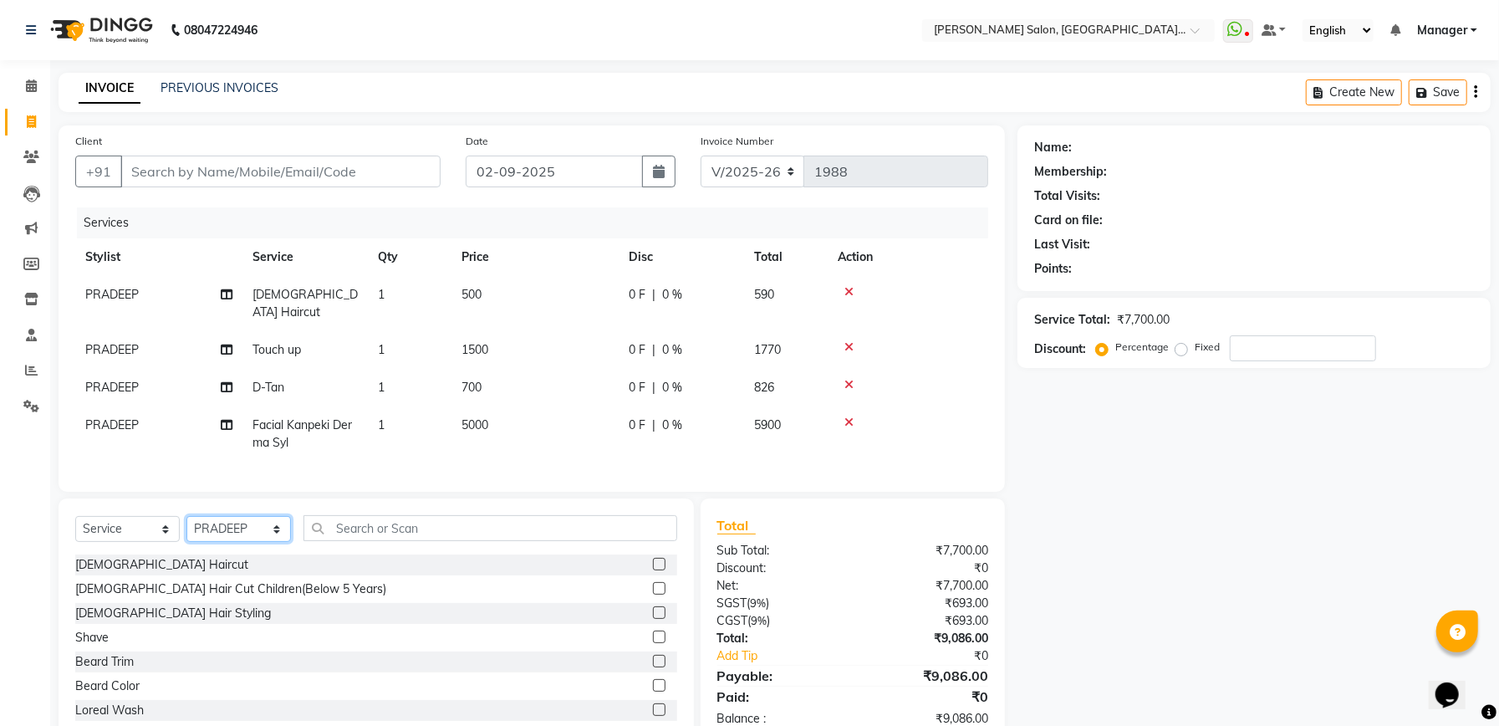
click at [212, 520] on select "Select Stylist Abhishek [PERSON_NAME] Akash [PERSON_NAME] [PERSON_NAME] Krishna…" at bounding box center [238, 529] width 105 height 26
select select "77144"
click at [186, 516] on select "Select Stylist Abhishek [PERSON_NAME] Akash [PERSON_NAME] [PERSON_NAME] Krishna…" at bounding box center [238, 529] width 105 height 26
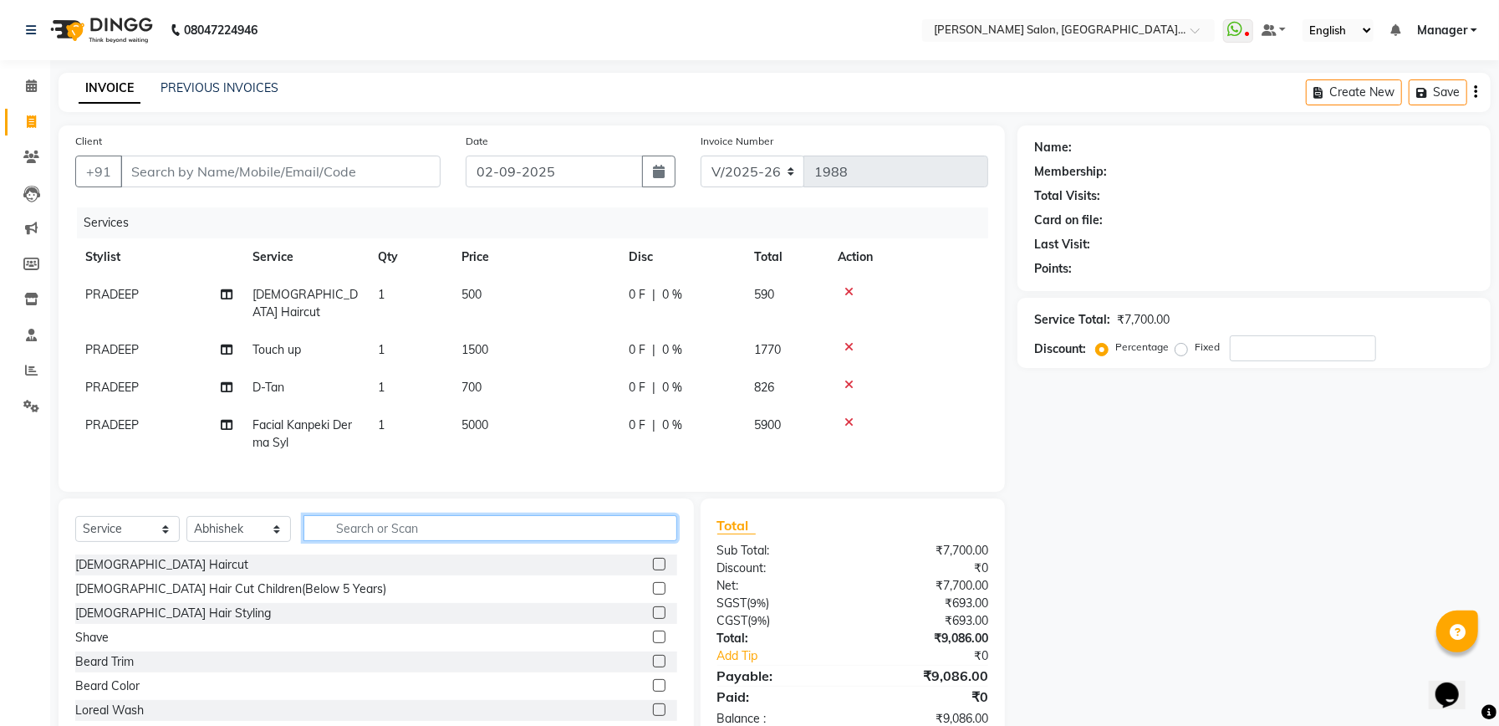
click at [379, 522] on input "text" at bounding box center [491, 528] width 374 height 26
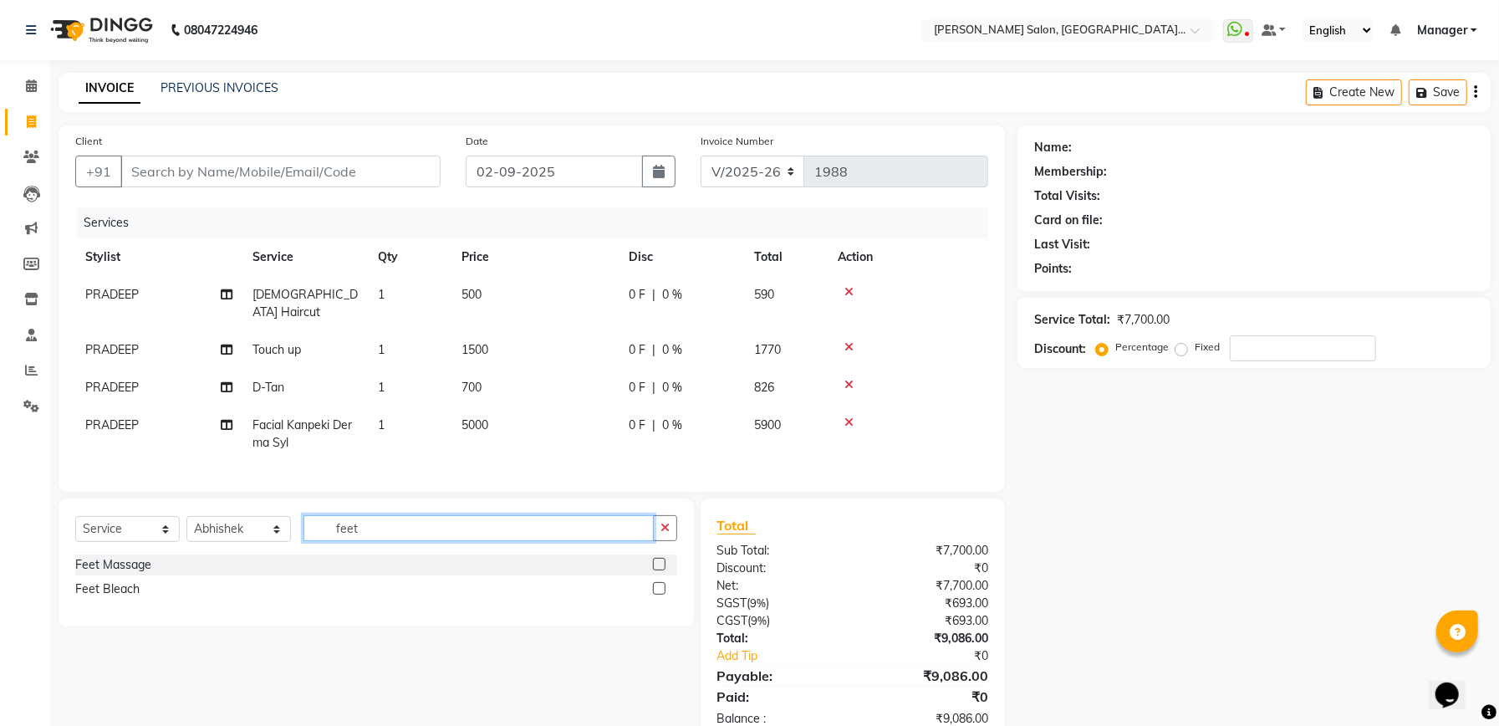
type input "feet"
click at [656, 564] on label at bounding box center [659, 564] width 13 height 13
click at [656, 564] on input "checkbox" at bounding box center [658, 564] width 11 height 11
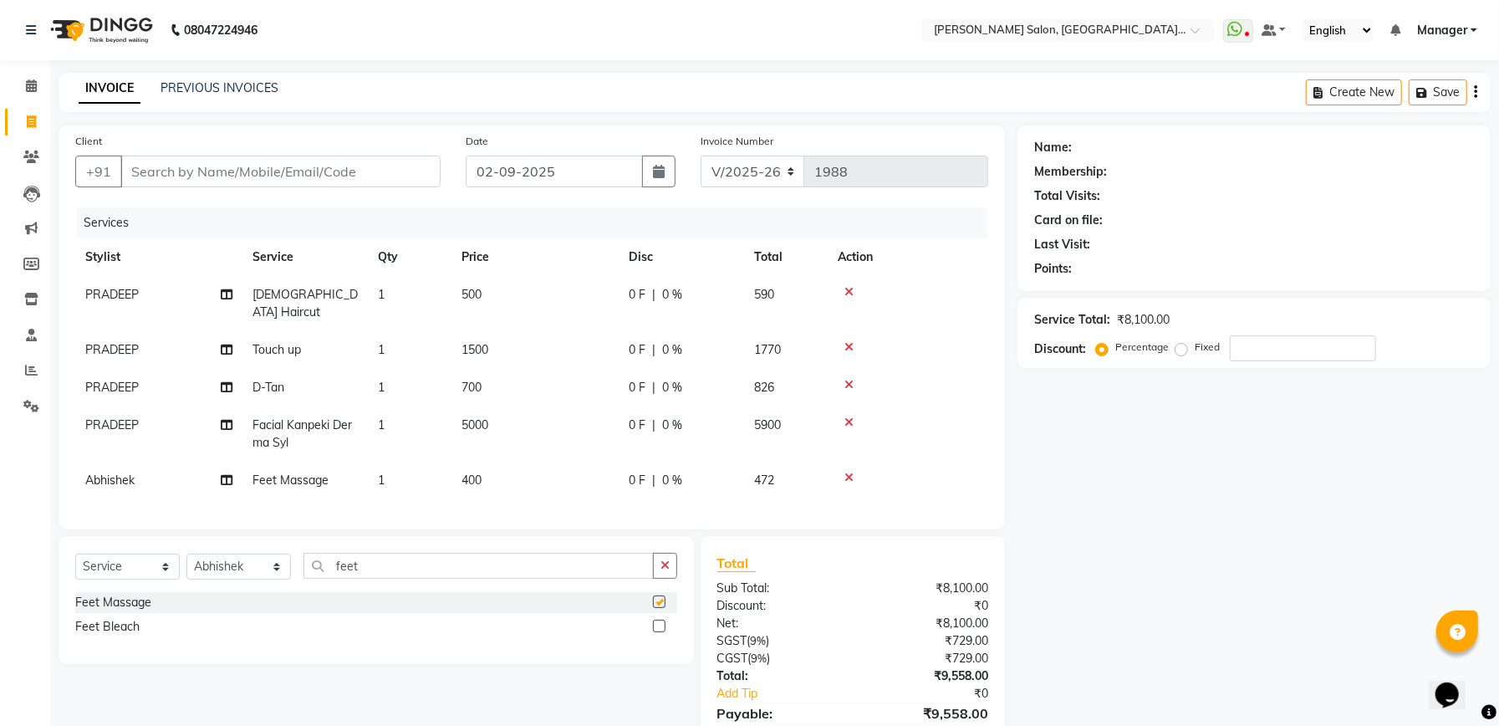
checkbox input "false"
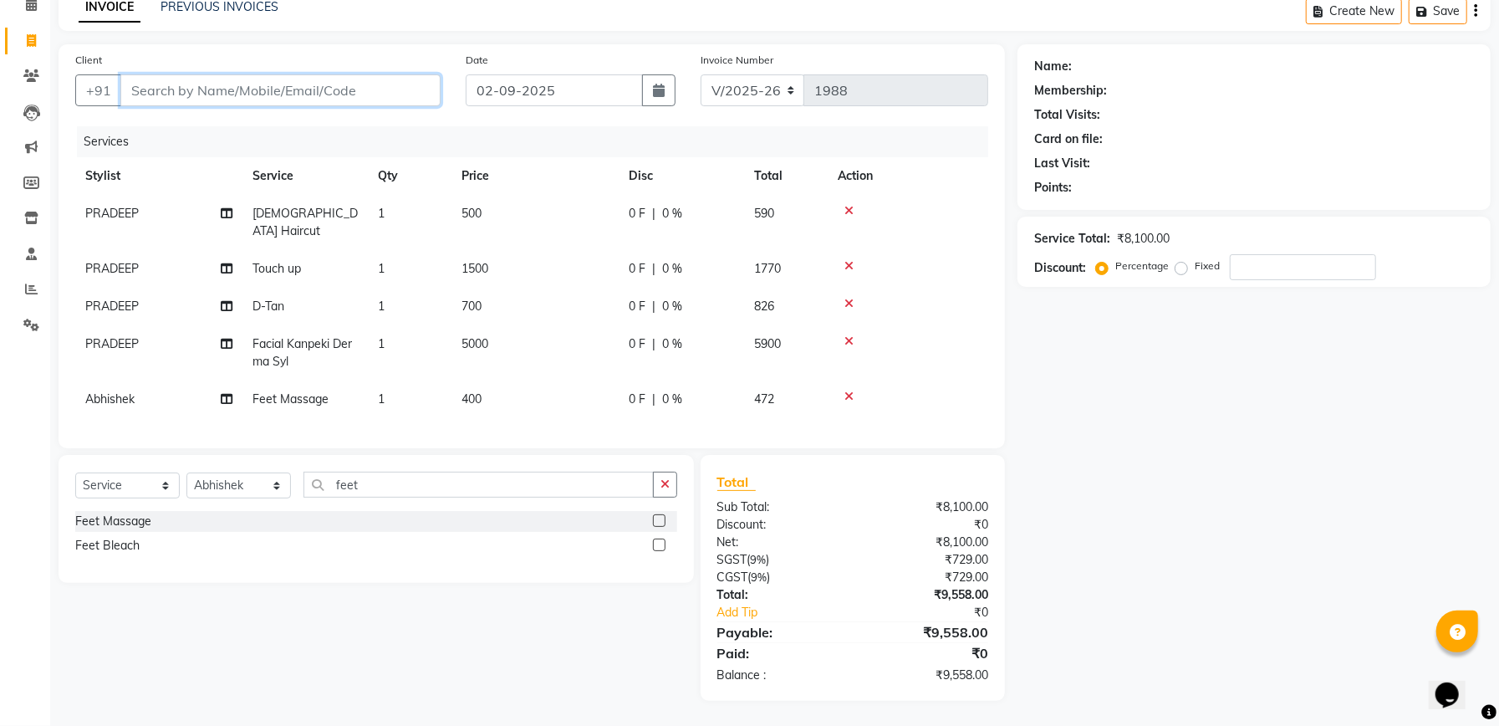
click at [368, 81] on input "Client" at bounding box center [280, 90] width 320 height 32
click at [405, 94] on input "Client" at bounding box center [280, 90] width 320 height 32
click at [1261, 272] on input "number" at bounding box center [1303, 267] width 146 height 26
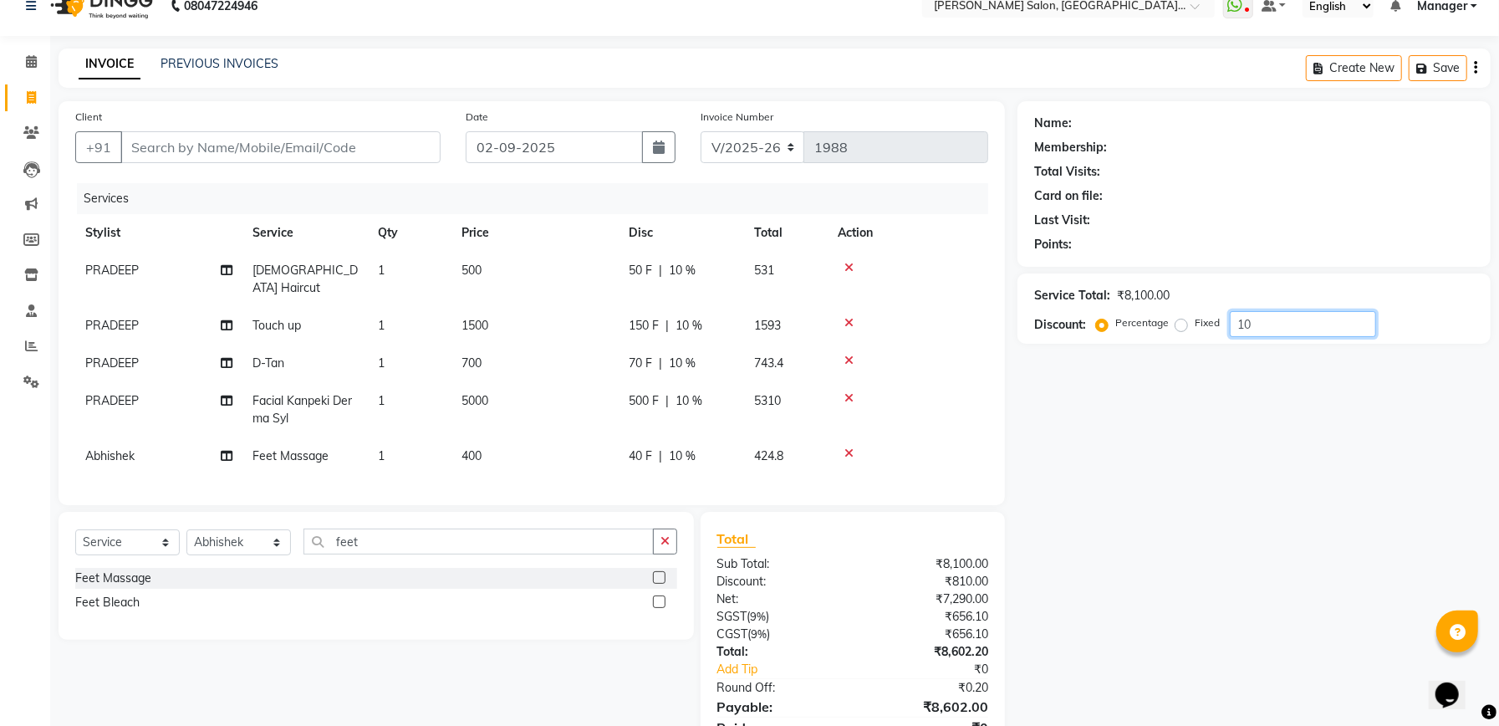
scroll to position [0, 0]
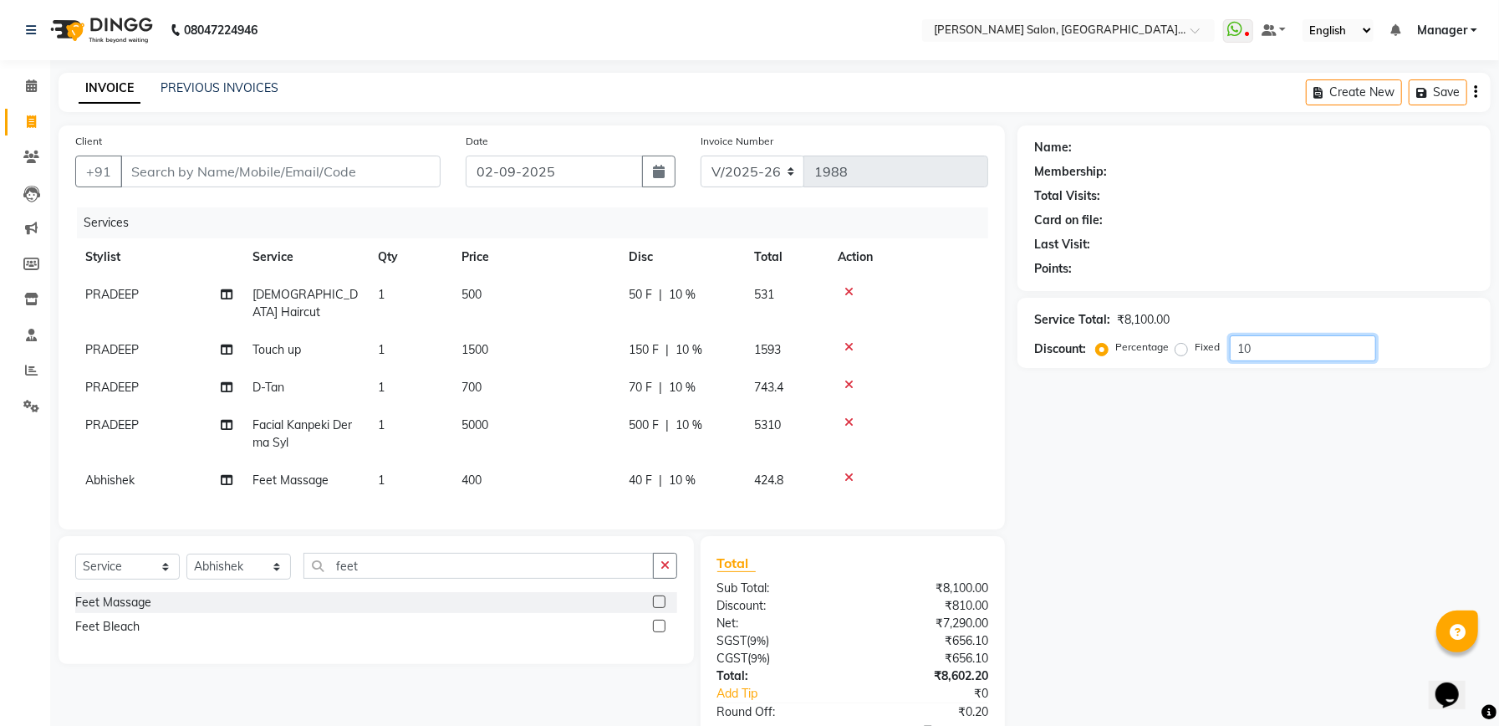
type input "10"
click at [255, 171] on input "Client" at bounding box center [280, 172] width 320 height 32
type input "v"
type input "0"
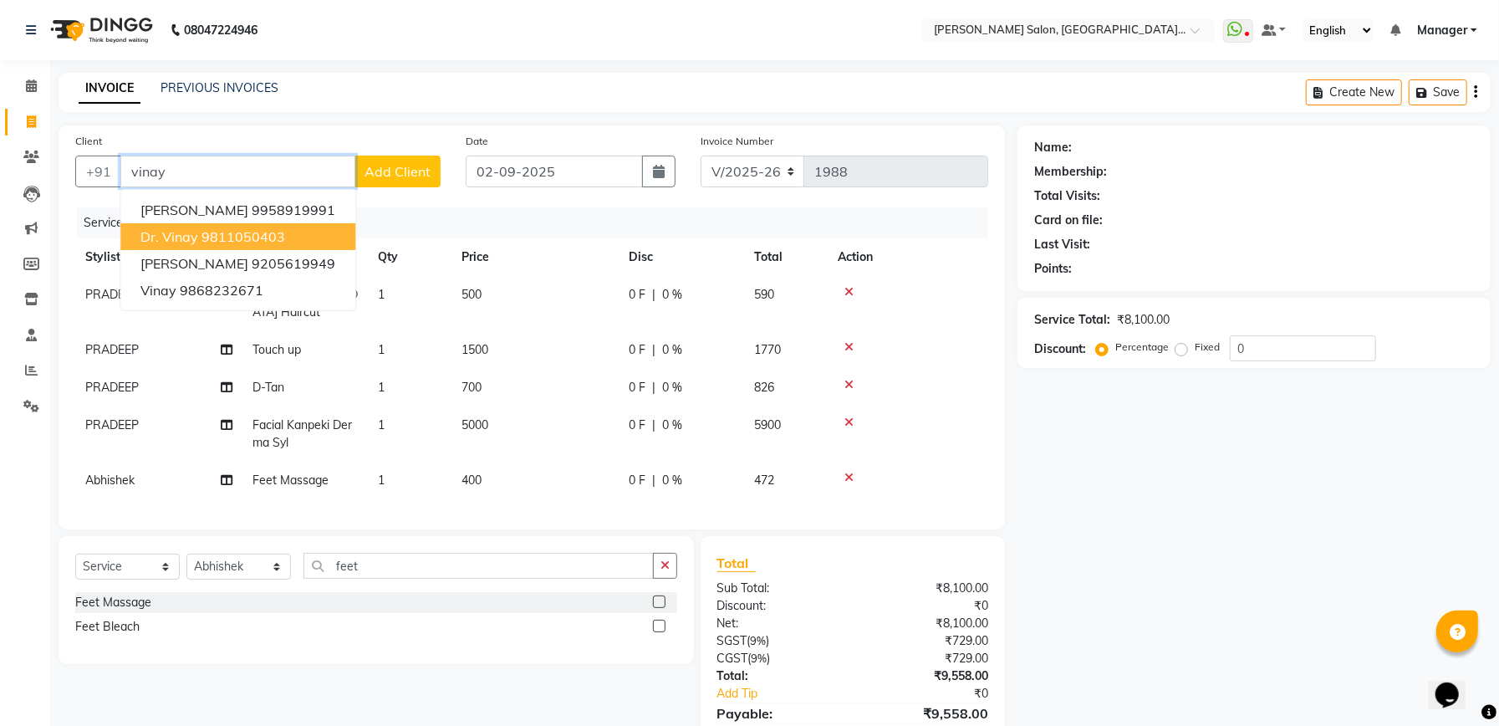
click at [258, 232] on ngb-highlight "9811050403" at bounding box center [244, 236] width 84 height 17
type input "9811050403"
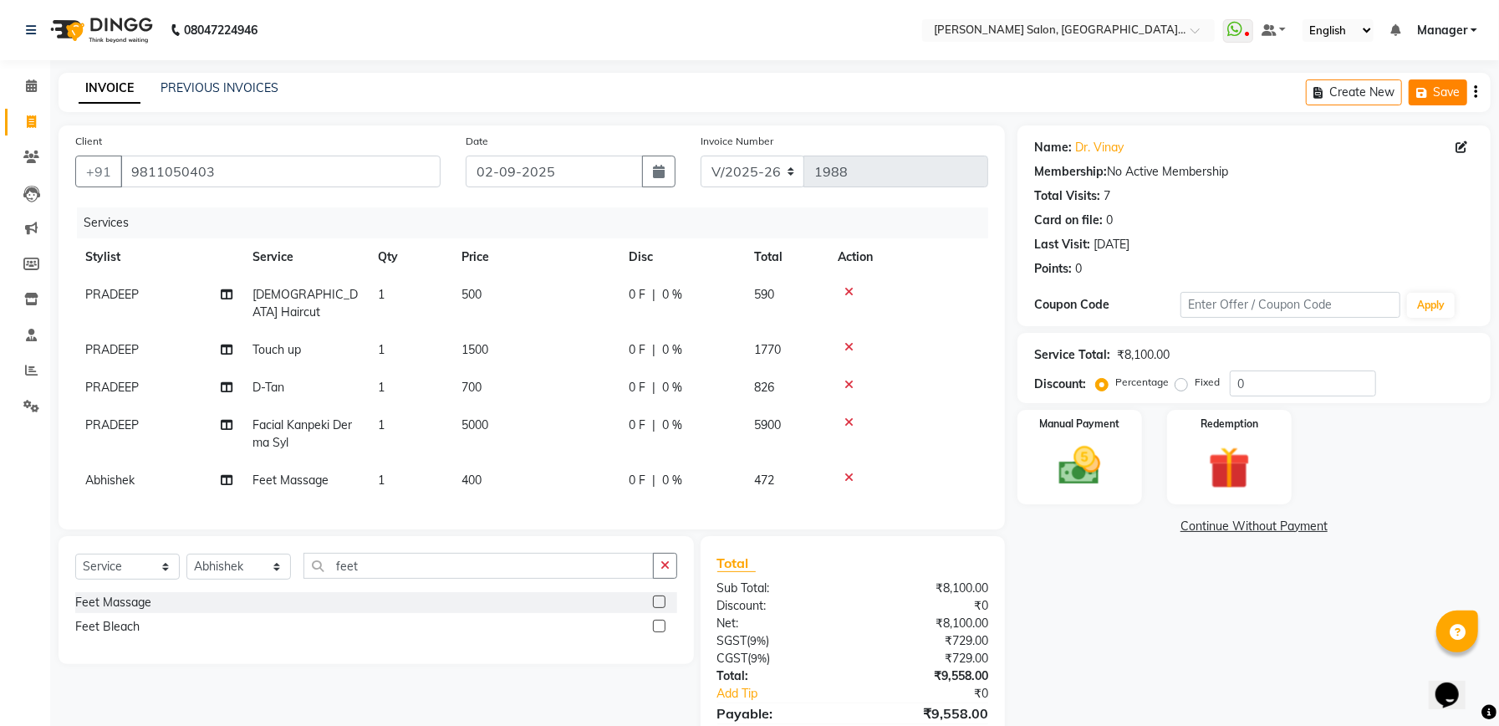
click at [1450, 92] on button "Save" at bounding box center [1438, 92] width 59 height 26
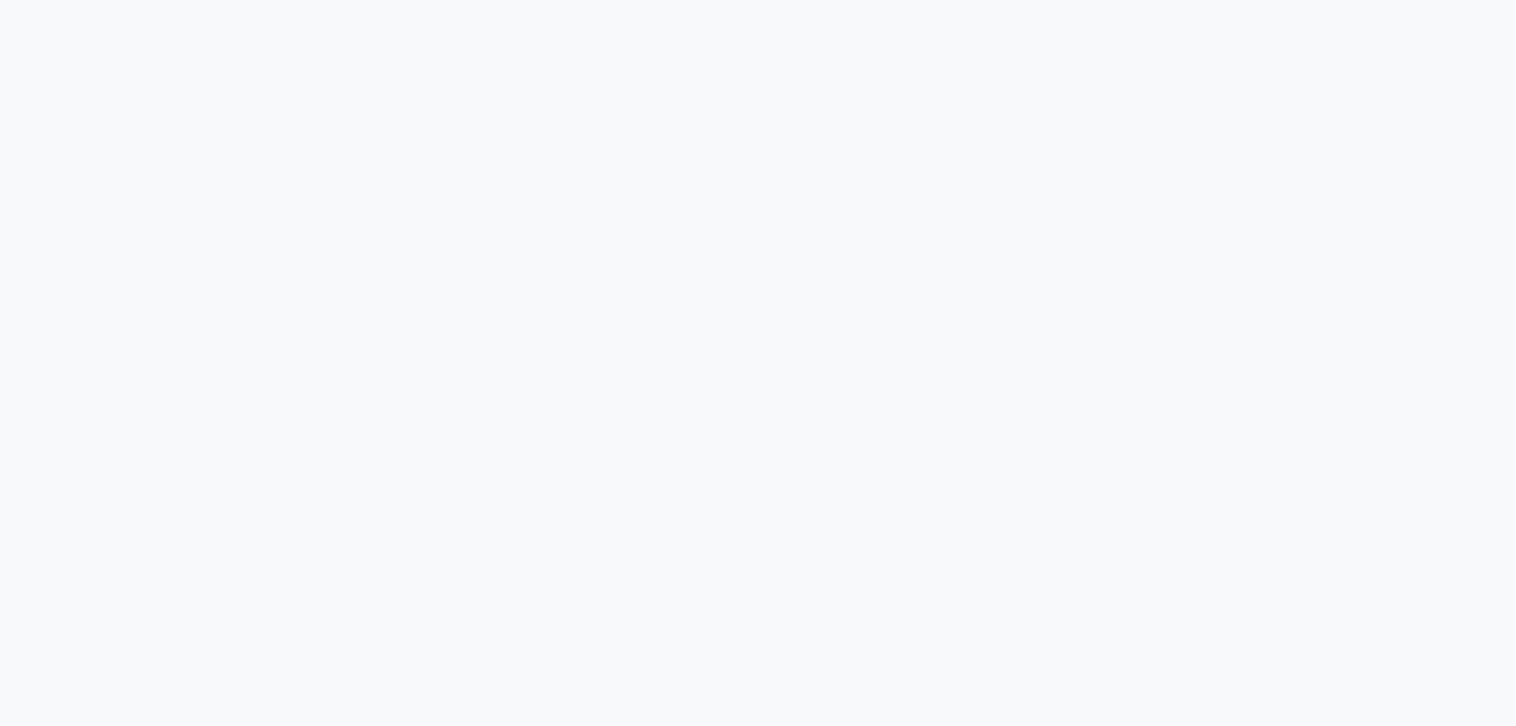
select select "service"
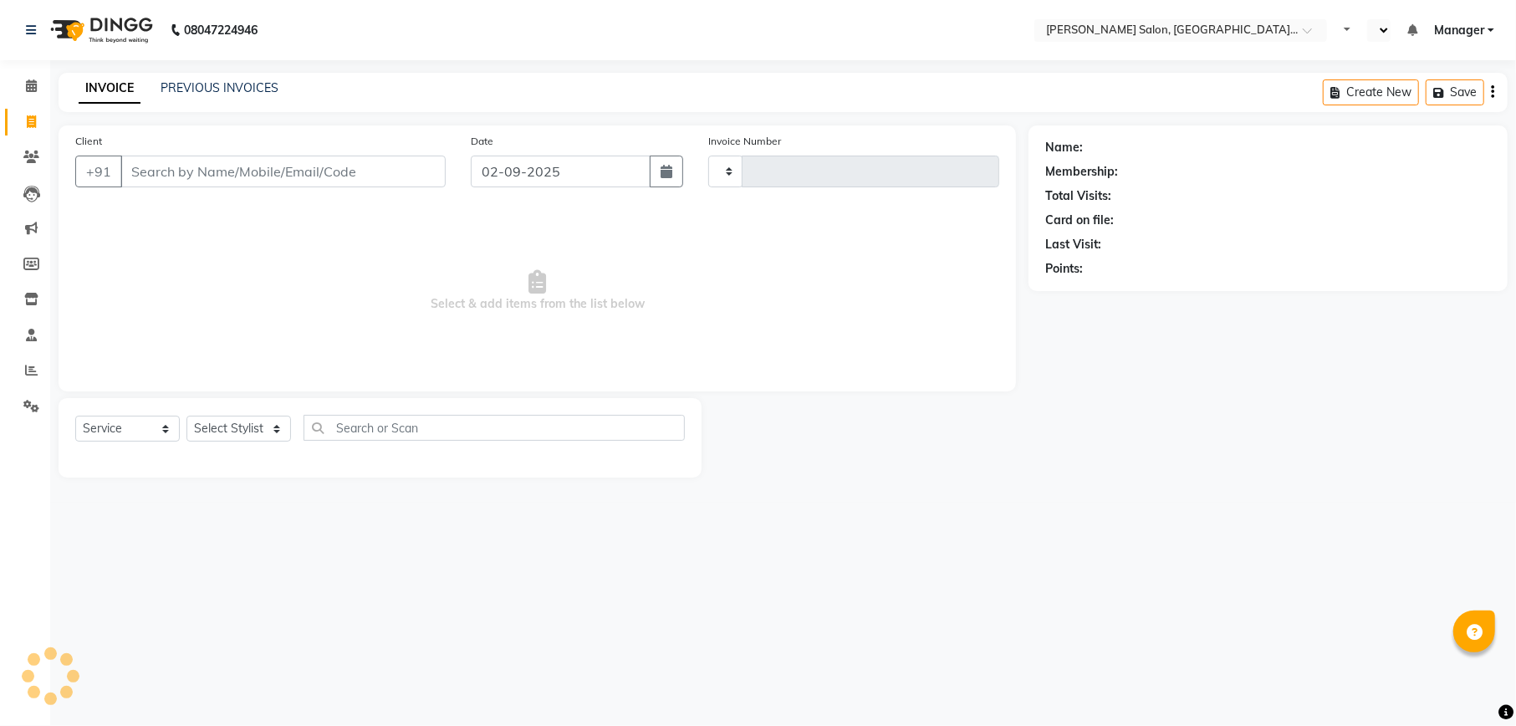
select select "en"
select select "6961"
type input "1988"
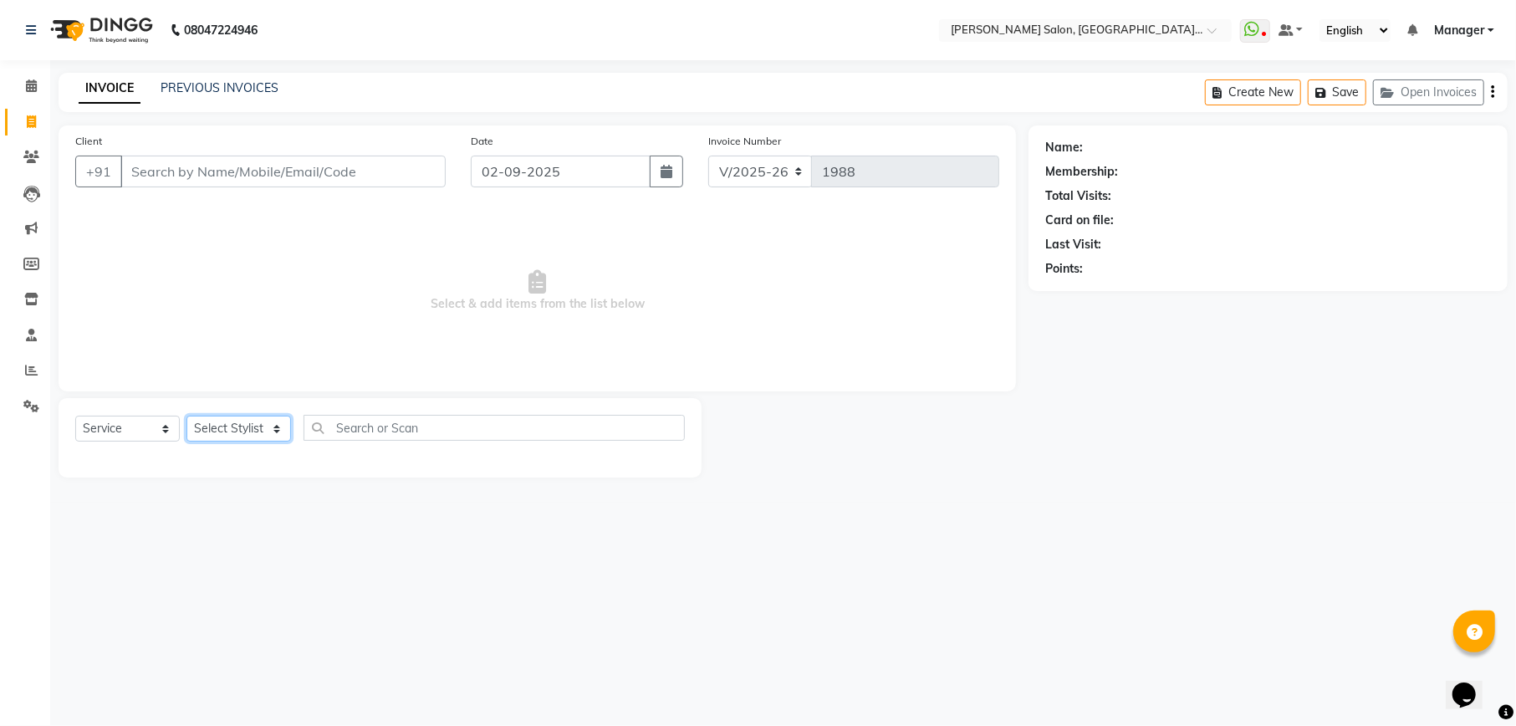
click at [255, 420] on select "Select Stylist Abhishek [PERSON_NAME] Akash [PERSON_NAME] [PERSON_NAME] Krishna…" at bounding box center [238, 429] width 105 height 26
select select "90641"
click at [186, 416] on select "Select Stylist Abhishek [PERSON_NAME] Akash [PERSON_NAME] [PERSON_NAME] Krishna…" at bounding box center [238, 429] width 105 height 26
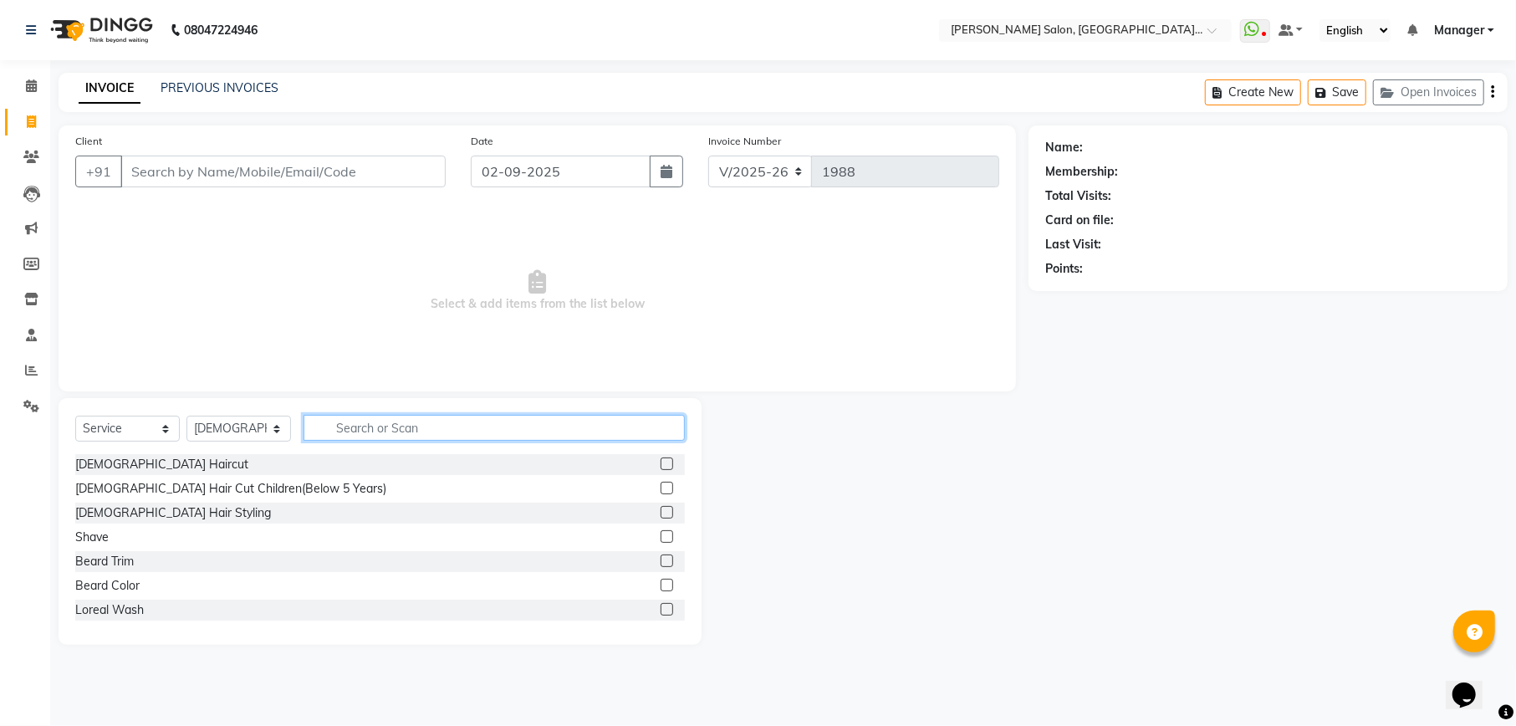
click at [400, 425] on input "text" at bounding box center [494, 428] width 381 height 26
click at [661, 468] on label at bounding box center [667, 463] width 13 height 13
click at [661, 468] on input "checkbox" at bounding box center [666, 464] width 11 height 11
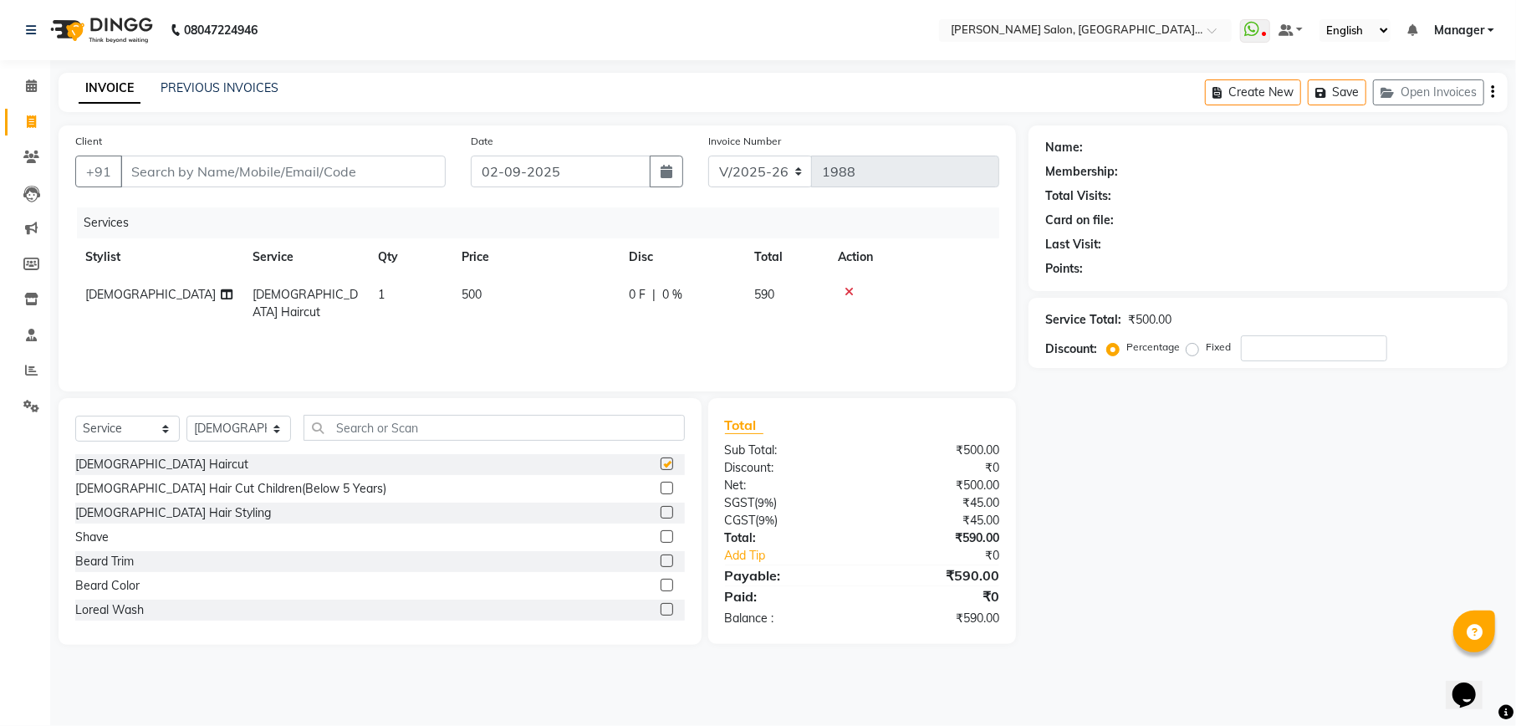
checkbox input "false"
click at [661, 563] on label at bounding box center [667, 560] width 13 height 13
click at [661, 563] on input "checkbox" at bounding box center [666, 561] width 11 height 11
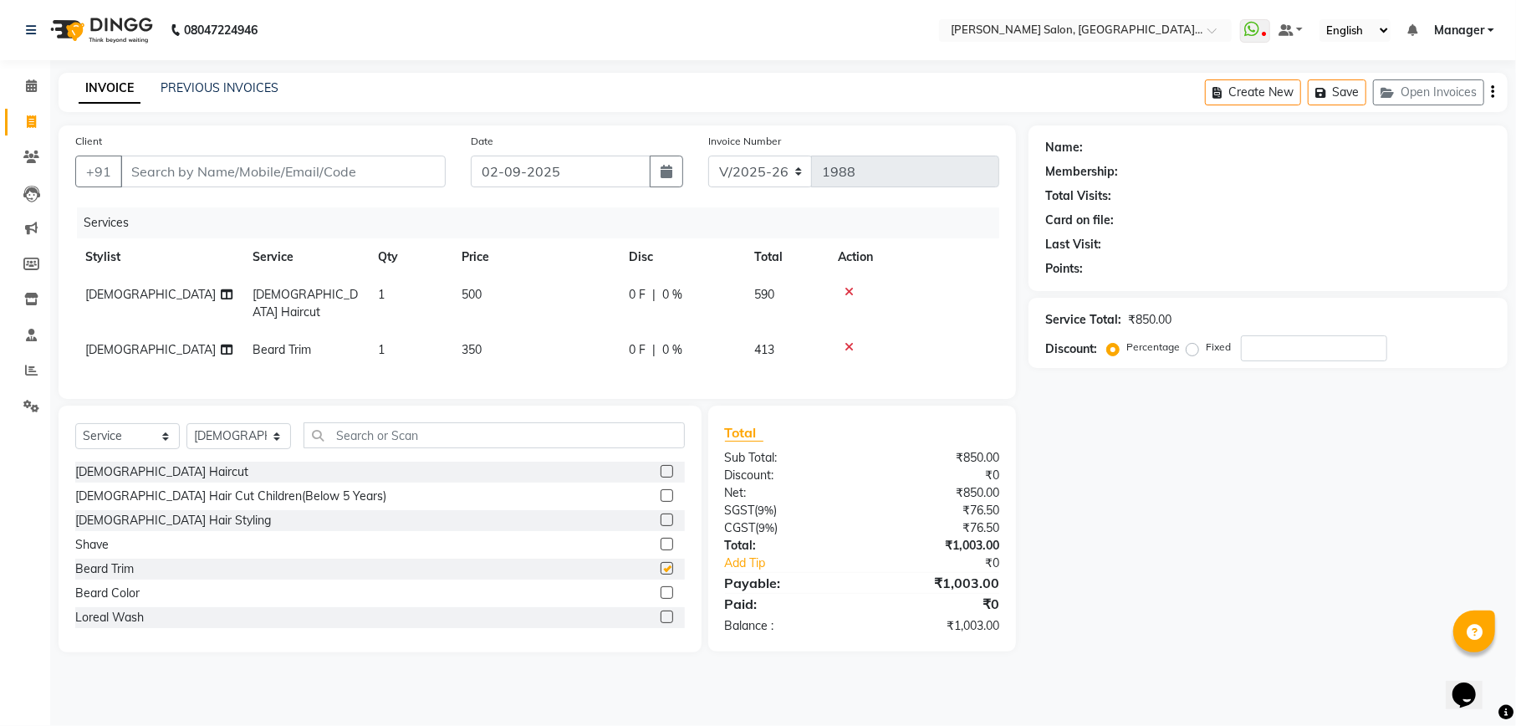
checkbox input "false"
click at [379, 435] on input "text" at bounding box center [494, 435] width 381 height 26
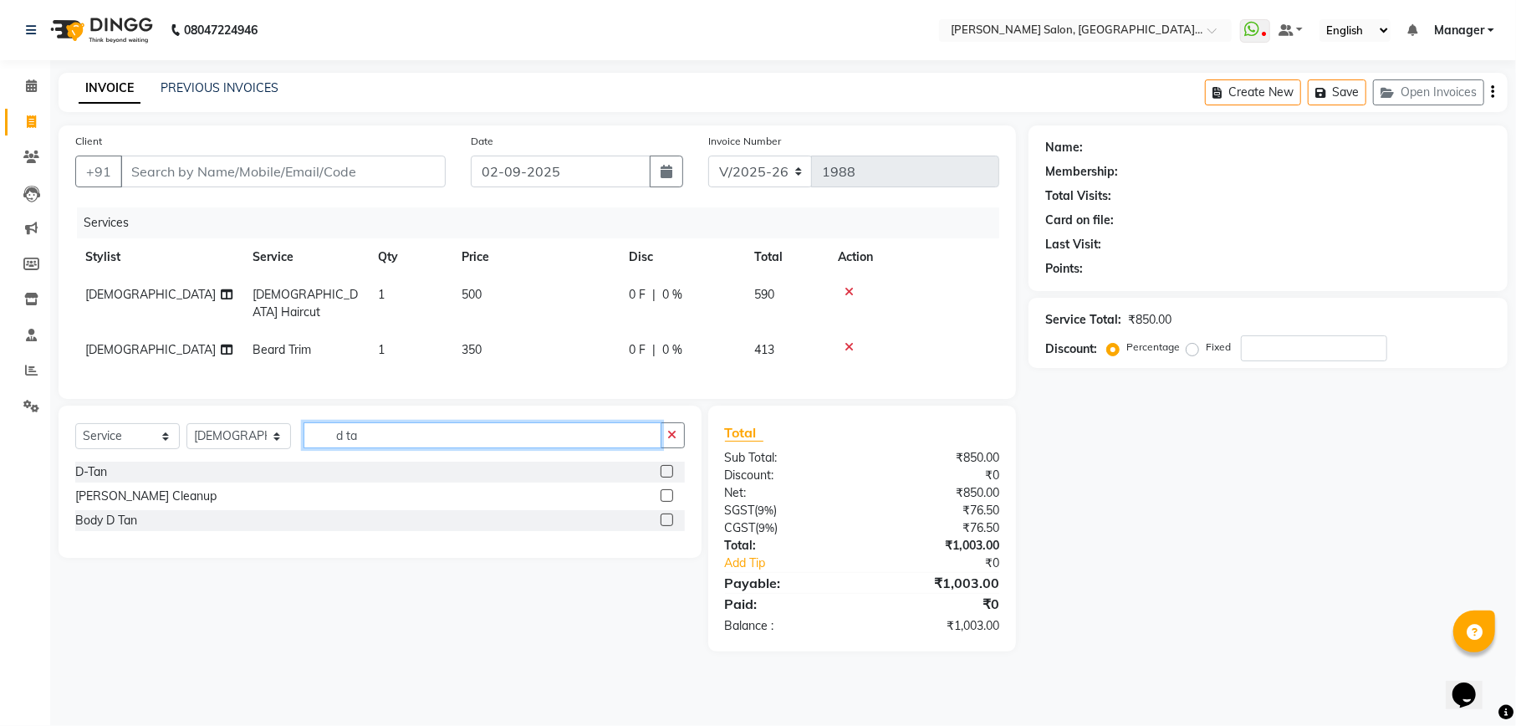
type input "d ta"
click at [663, 473] on label at bounding box center [667, 471] width 13 height 13
click at [663, 473] on input "checkbox" at bounding box center [666, 472] width 11 height 11
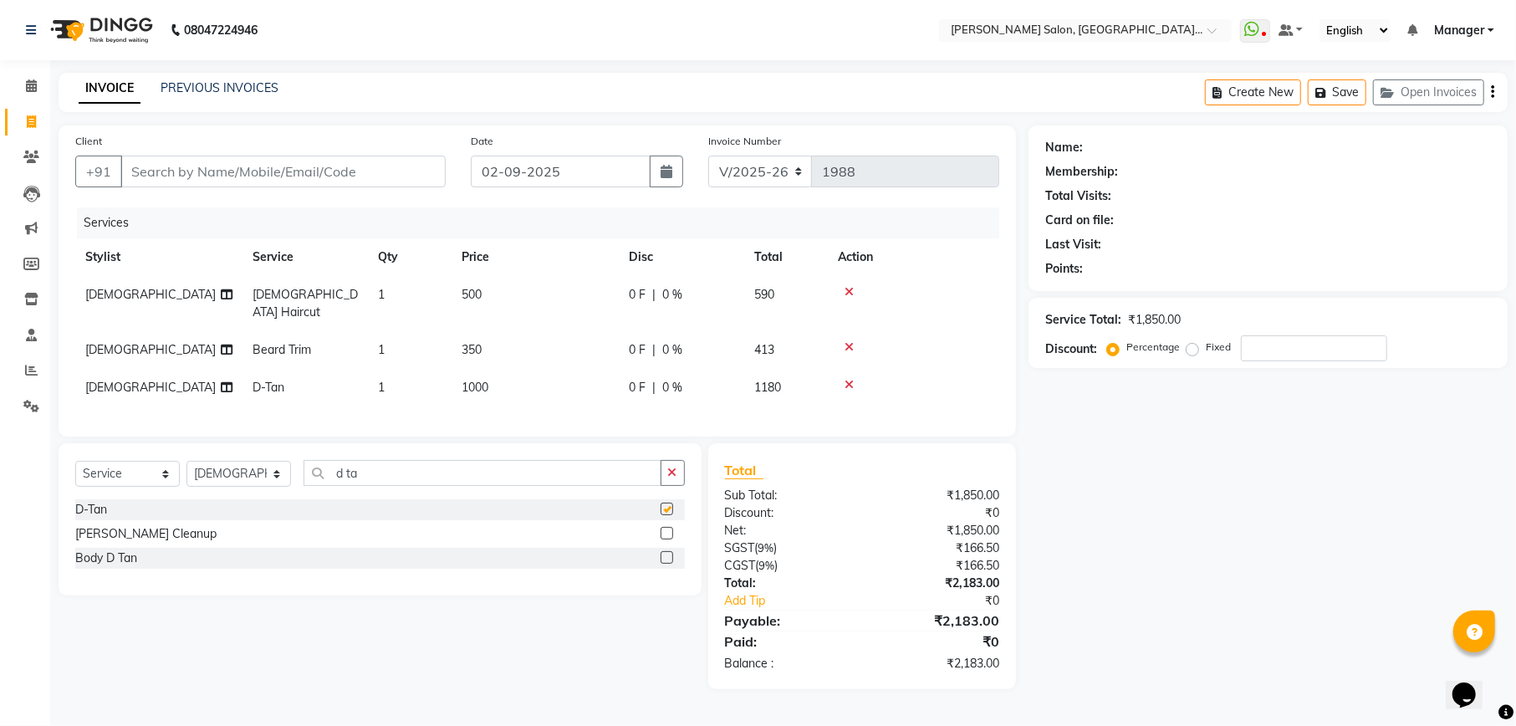
checkbox input "false"
click at [528, 371] on td "1000" at bounding box center [535, 388] width 167 height 38
select select "90641"
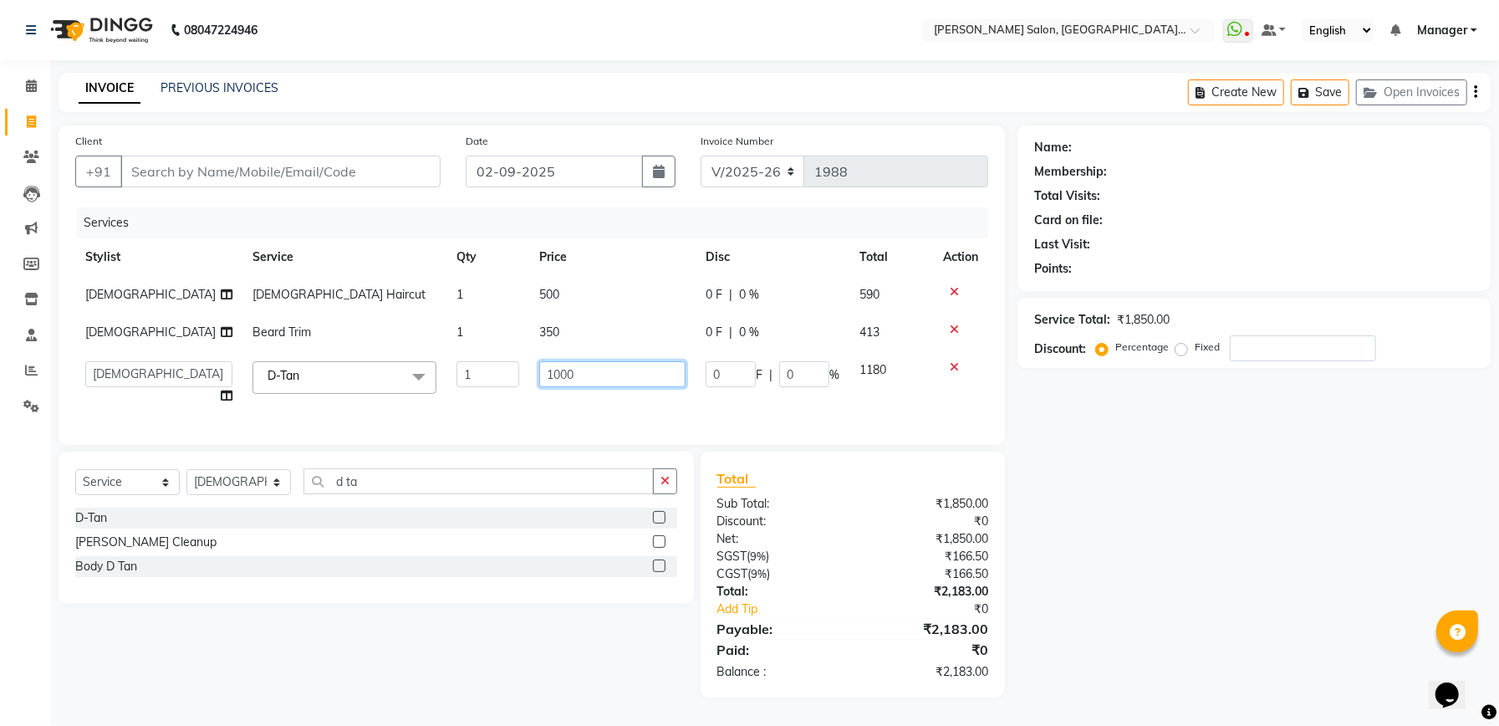
click at [544, 371] on input "1000" at bounding box center [612, 374] width 146 height 26
type input "700"
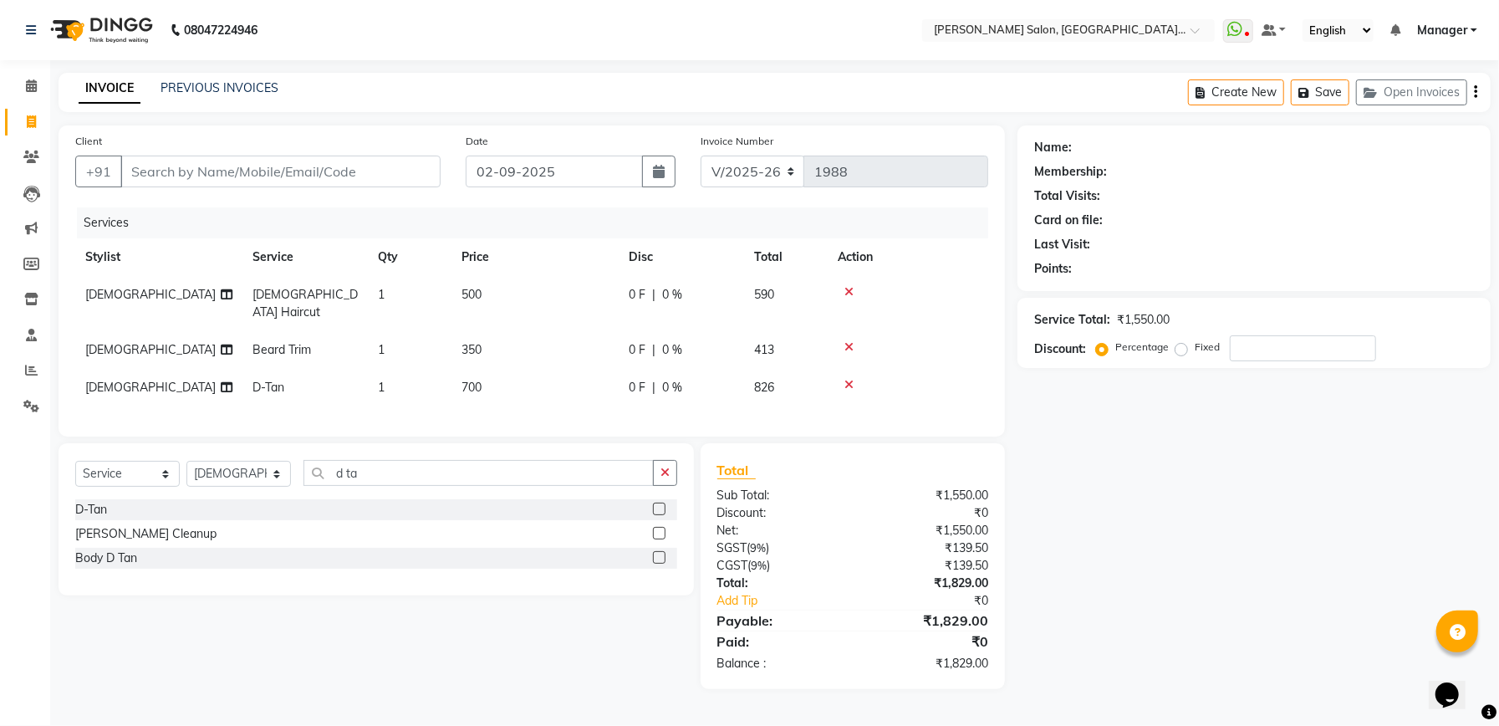
click at [1092, 441] on div "Name: Membership: Total Visits: Card on file: Last Visit: Points: Service Total…" at bounding box center [1261, 407] width 486 height 564
click at [704, 341] on div "0 F | 0 %" at bounding box center [681, 350] width 105 height 18
select select "90641"
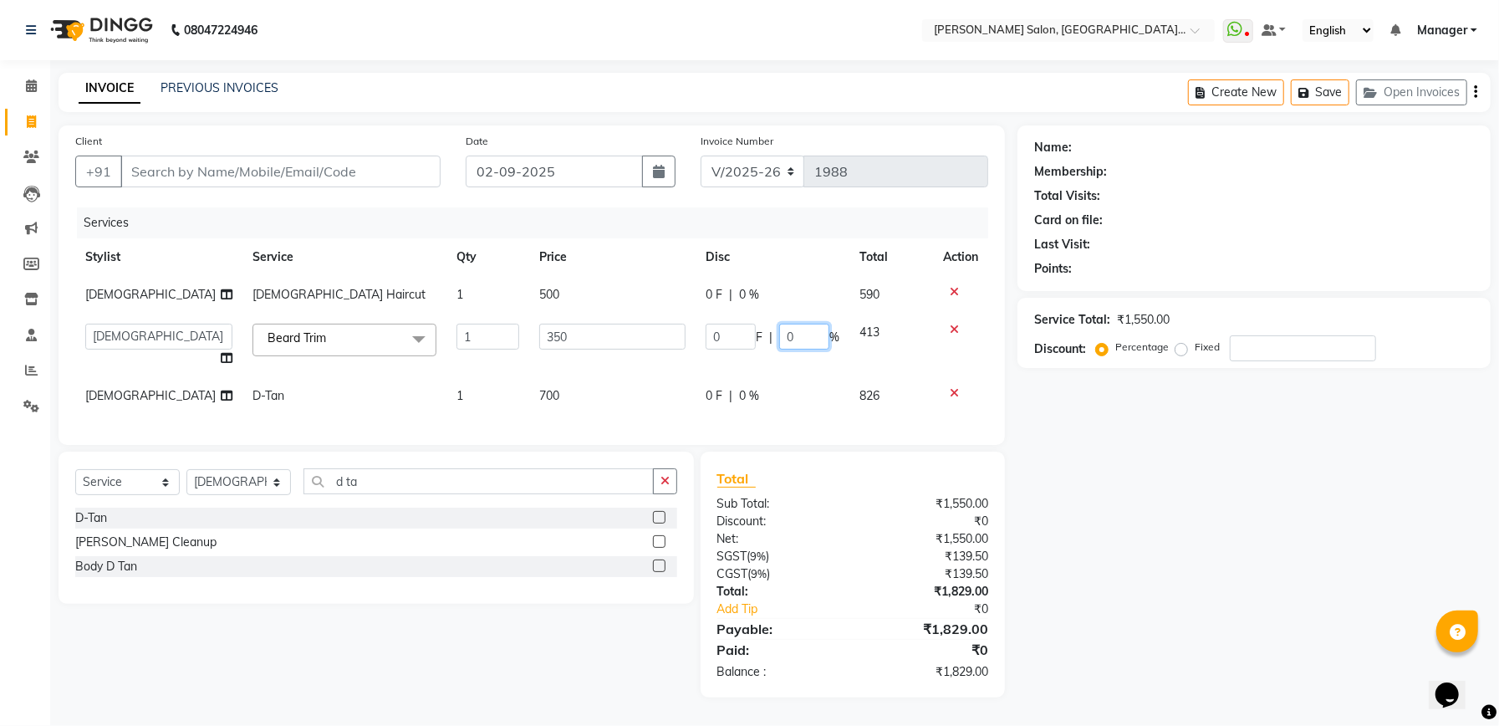
click at [808, 329] on input "0" at bounding box center [804, 337] width 50 height 26
type input "100"
click at [1095, 458] on div "Name: Membership: Total Visits: Card on file: Last Visit: Points: Service Total…" at bounding box center [1261, 411] width 486 height 572
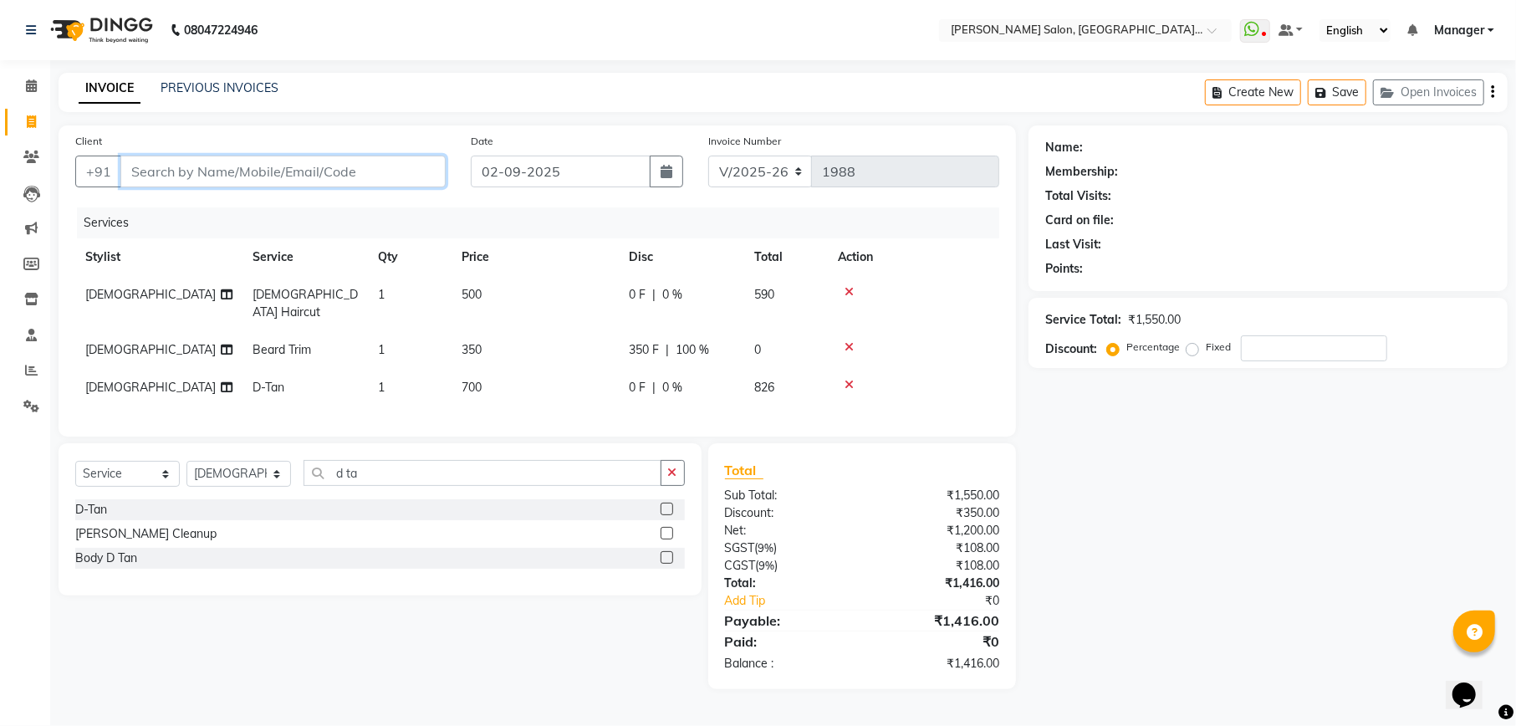
click at [359, 182] on input "Client" at bounding box center [282, 172] width 325 height 32
click at [379, 166] on input "Client" at bounding box center [282, 172] width 325 height 32
type input "6"
type input "0"
type input "6306512620"
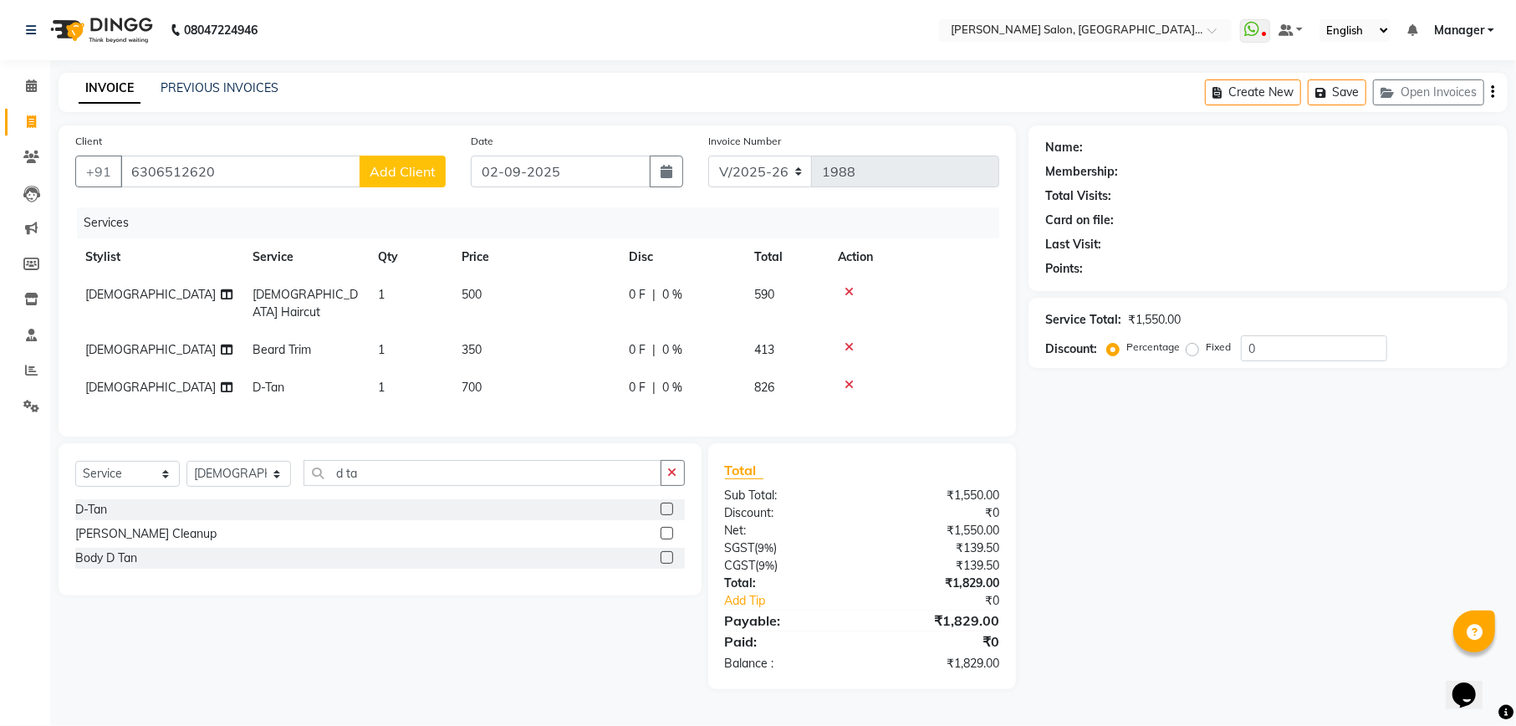
click at [426, 176] on span "Add Client" at bounding box center [403, 171] width 66 height 17
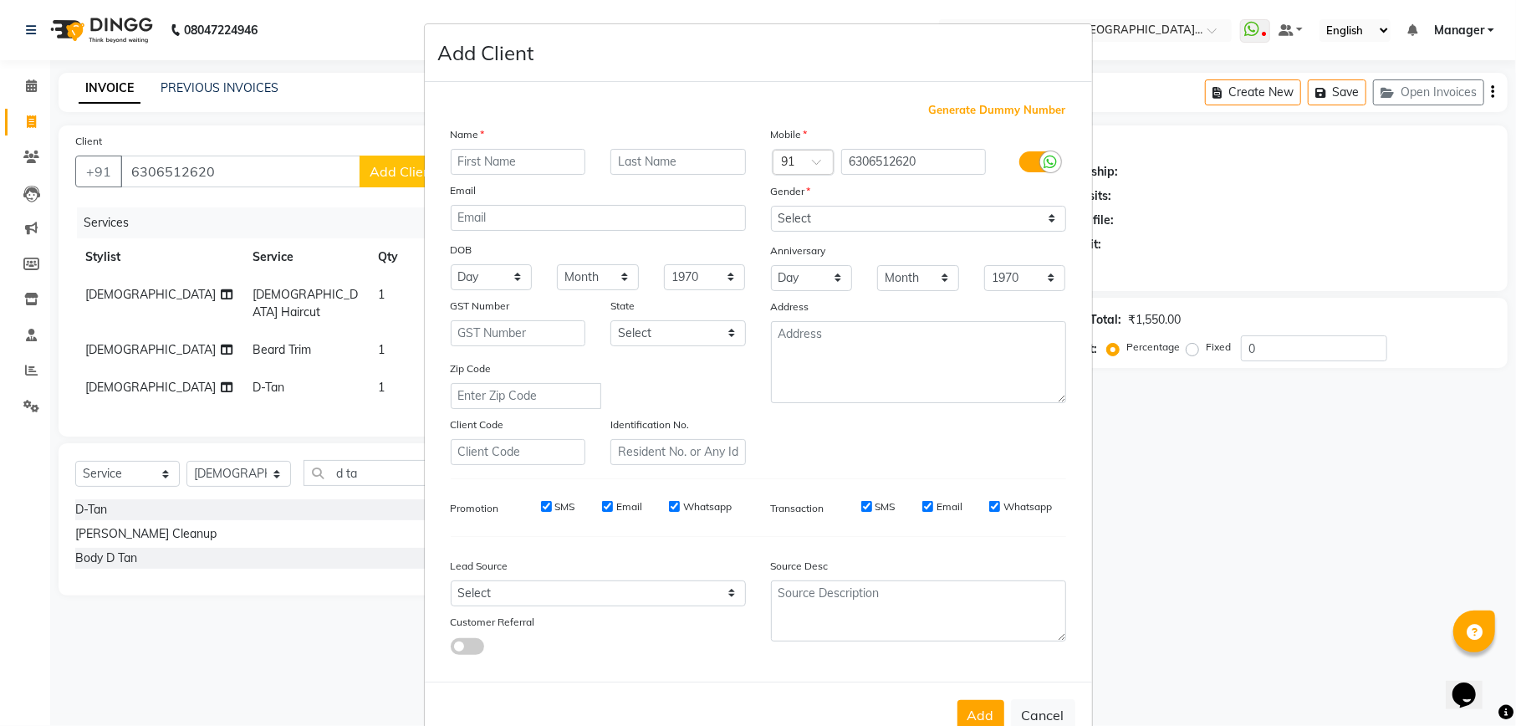
click at [490, 158] on input "text" at bounding box center [518, 162] width 135 height 26
type input "Aman"
click at [860, 231] on select "Select [DEMOGRAPHIC_DATA] [DEMOGRAPHIC_DATA] Other Prefer Not To Say" at bounding box center [918, 219] width 295 height 26
select select "[DEMOGRAPHIC_DATA]"
click at [771, 206] on select "Select [DEMOGRAPHIC_DATA] [DEMOGRAPHIC_DATA] Other Prefer Not To Say" at bounding box center [918, 219] width 295 height 26
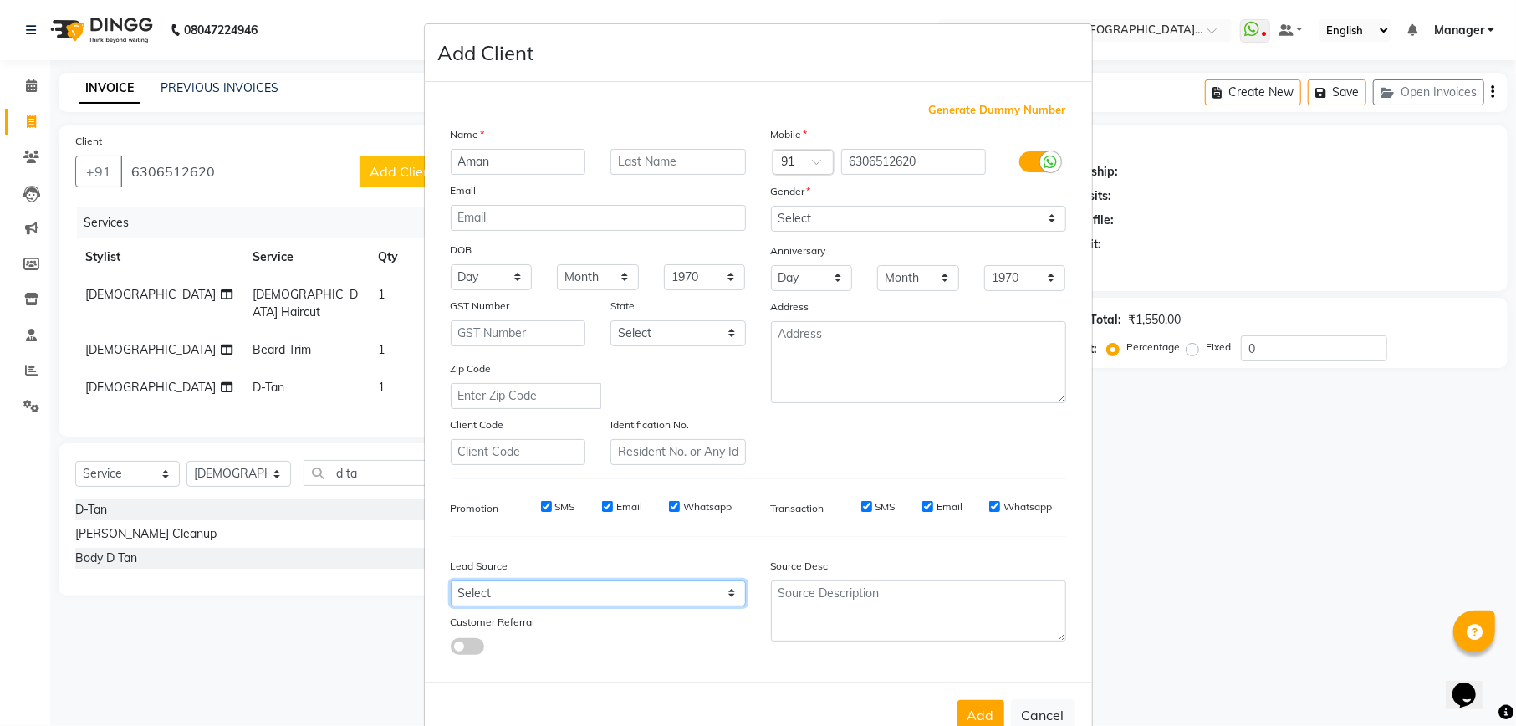
click at [522, 596] on select "Select Walk-in Referral Internet Friend Word of Mouth Advertisement Facebook Ju…" at bounding box center [598, 593] width 295 height 26
select select "48482"
click at [451, 580] on select "Select Walk-in Referral Internet Friend Word of Mouth Advertisement Facebook Ju…" at bounding box center [598, 593] width 295 height 26
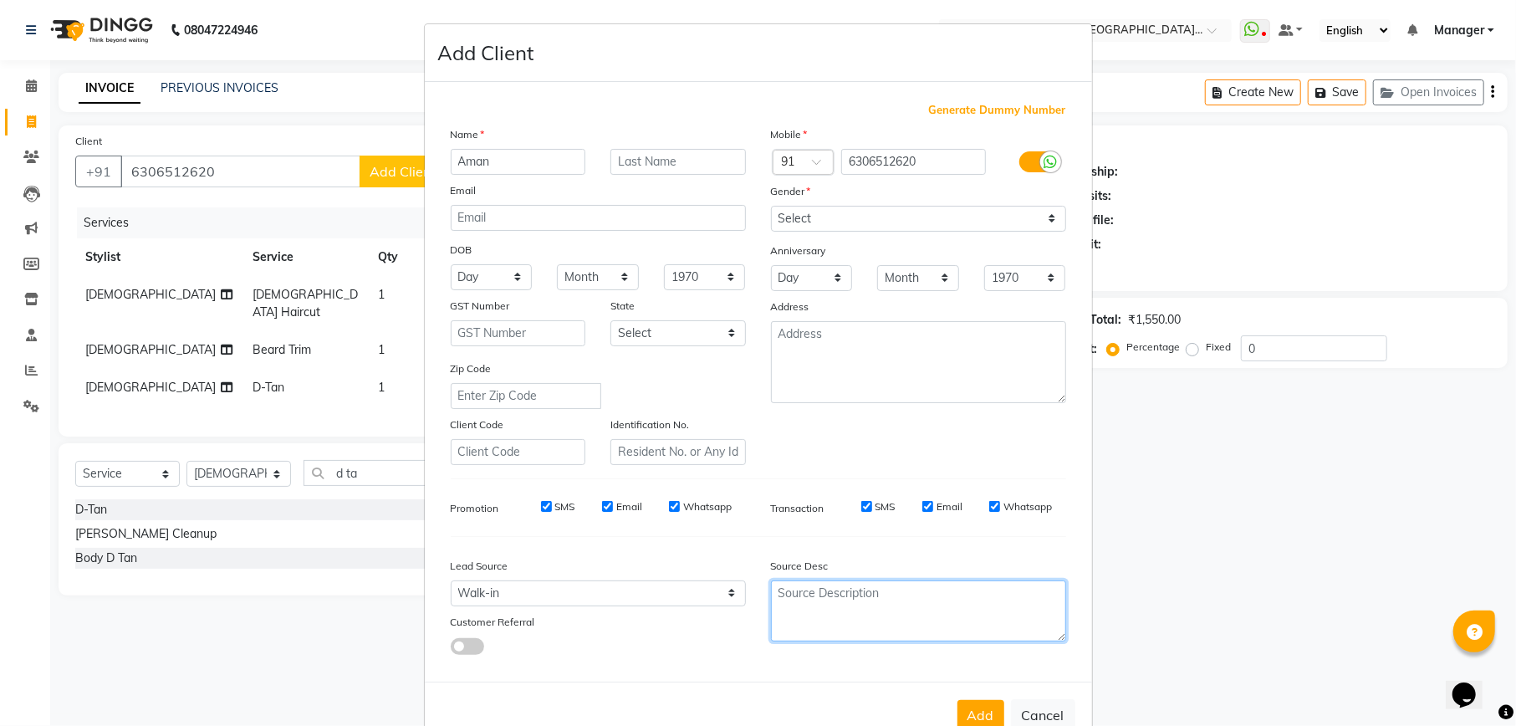
click at [820, 593] on textarea at bounding box center [918, 610] width 295 height 61
click at [1335, 587] on ngb-modal-window "Add Client Generate Dummy Number Name Aman Email DOB Day 01 02 03 04 05 06 07 0…" at bounding box center [758, 363] width 1516 height 726
click at [857, 606] on textarea at bounding box center [918, 610] width 295 height 61
type textarea "[DEMOGRAPHIC_DATA]"
click at [973, 709] on button "Add" at bounding box center [980, 715] width 47 height 30
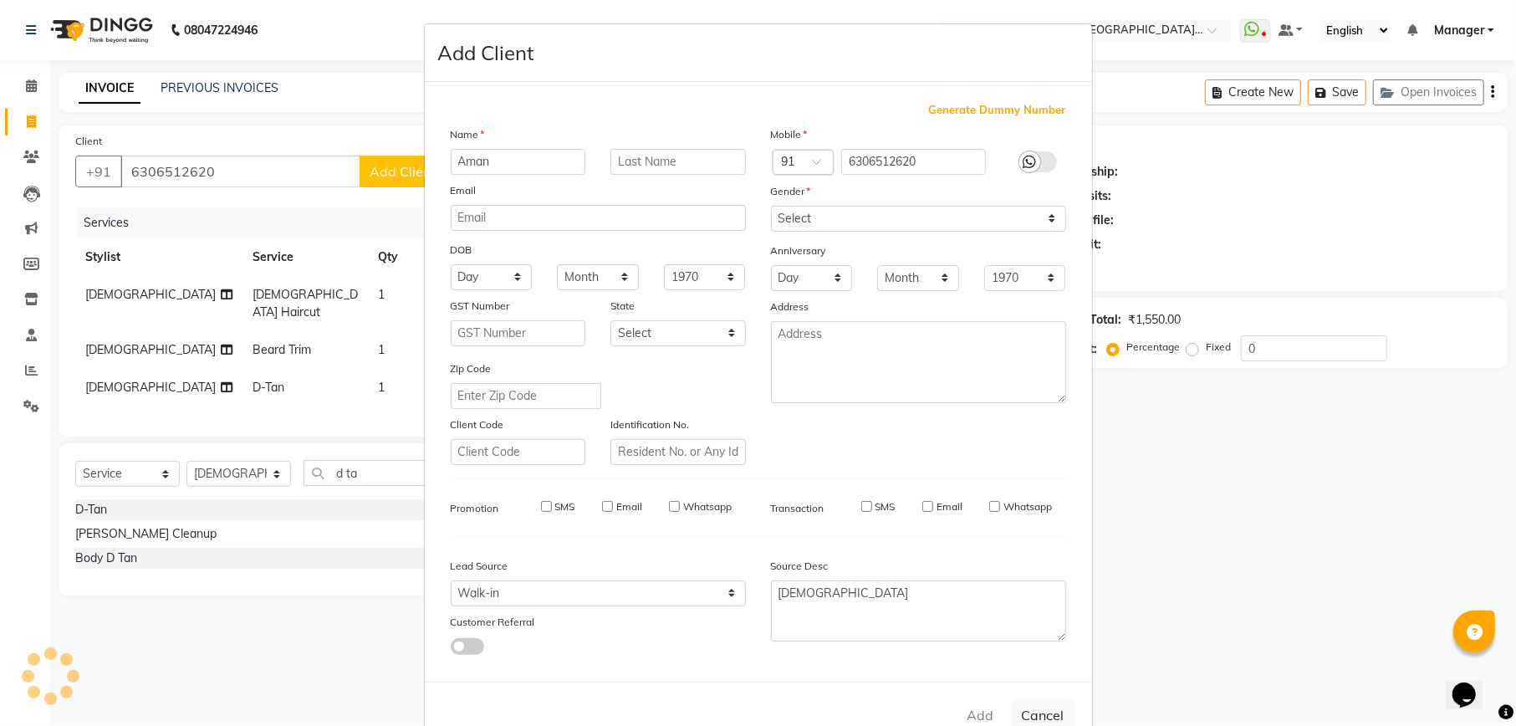
select select
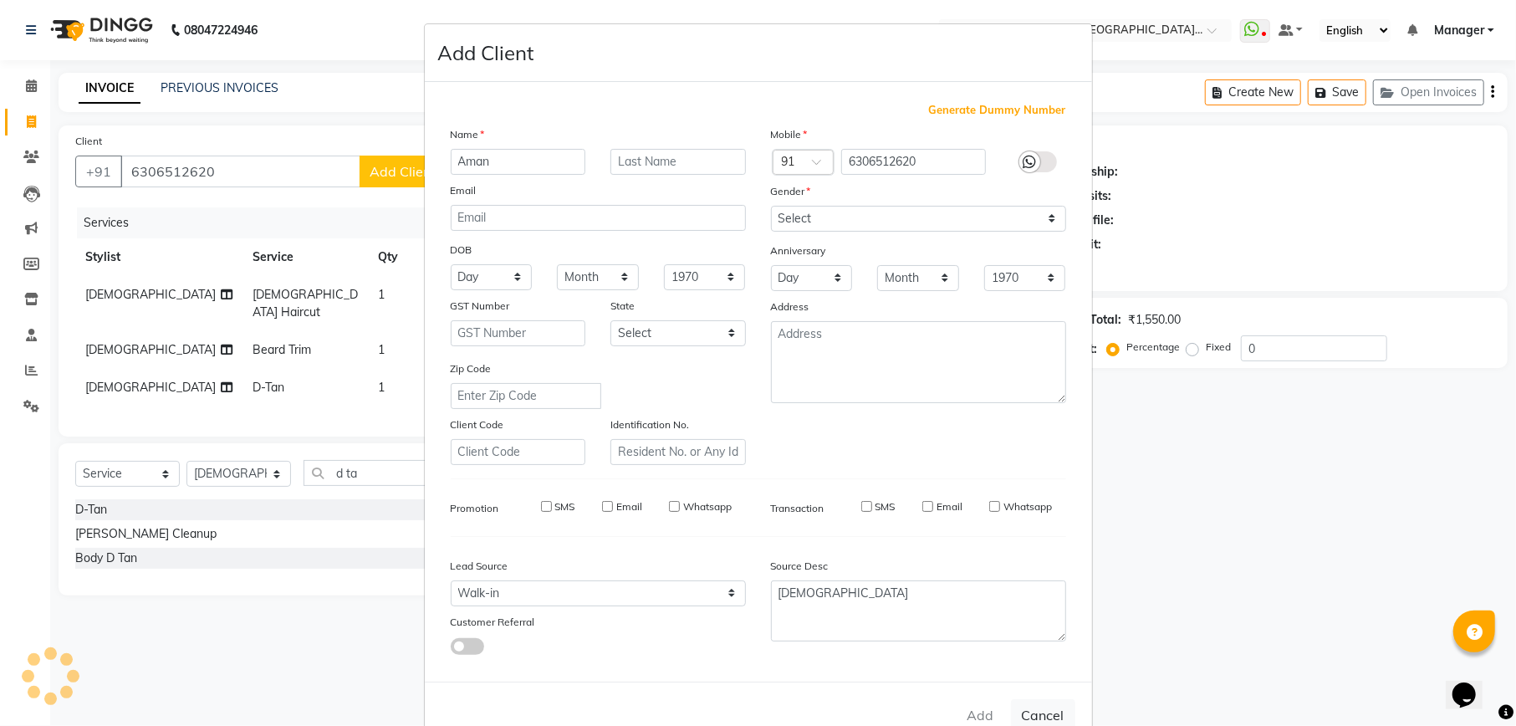
select select
checkbox input "false"
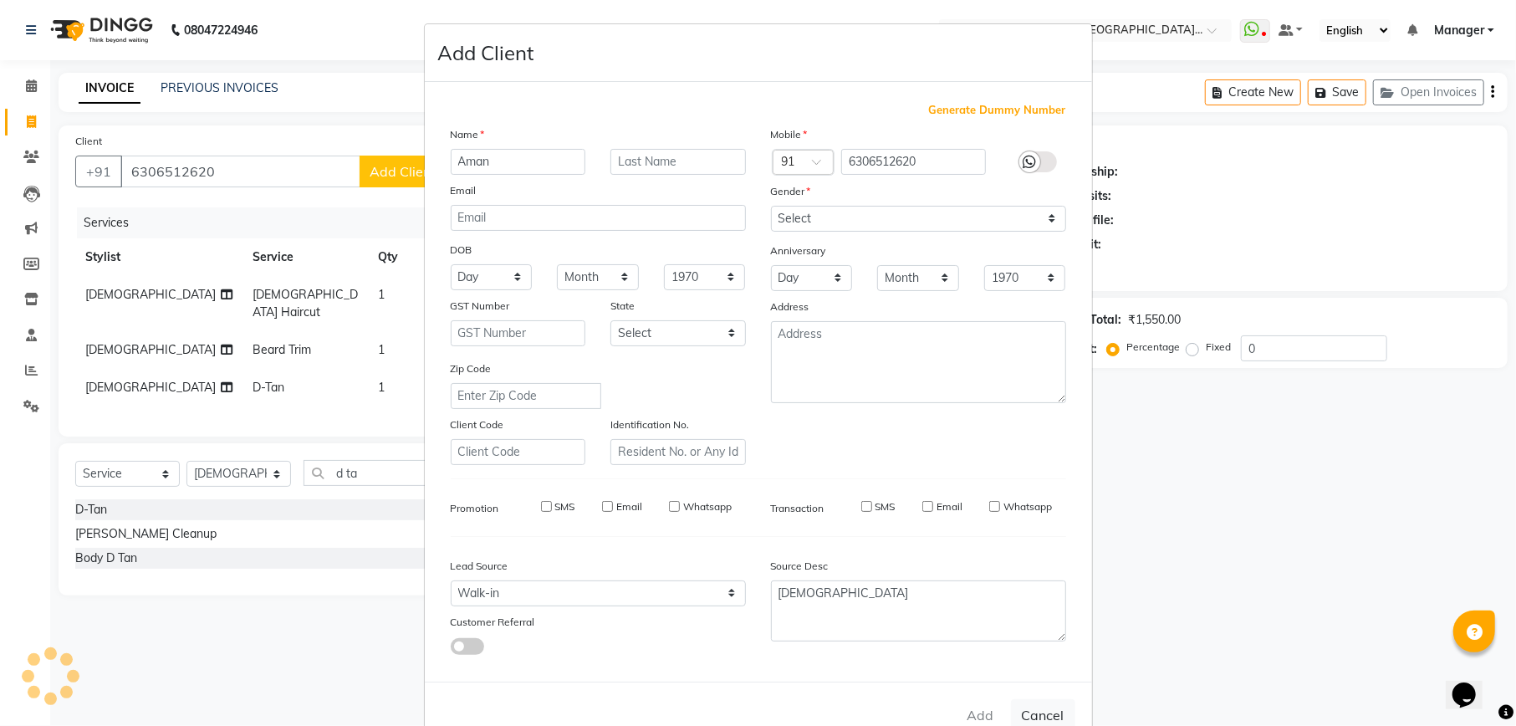
checkbox input "false"
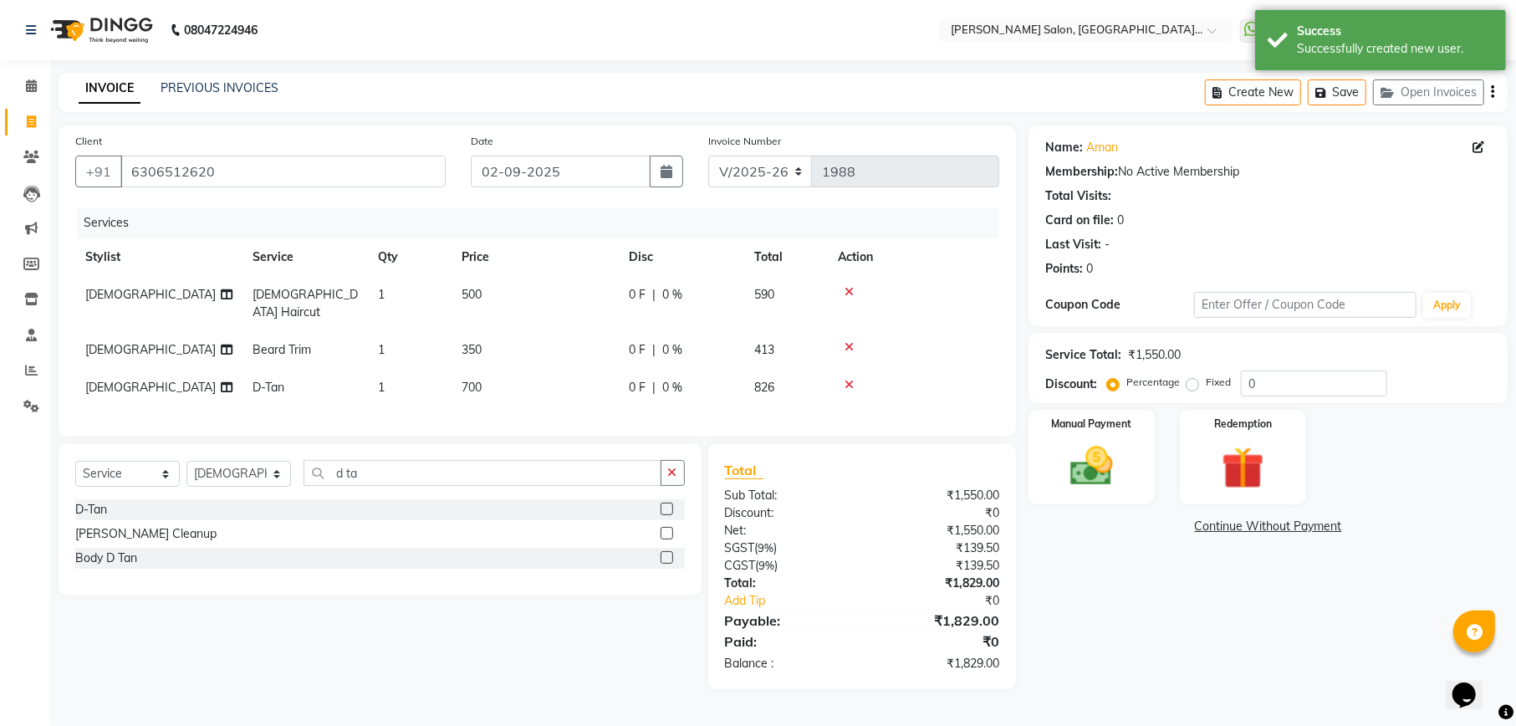
click at [723, 341] on div "0 F | 0 %" at bounding box center [681, 350] width 105 height 18
select select "90641"
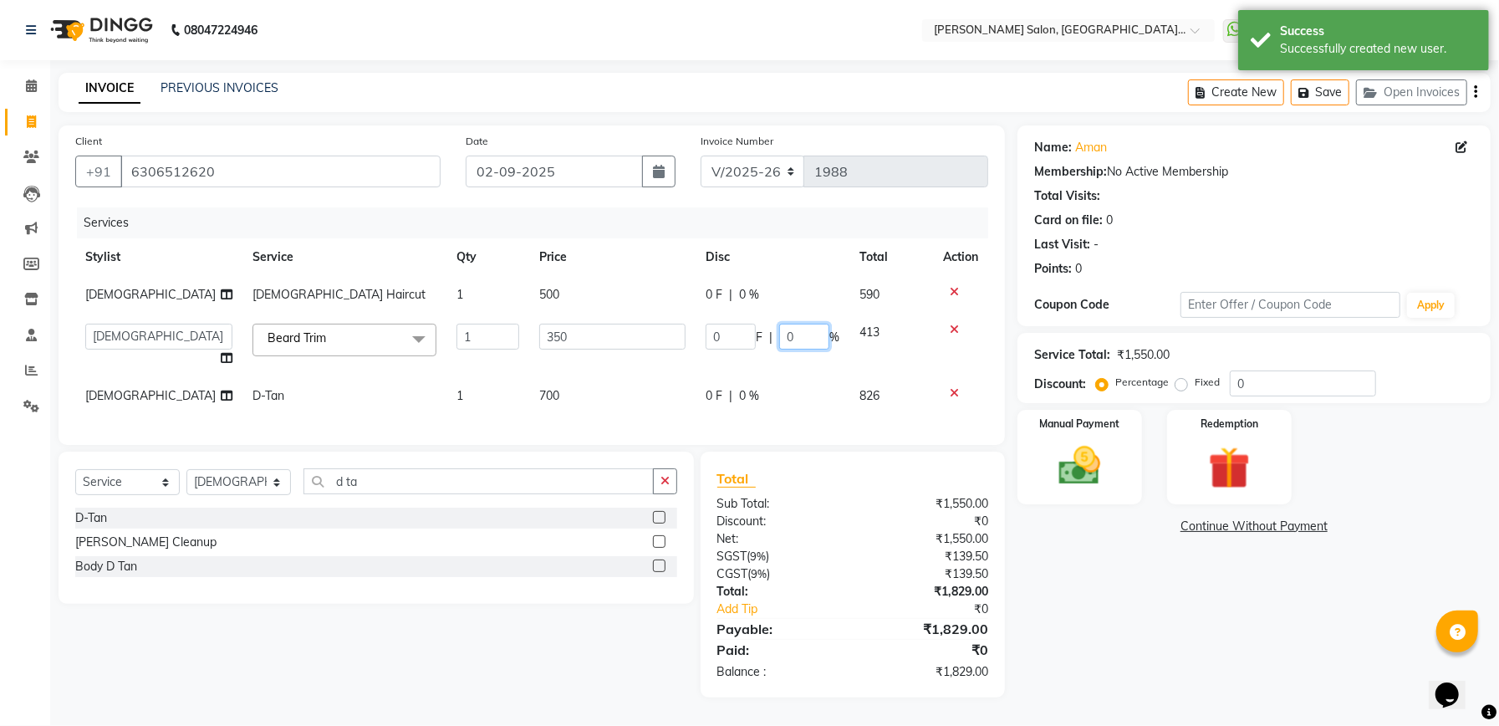
click at [814, 334] on input "0" at bounding box center [804, 337] width 50 height 26
type input "100"
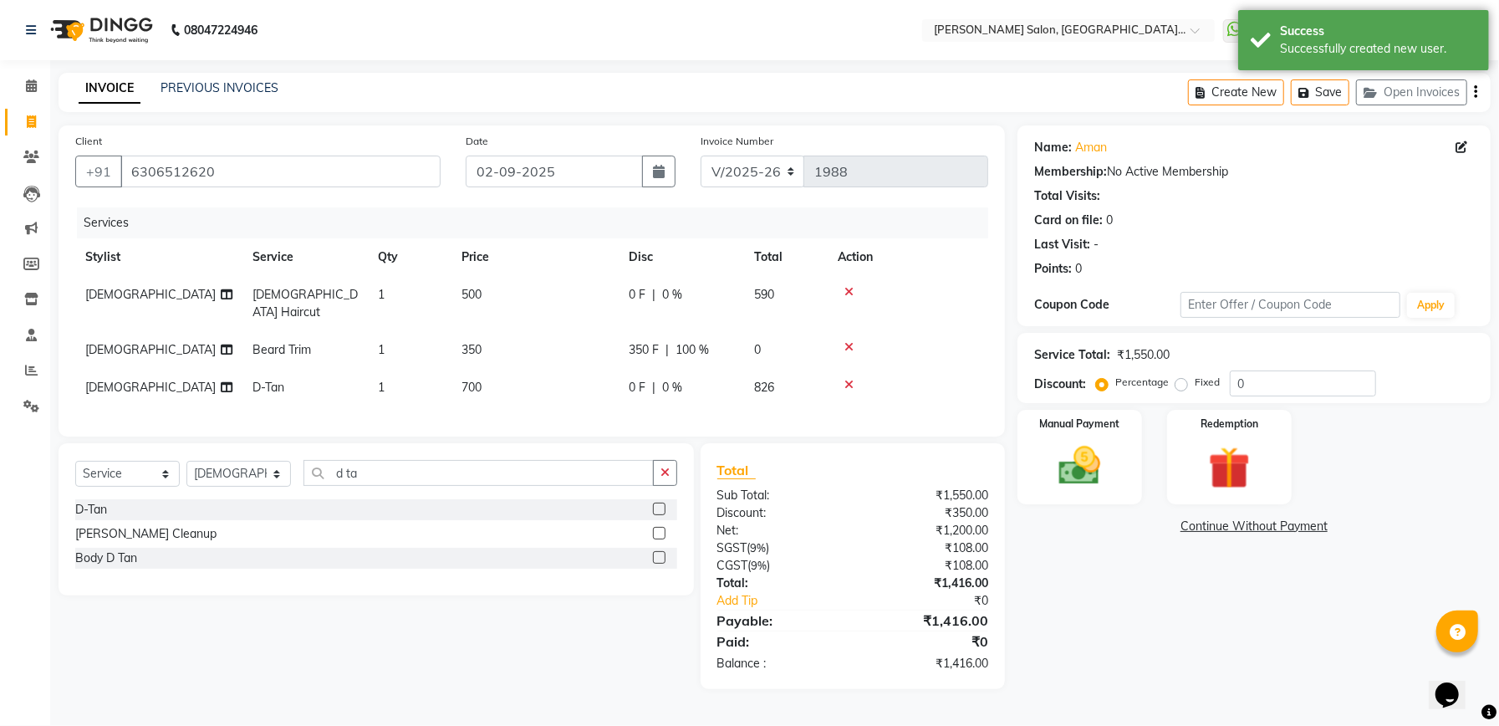
click at [1100, 666] on div "Name: Aman Membership: No Active Membership Total Visits: Card on file: 0 Last …" at bounding box center [1261, 407] width 486 height 564
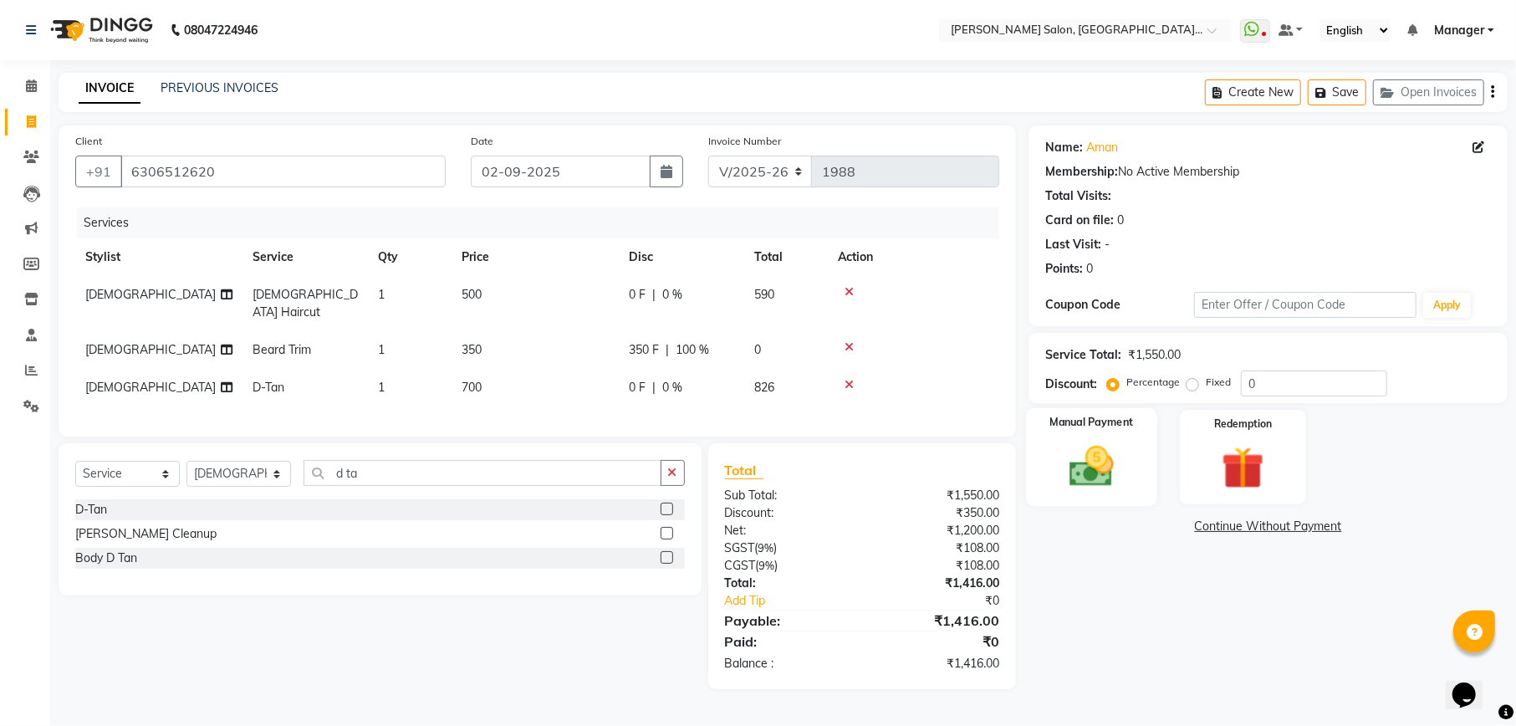
click at [1120, 462] on img at bounding box center [1091, 466] width 72 height 51
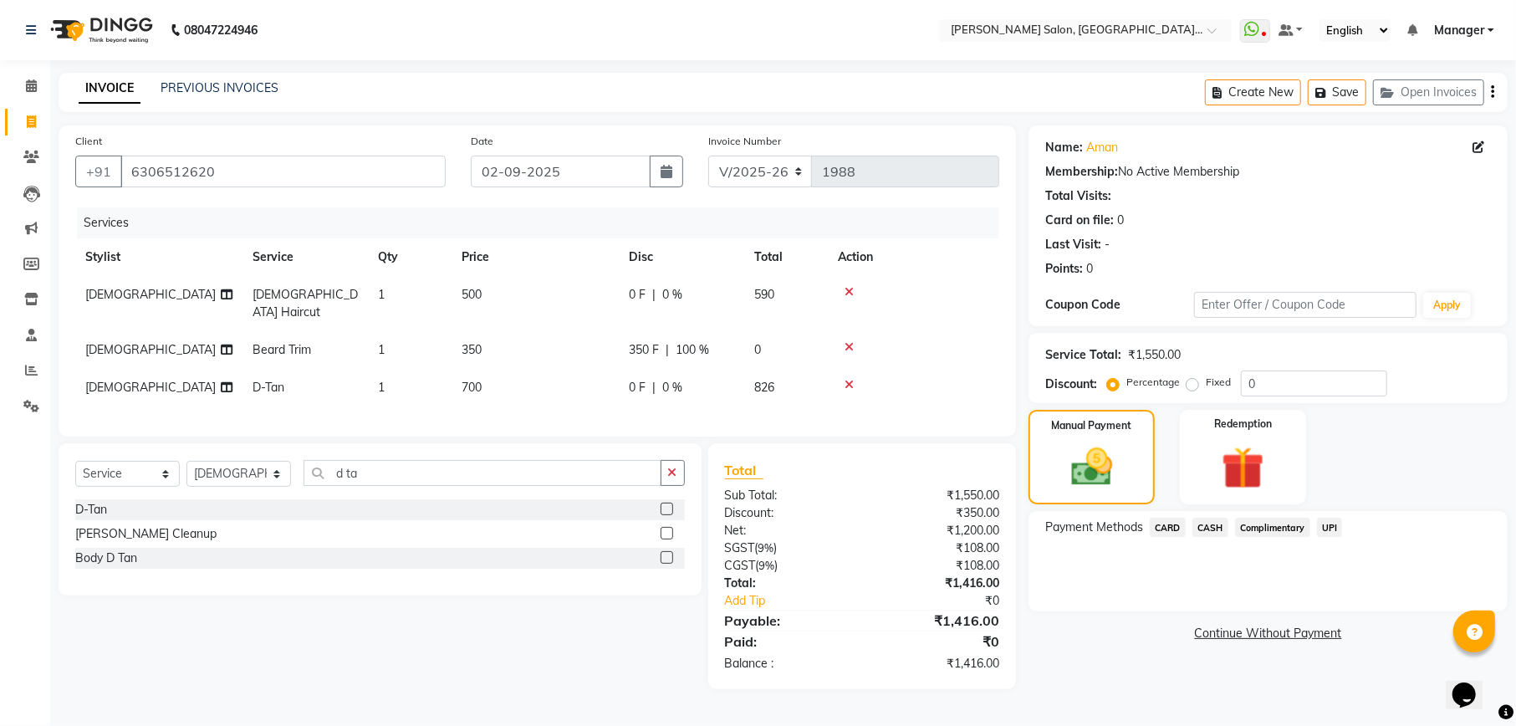
click at [1332, 523] on span "UPI" at bounding box center [1330, 527] width 26 height 19
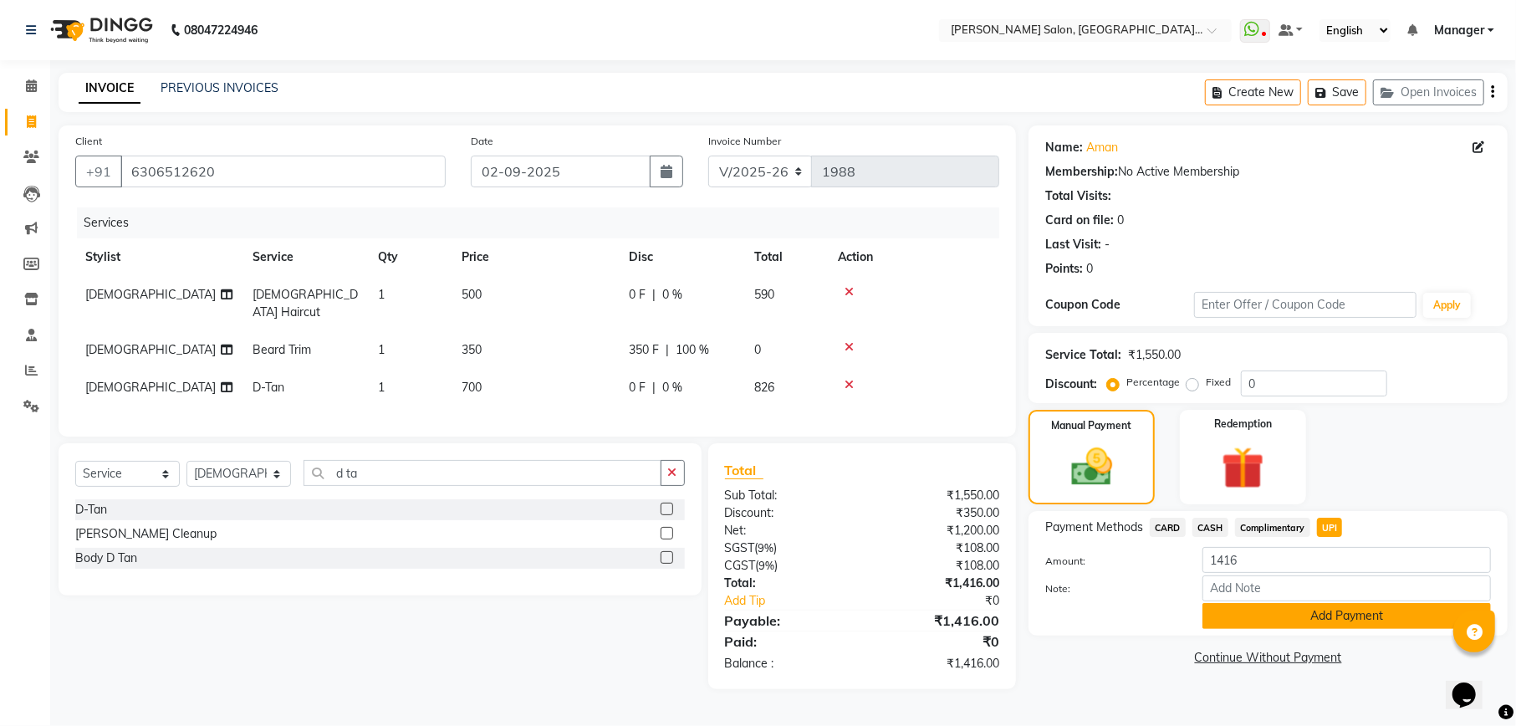
click at [1358, 617] on button "Add Payment" at bounding box center [1346, 616] width 288 height 26
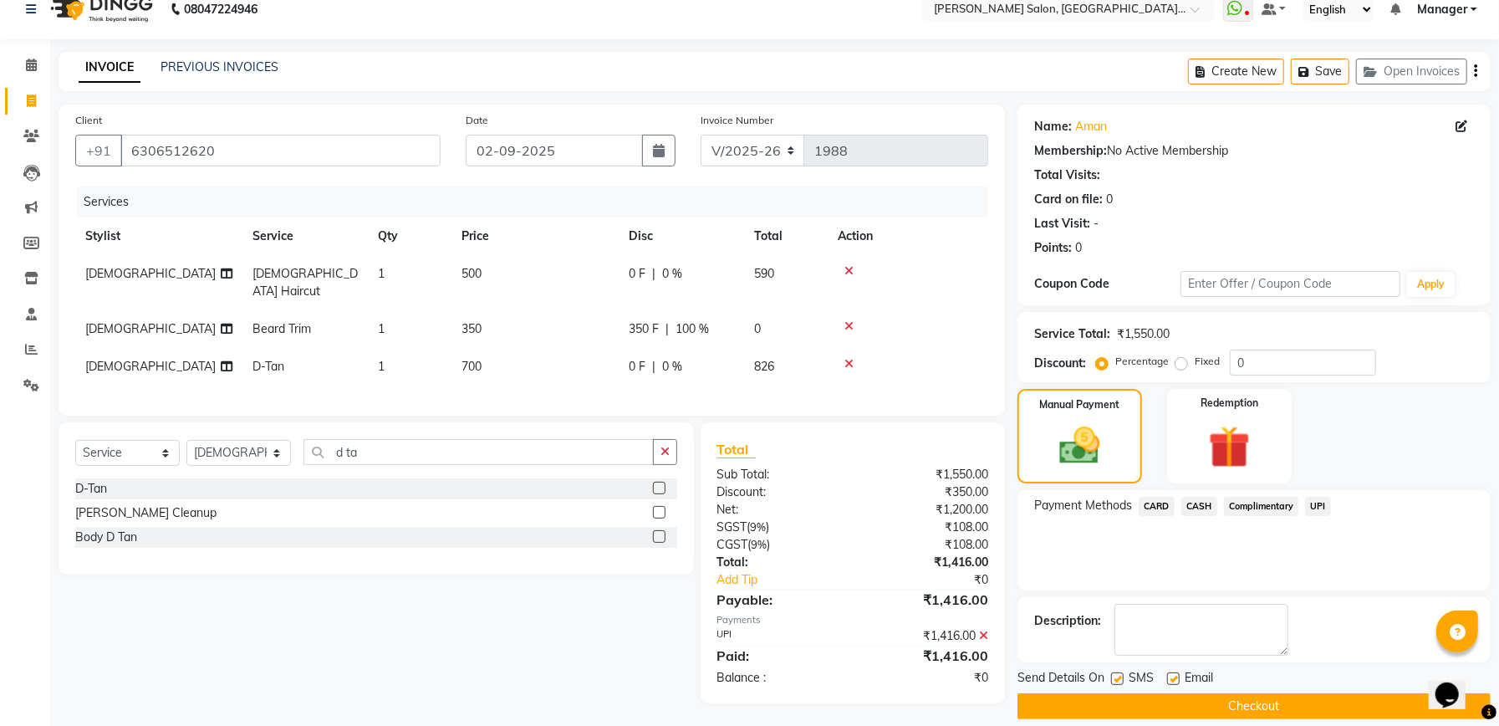
scroll to position [40, 0]
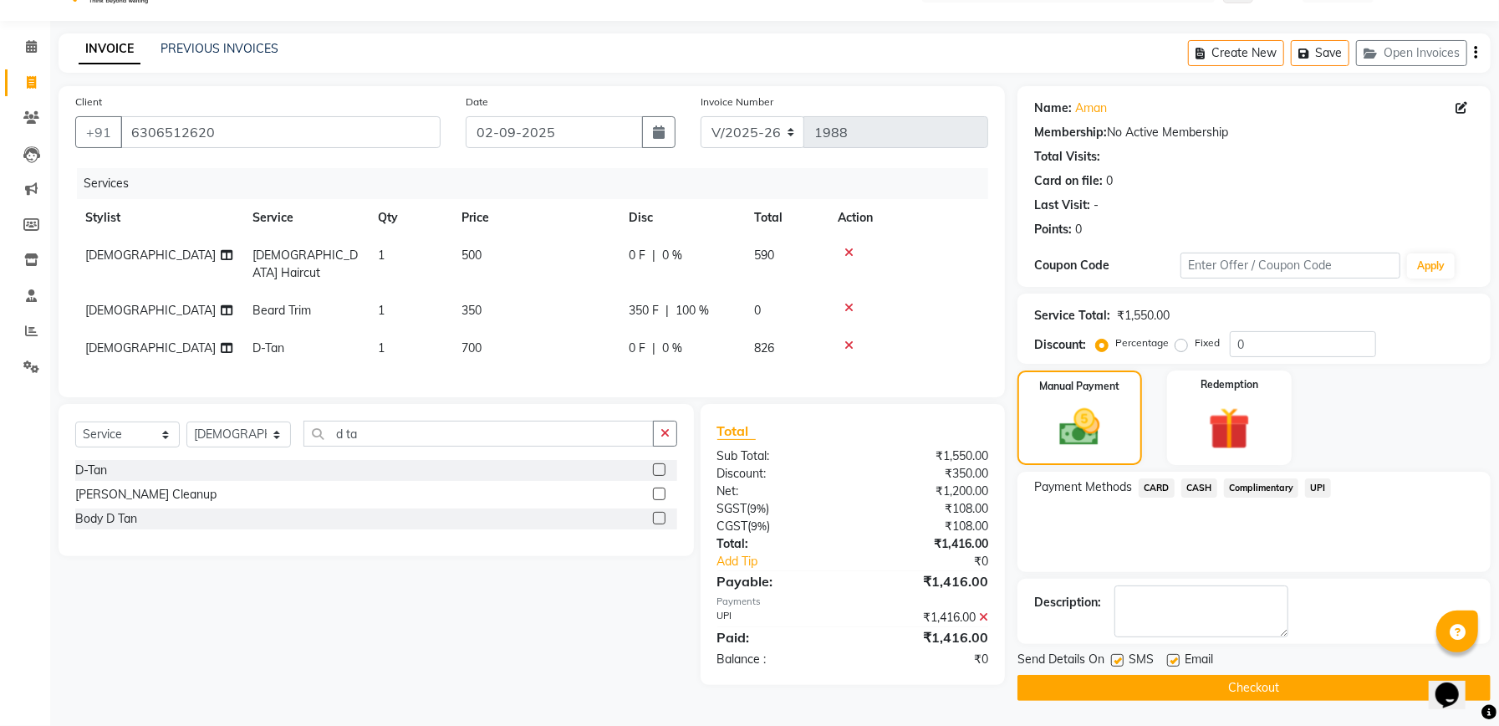
click at [1285, 686] on button "Checkout" at bounding box center [1254, 688] width 473 height 26
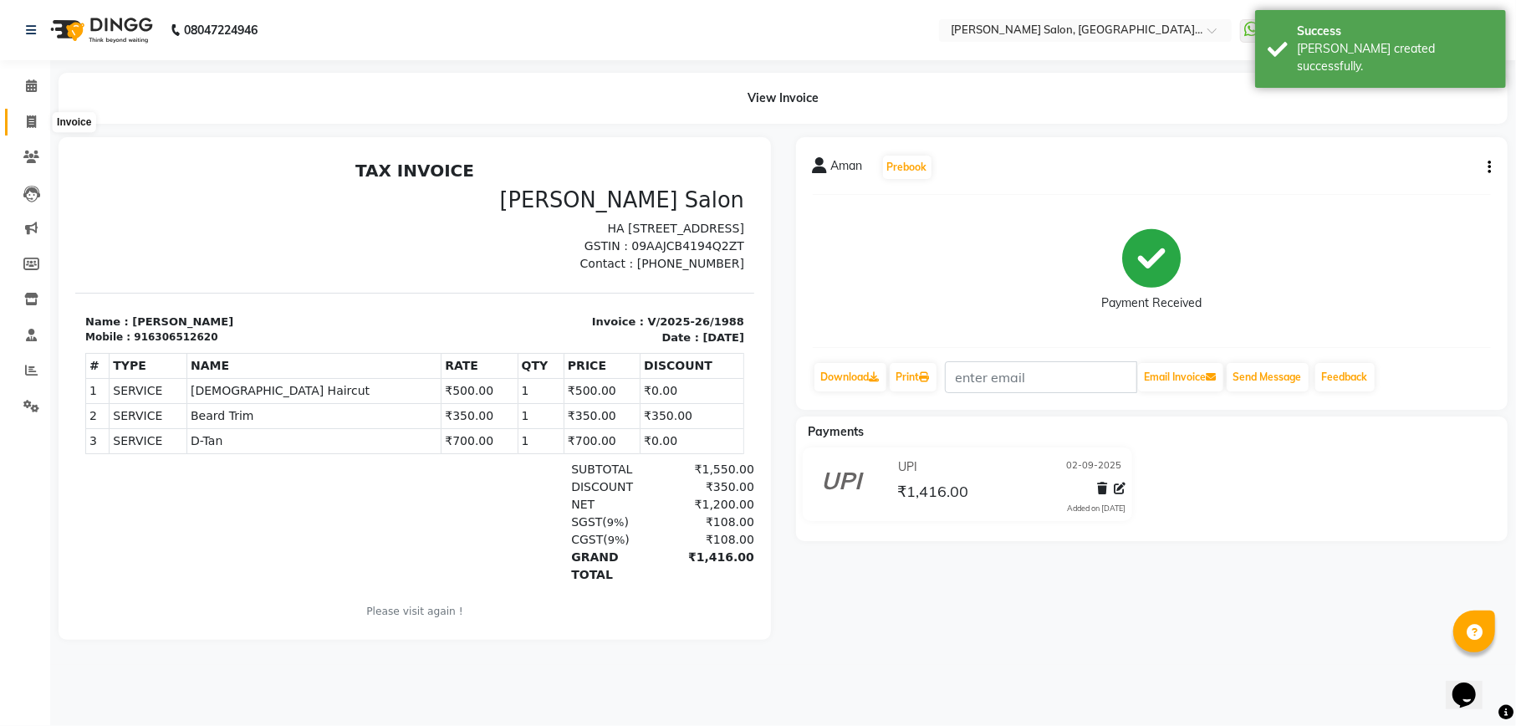
click at [20, 125] on span at bounding box center [31, 122] width 29 height 19
select select "service"
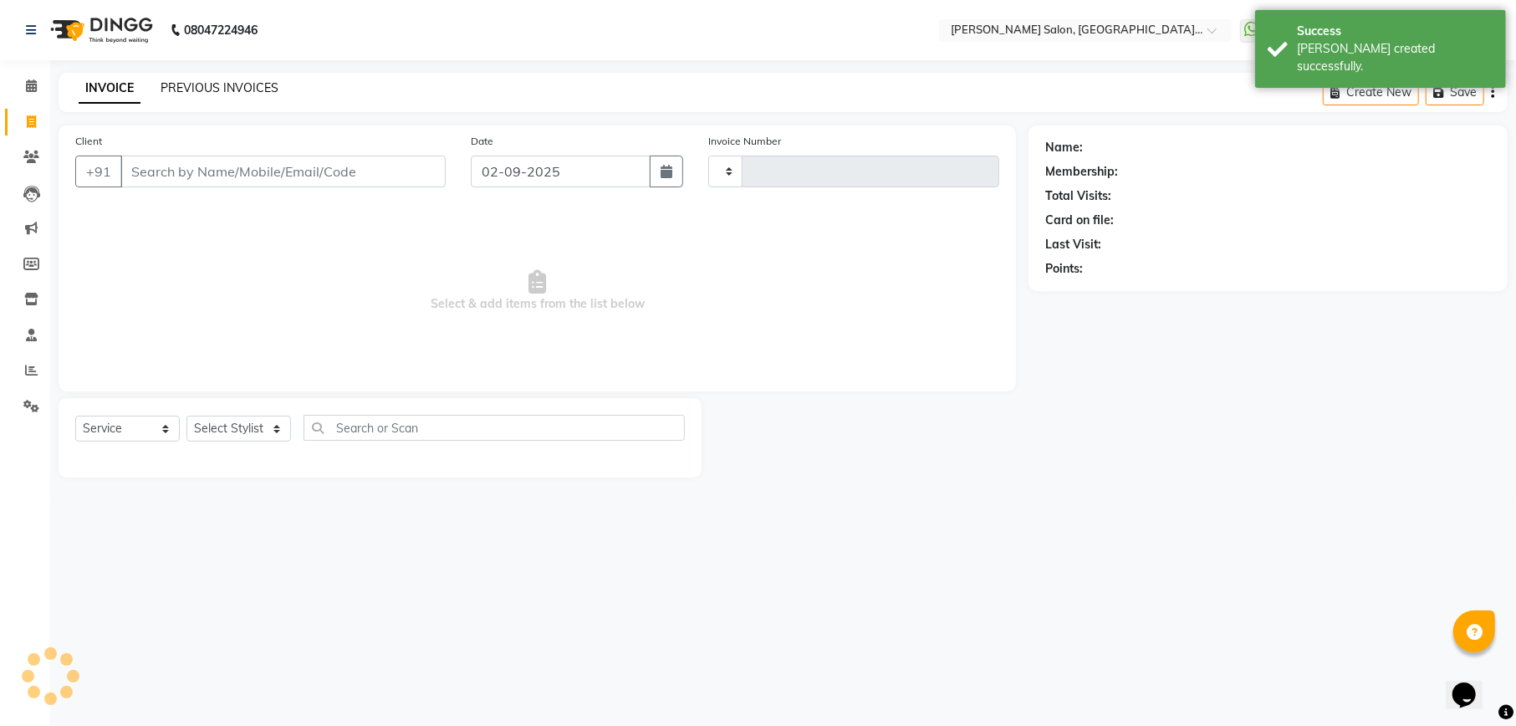
click at [251, 92] on link "PREVIOUS INVOICES" at bounding box center [220, 87] width 118 height 15
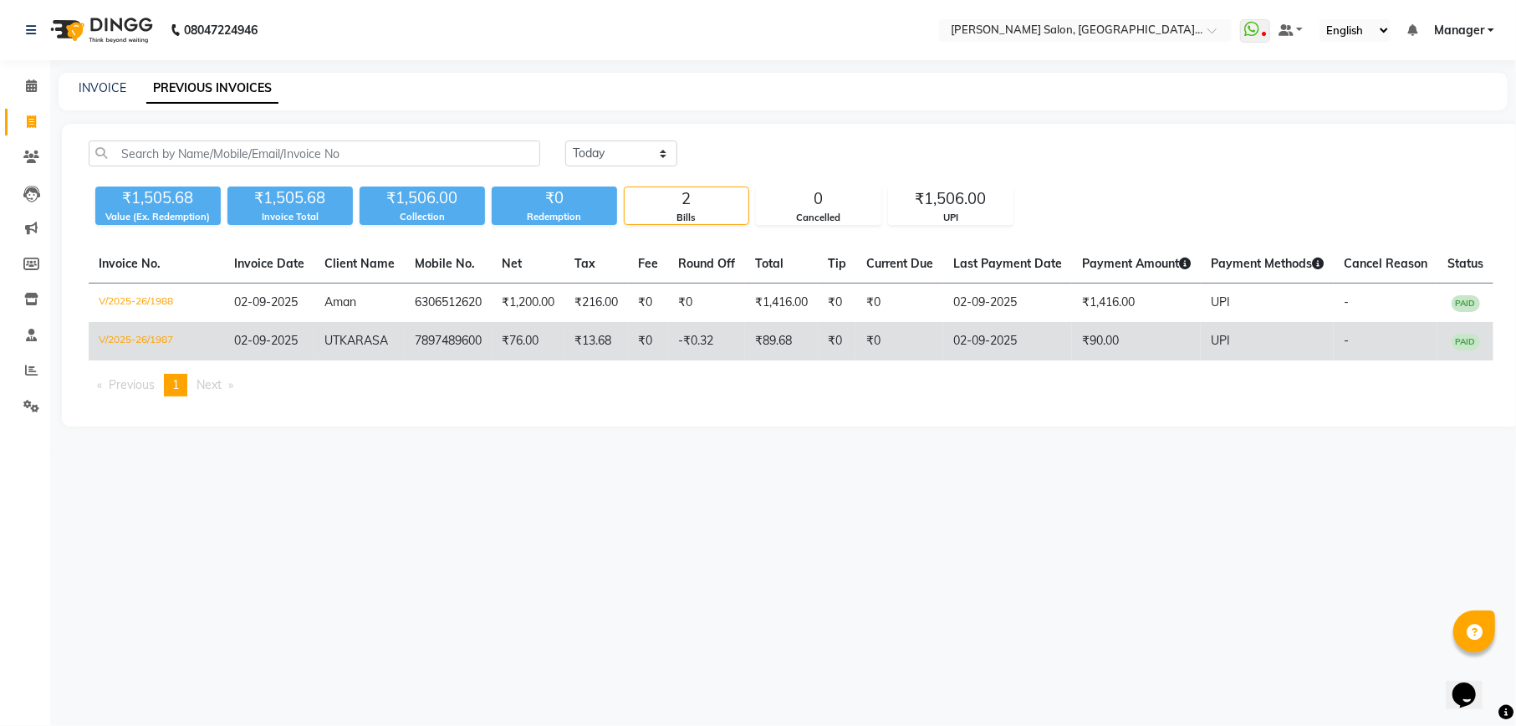
click at [1088, 351] on td "₹90.00" at bounding box center [1136, 341] width 129 height 38
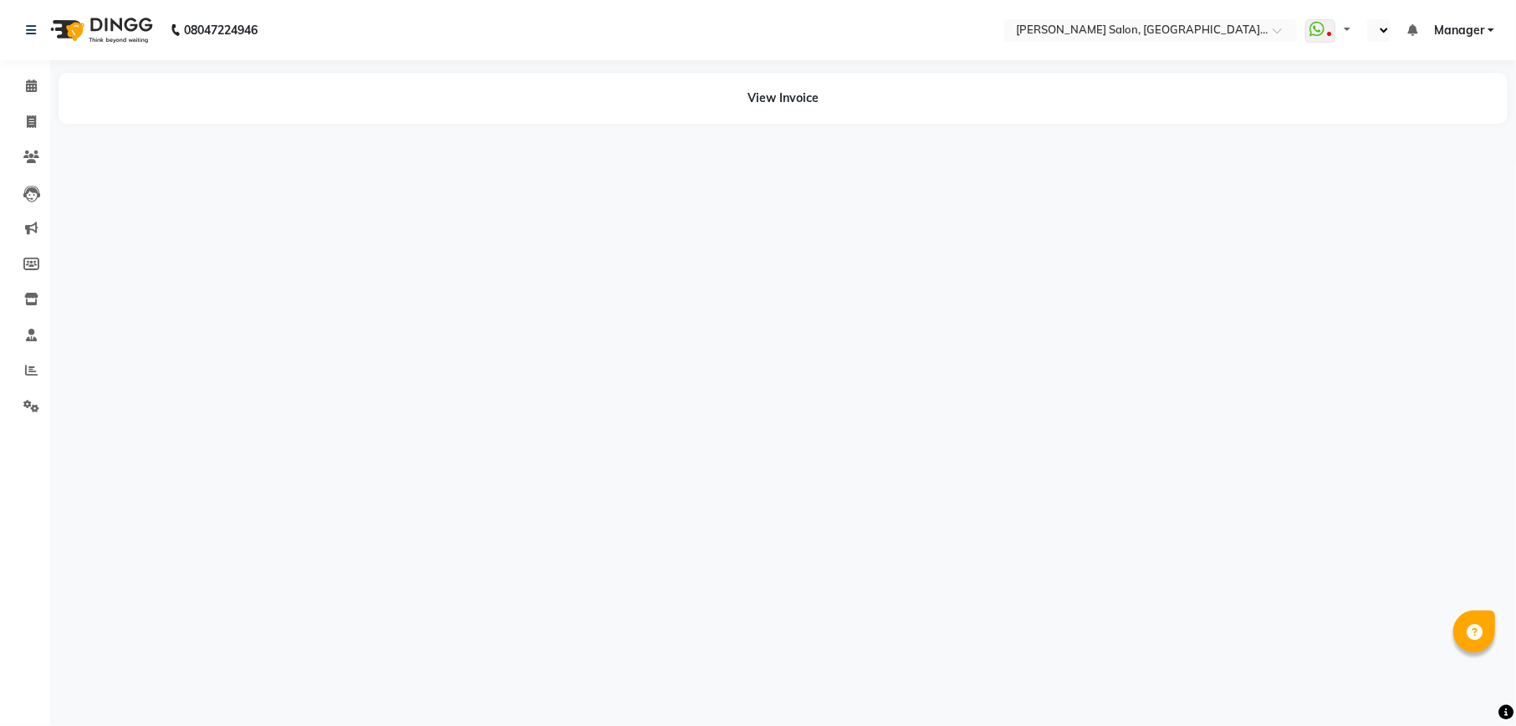
select select "en"
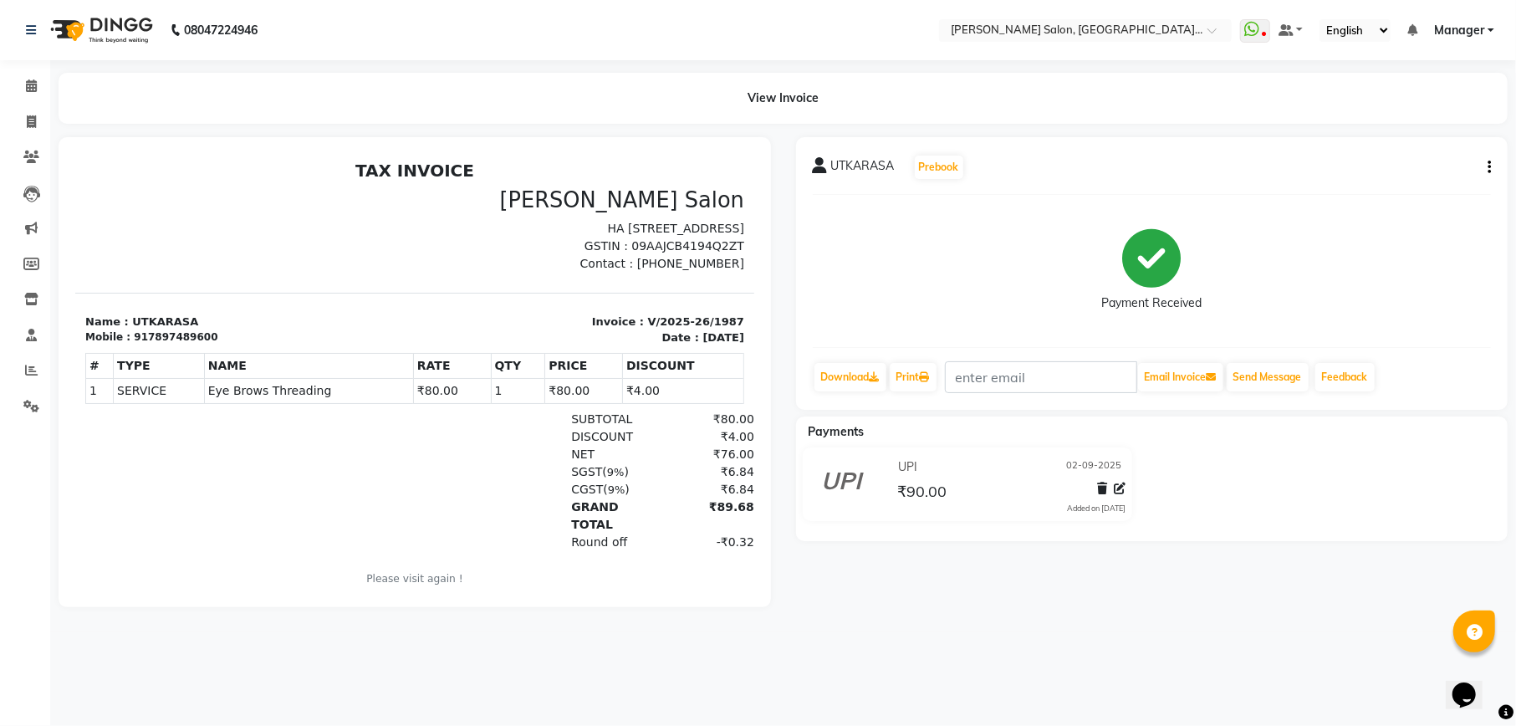
click at [176, 334] on div "917897489600" at bounding box center [175, 336] width 84 height 15
copy div "917897489600"
click at [35, 124] on icon at bounding box center [31, 121] width 9 height 13
select select "service"
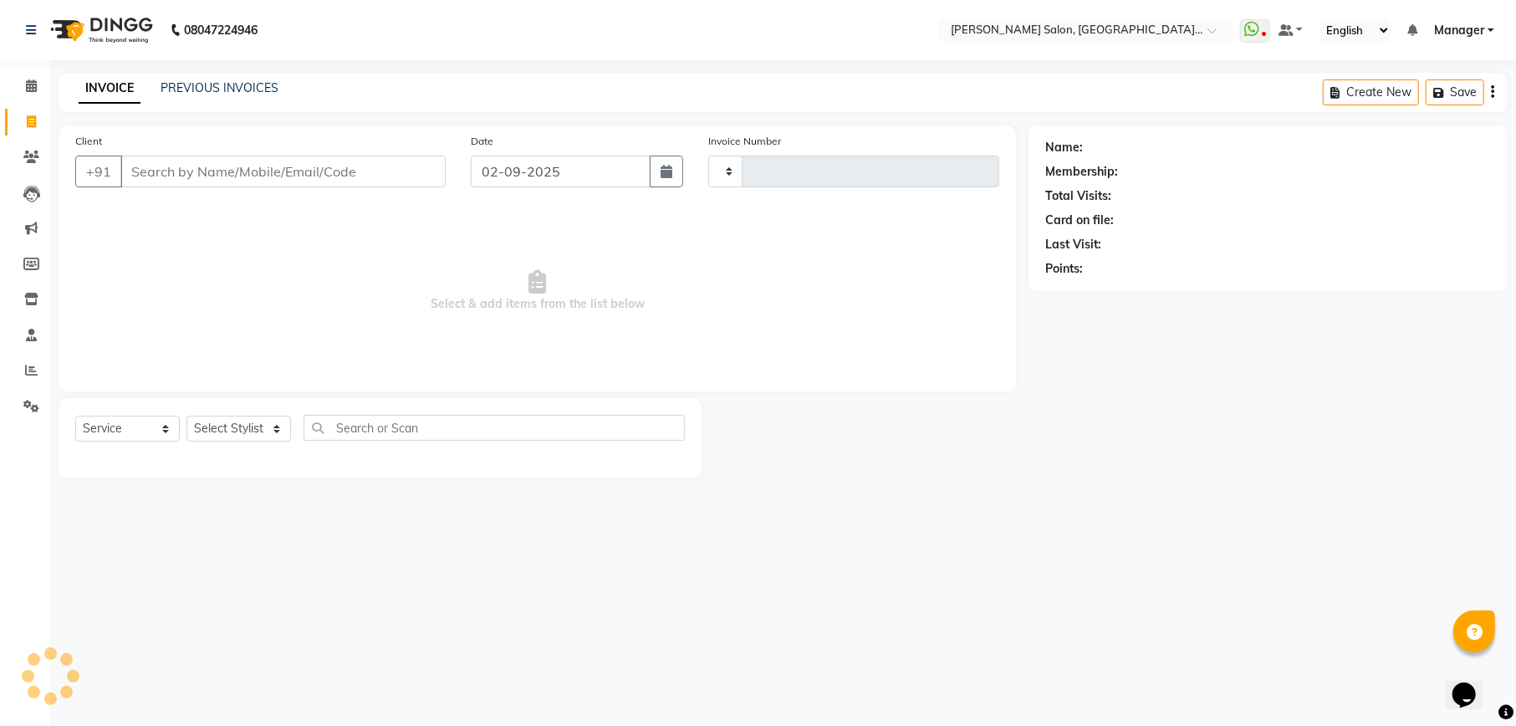
type input "917897489600"
select select "6961"
type input "1989"
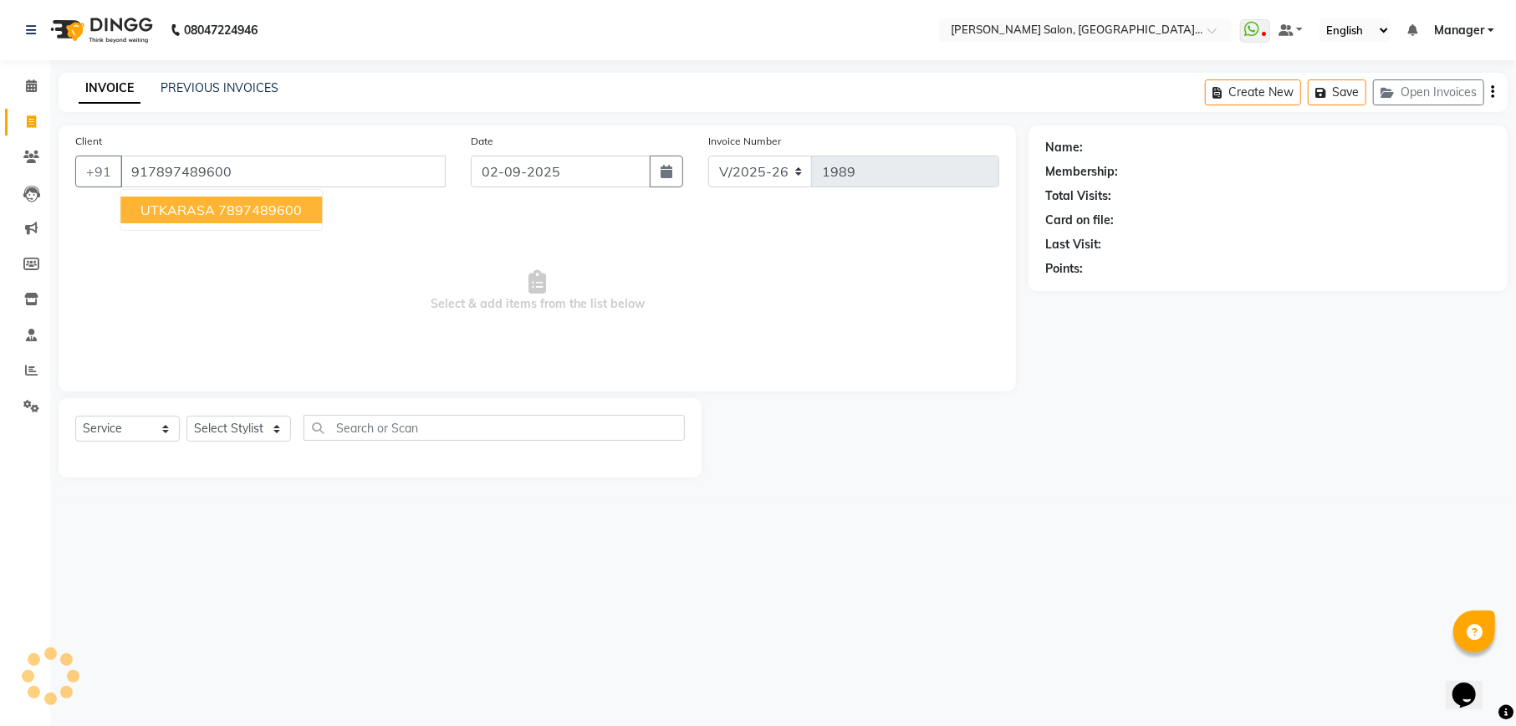
type input "917897489600"
click at [1483, 145] on icon at bounding box center [1478, 147] width 12 height 12
select select "female"
select select "48482"
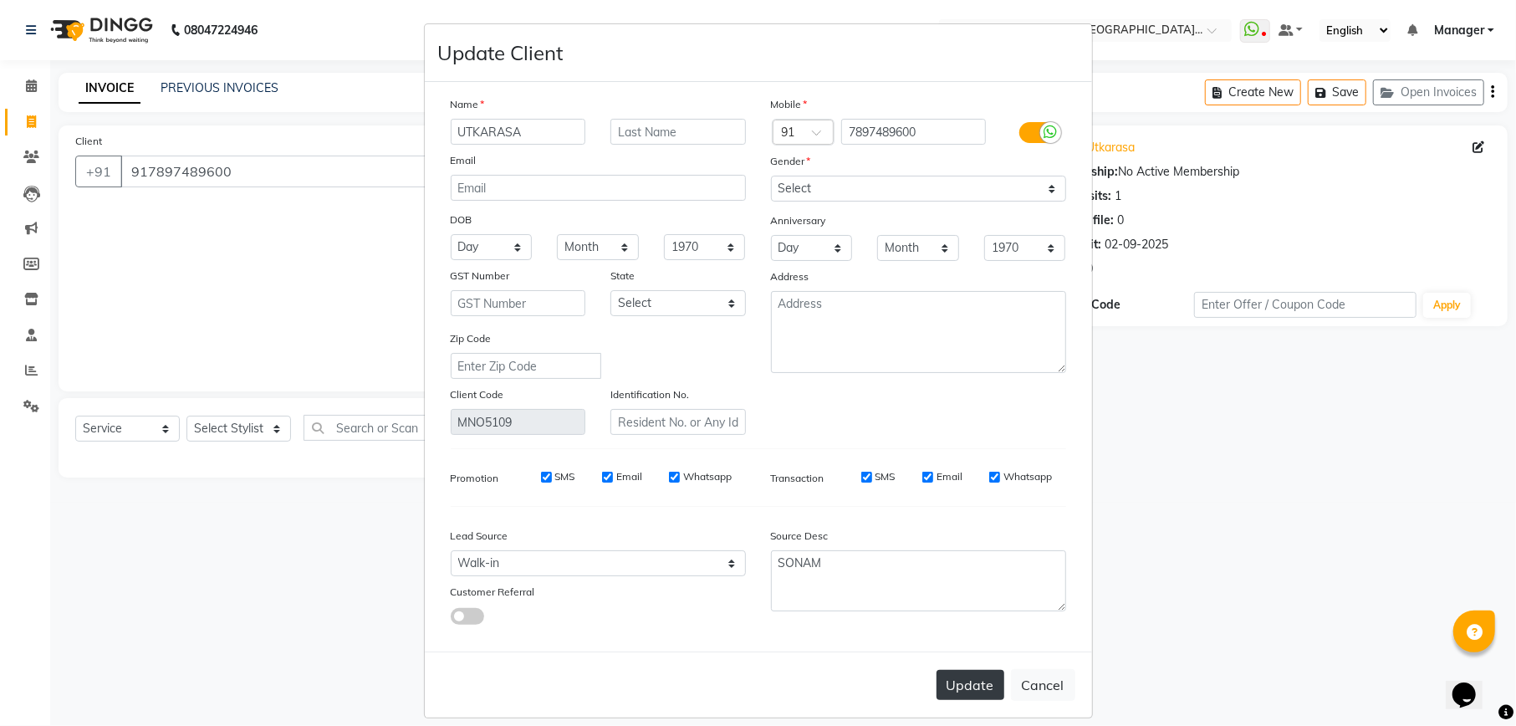
click at [958, 672] on button "Update" at bounding box center [971, 685] width 68 height 30
type input "7897489600"
select select
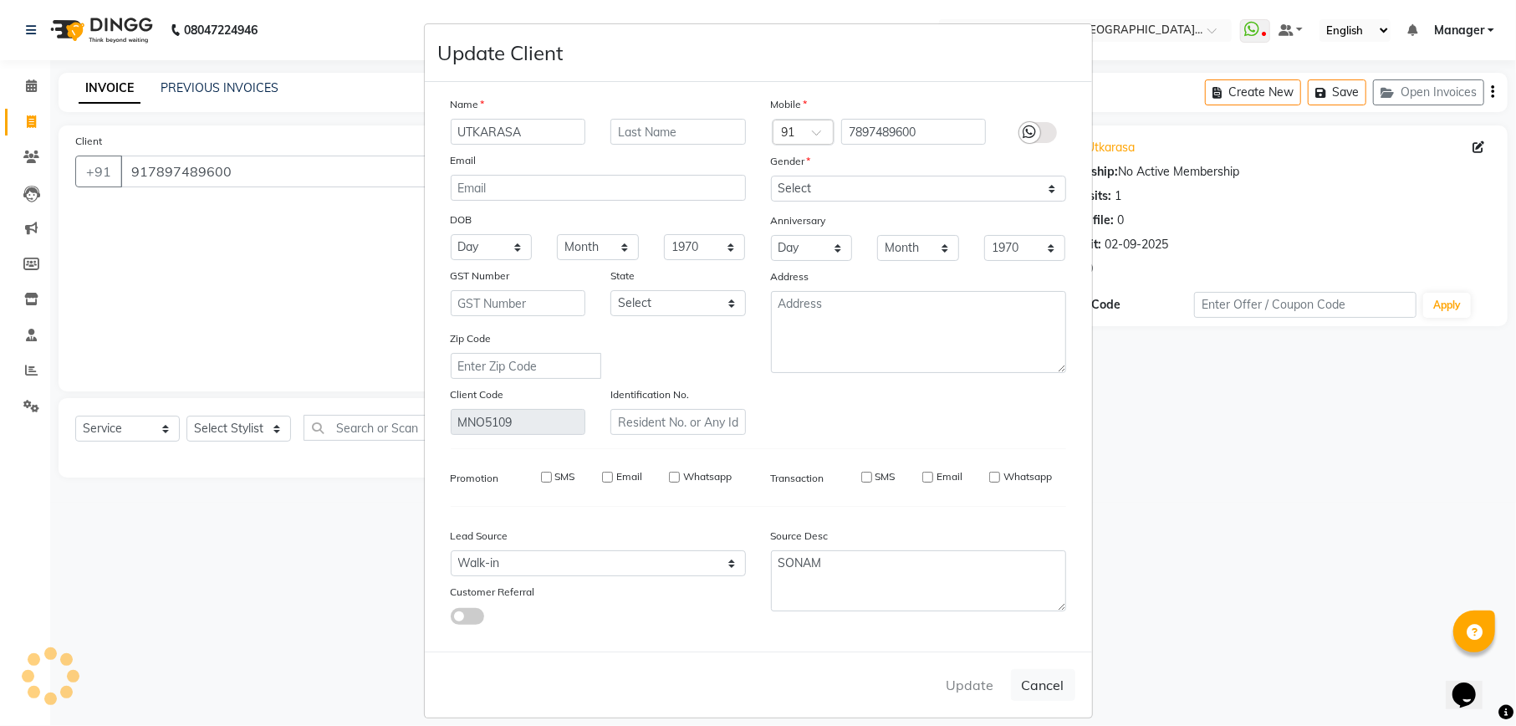
select select
checkbox input "false"
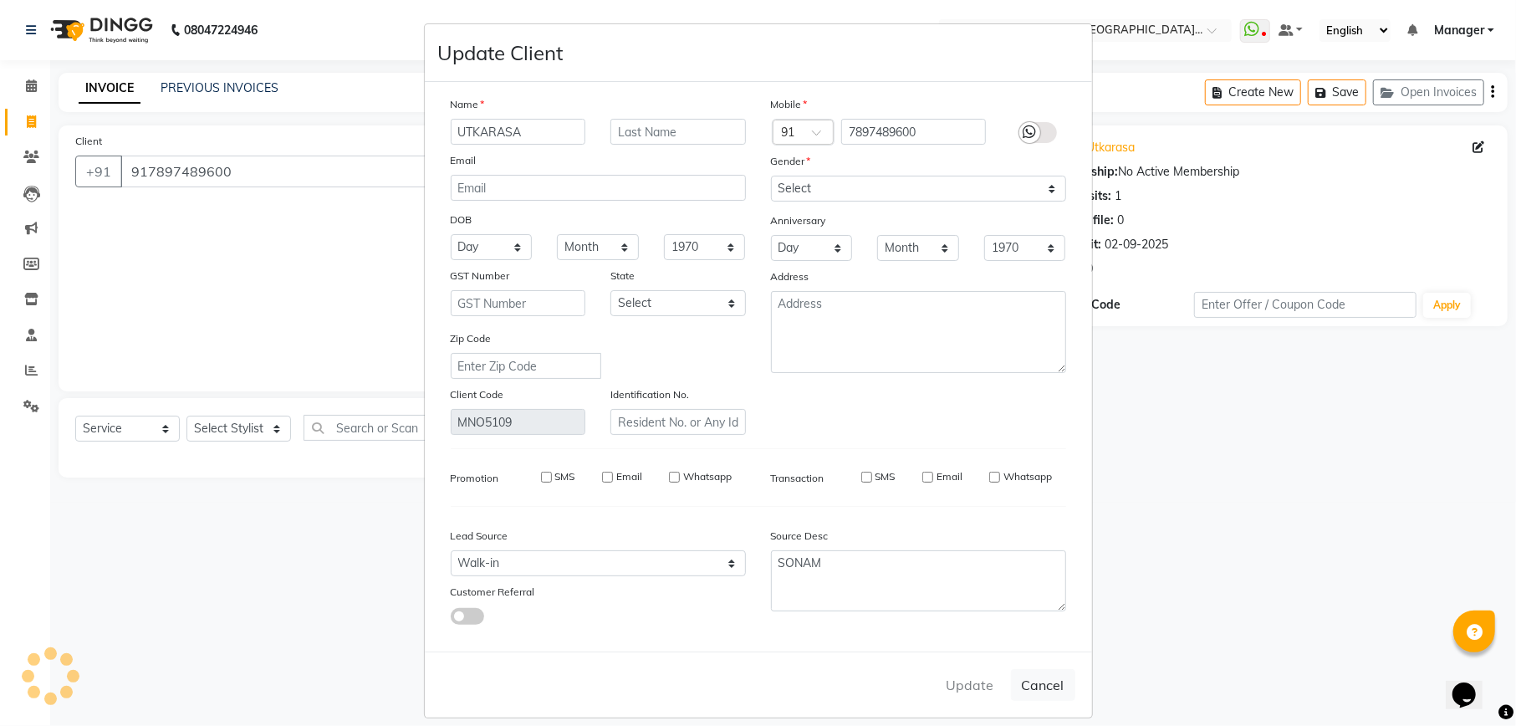
checkbox input "false"
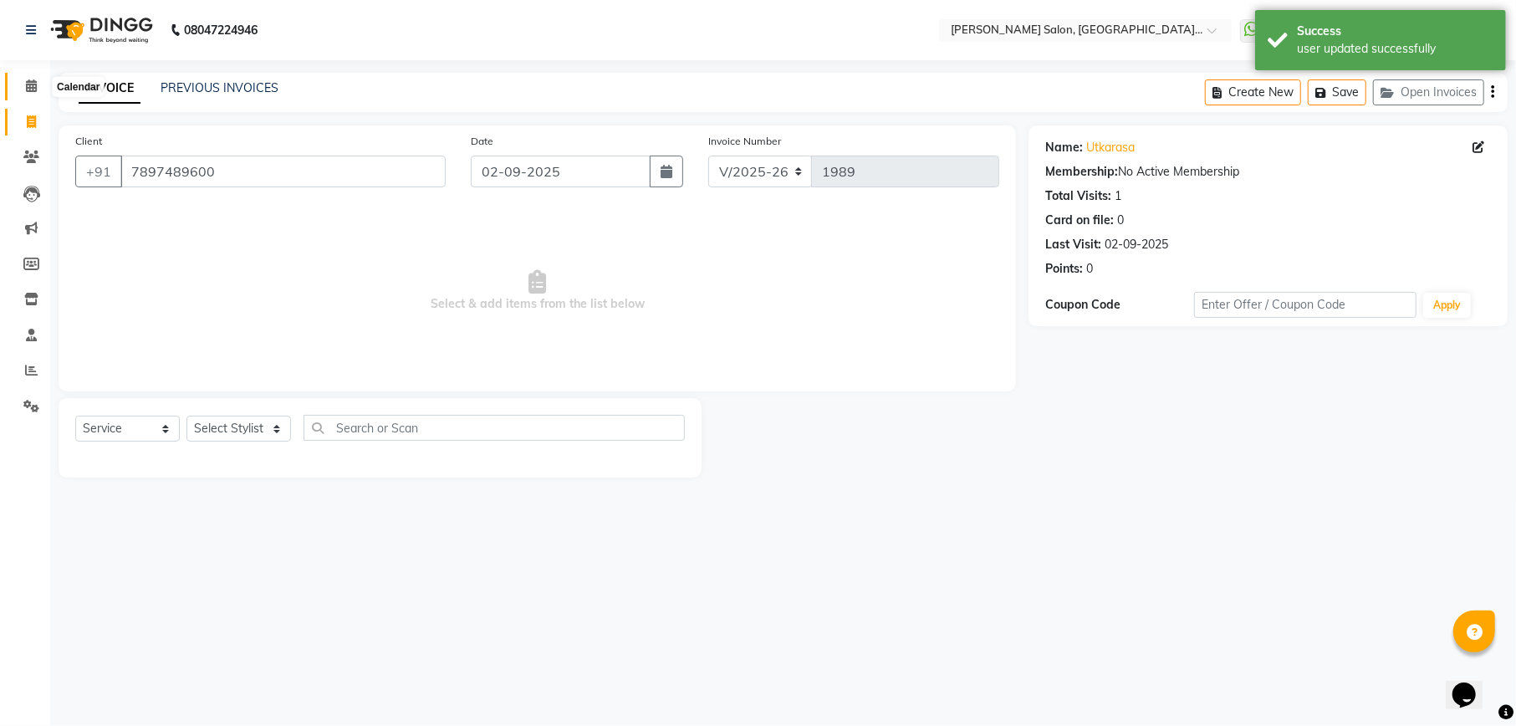
click at [28, 85] on icon at bounding box center [31, 85] width 11 height 13
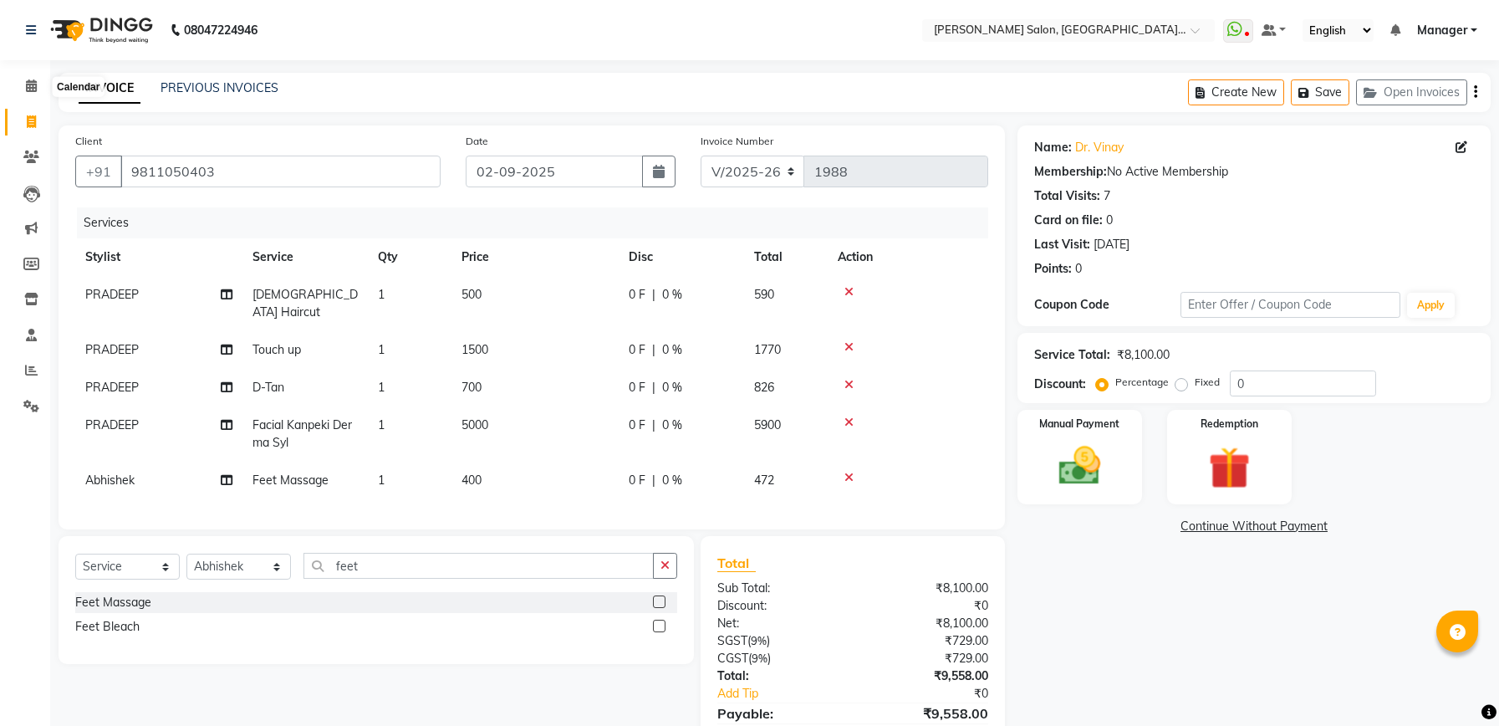
select select "6961"
select select "service"
select select "77144"
click at [34, 84] on icon at bounding box center [31, 85] width 11 height 13
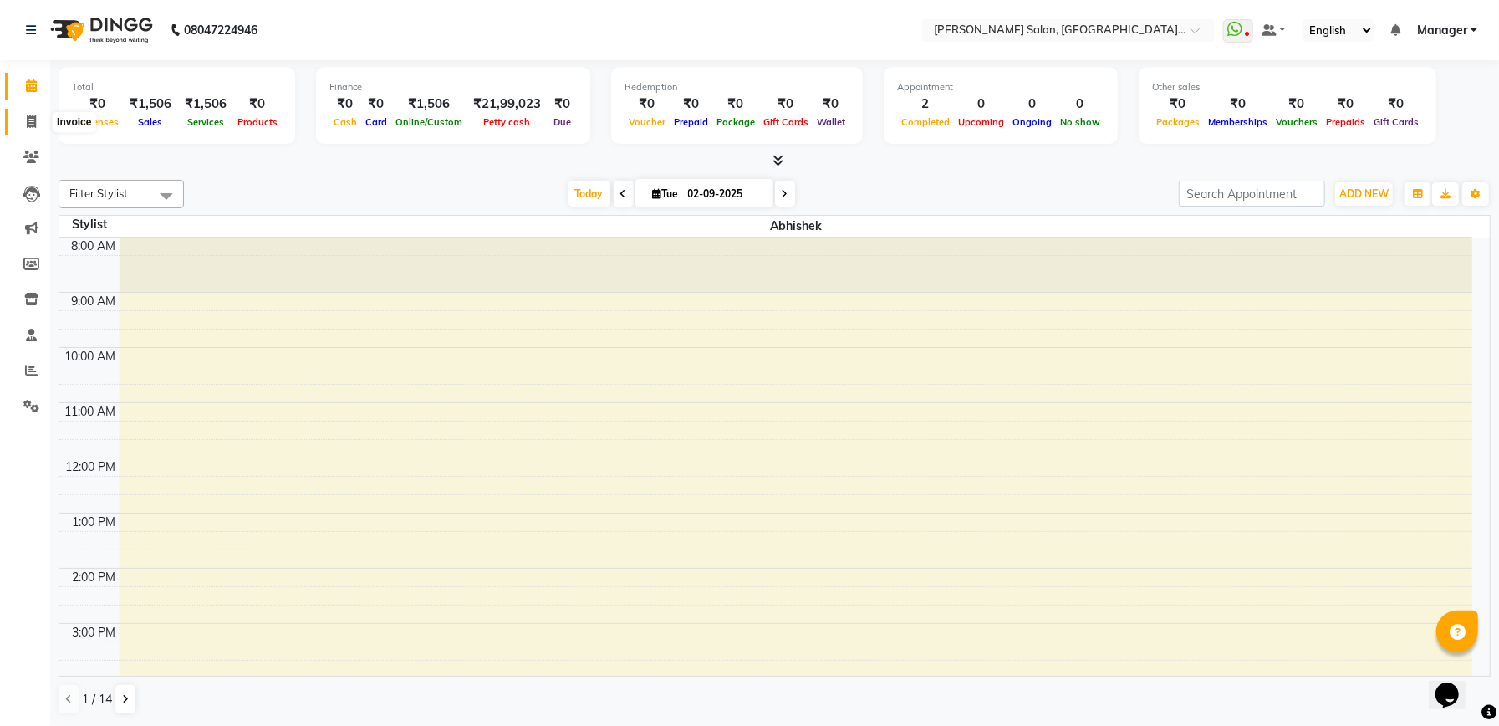
click at [32, 120] on icon at bounding box center [31, 121] width 9 height 13
select select "service"
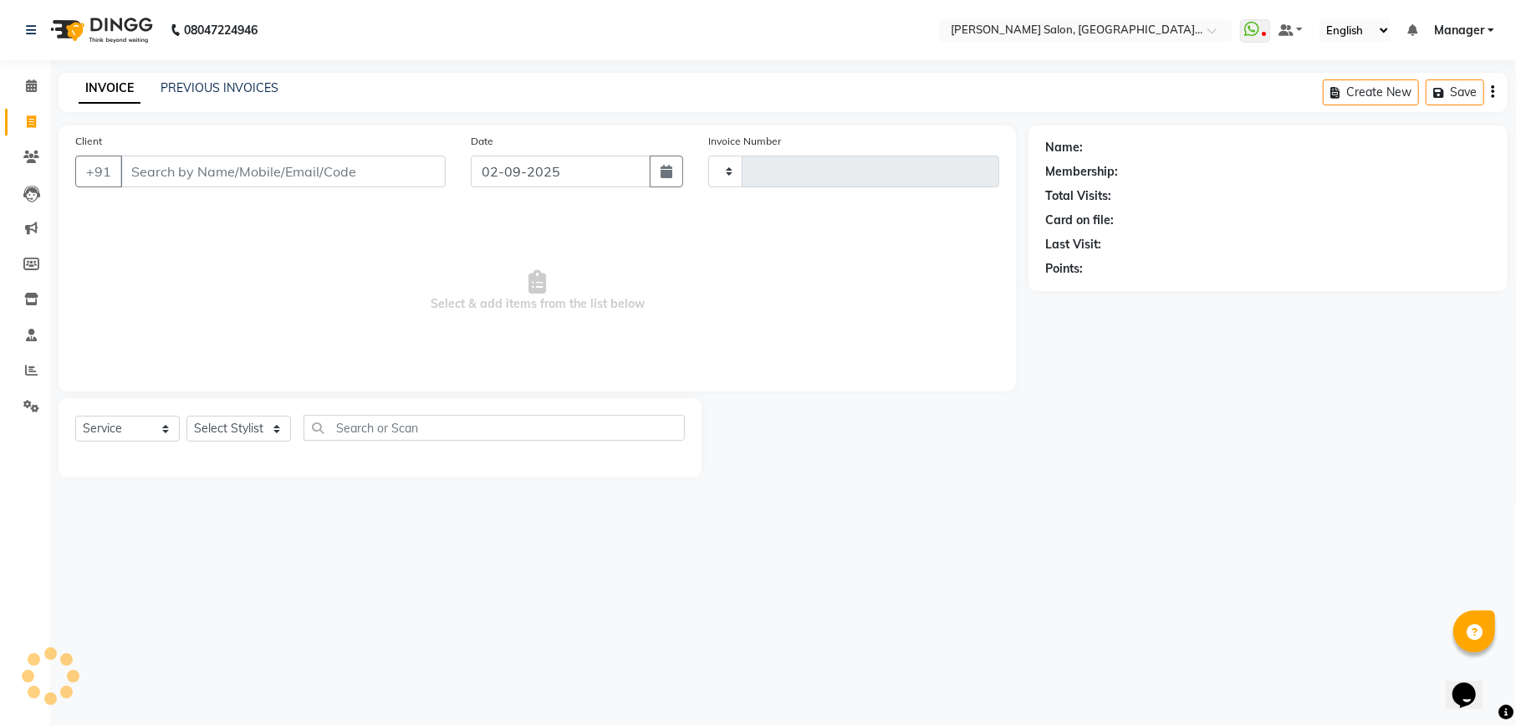
type input "1989"
select select "6961"
type input "r"
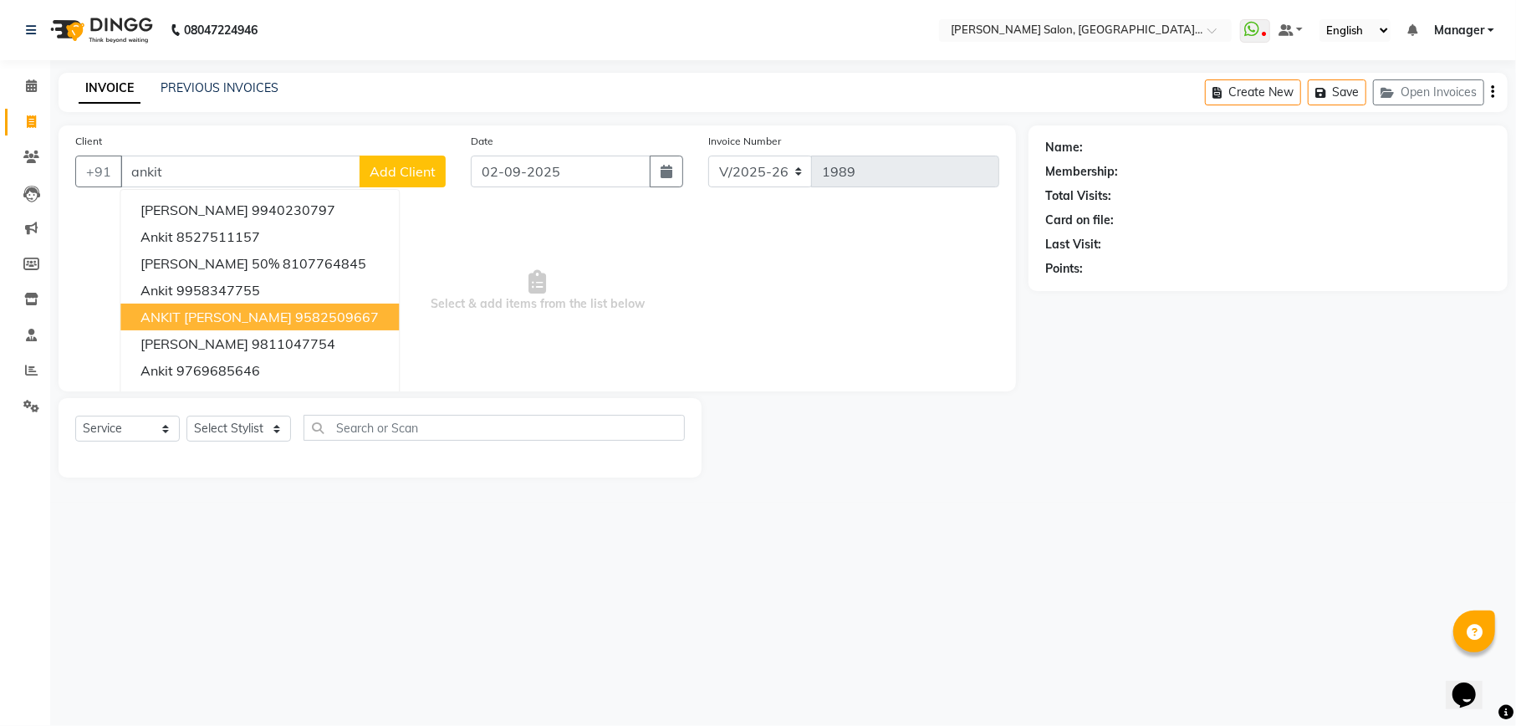
click at [295, 318] on ngb-highlight "9582509667" at bounding box center [337, 317] width 84 height 17
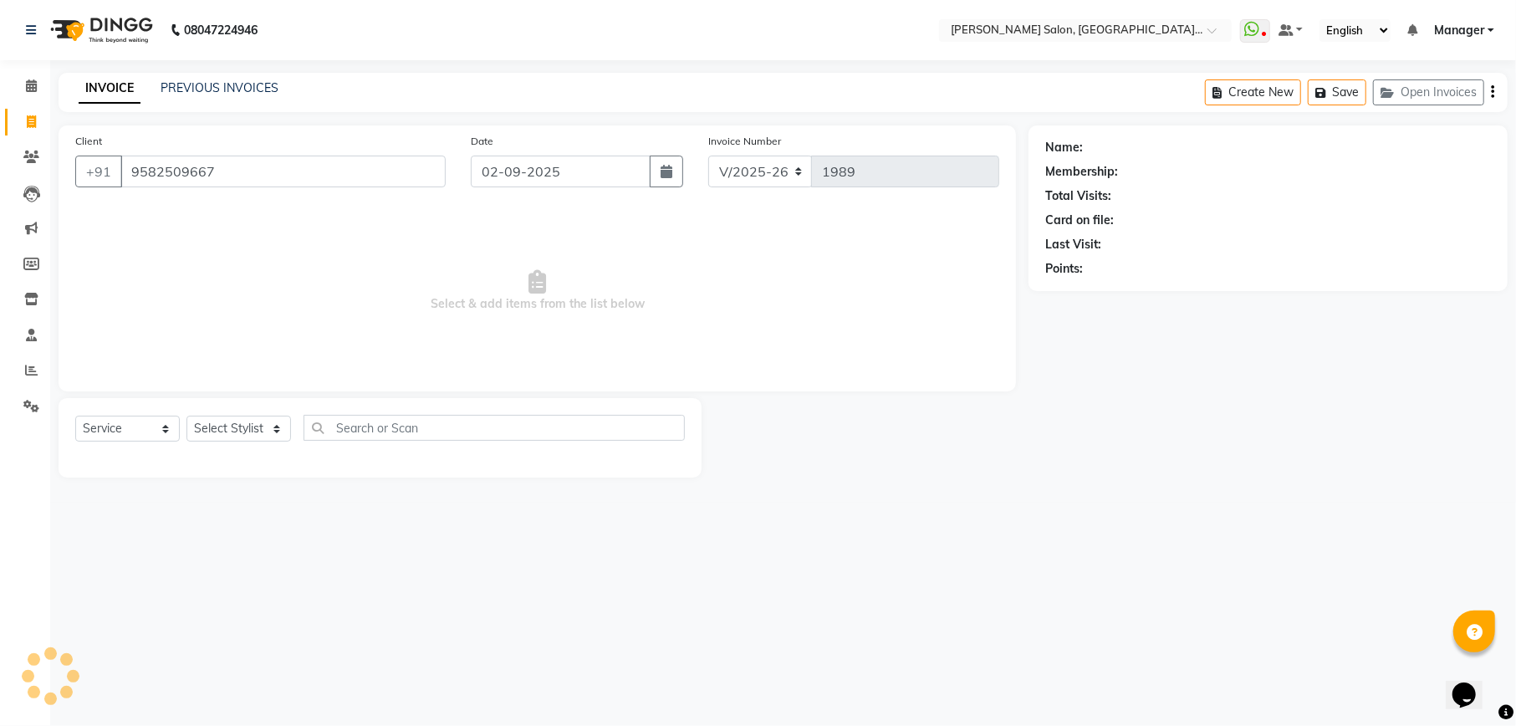
type input "9582509667"
click at [241, 432] on select "Select Stylist Abhishek [PERSON_NAME] Akash [PERSON_NAME] [PERSON_NAME] Krishna…" at bounding box center [238, 429] width 105 height 26
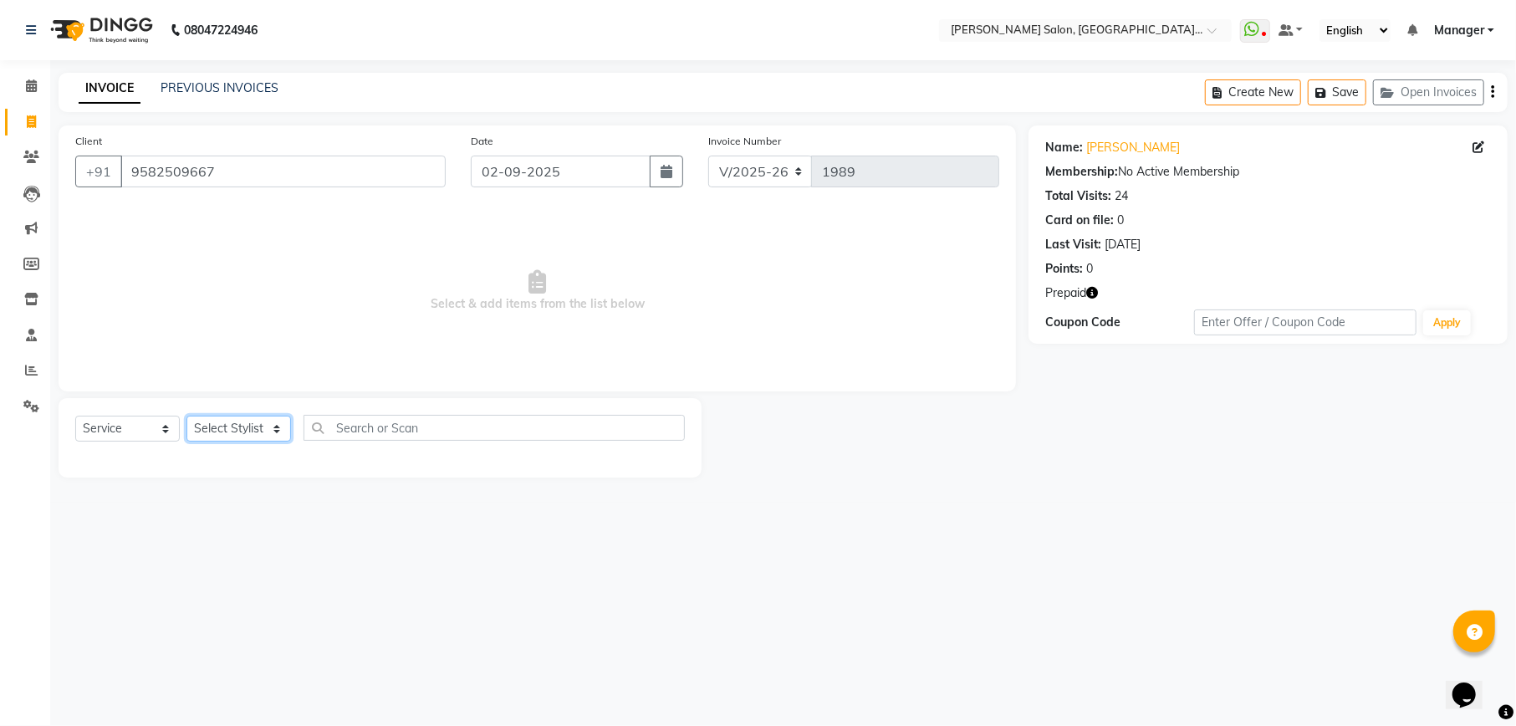
select select "77144"
click at [186, 416] on select "Select Stylist Abhishek [PERSON_NAME] Akash [PERSON_NAME] [PERSON_NAME] Krishna…" at bounding box center [238, 429] width 105 height 26
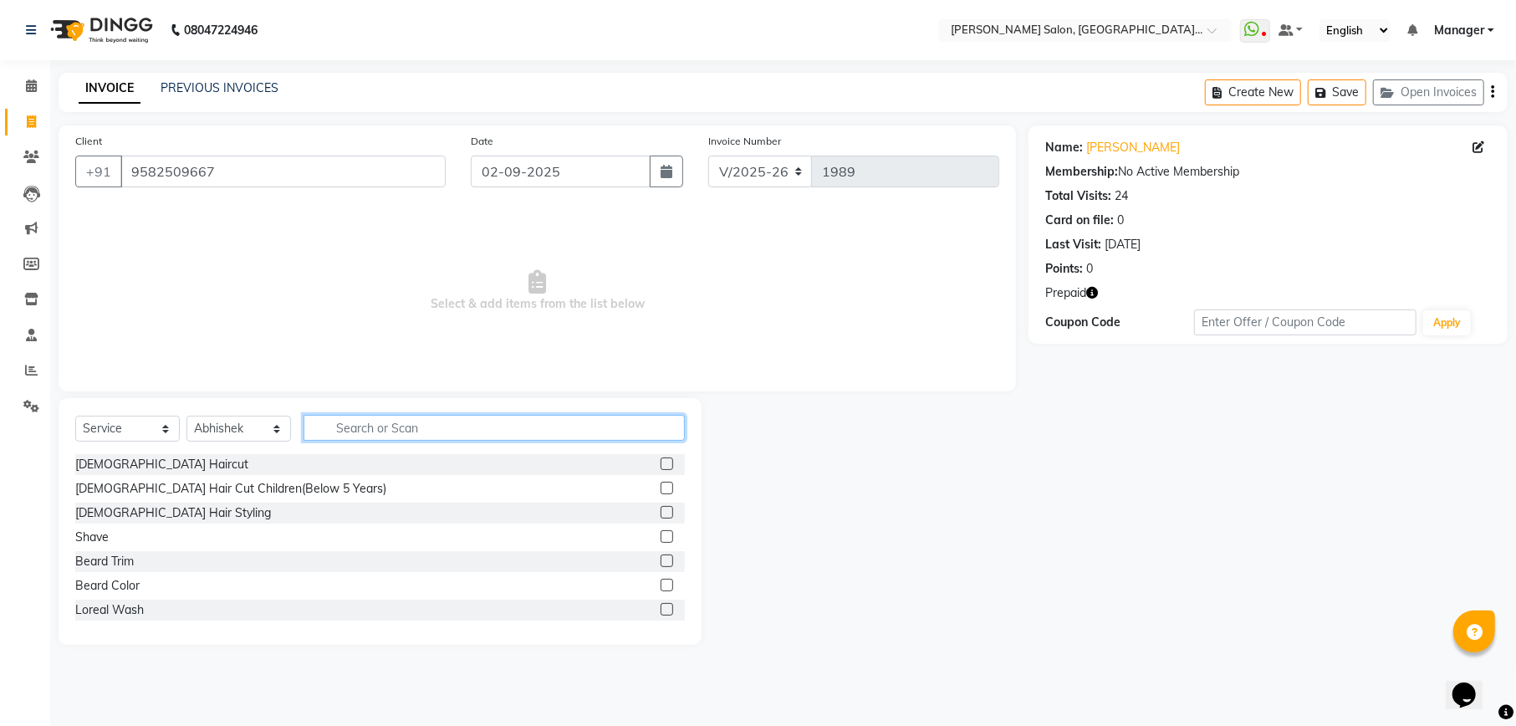
click at [493, 425] on input "text" at bounding box center [494, 428] width 381 height 26
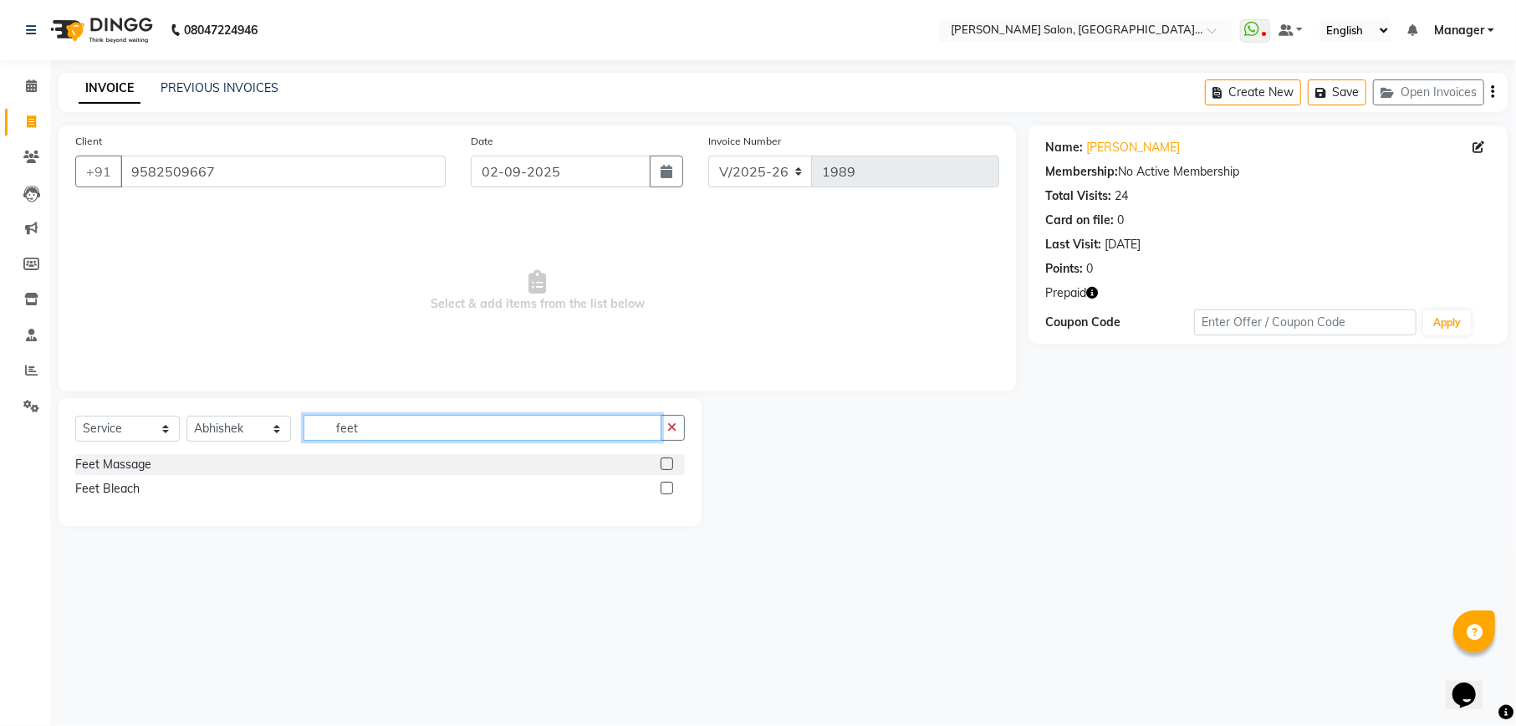
type input "feet"
click at [666, 462] on label at bounding box center [667, 463] width 13 height 13
click at [666, 462] on input "checkbox" at bounding box center [666, 464] width 11 height 11
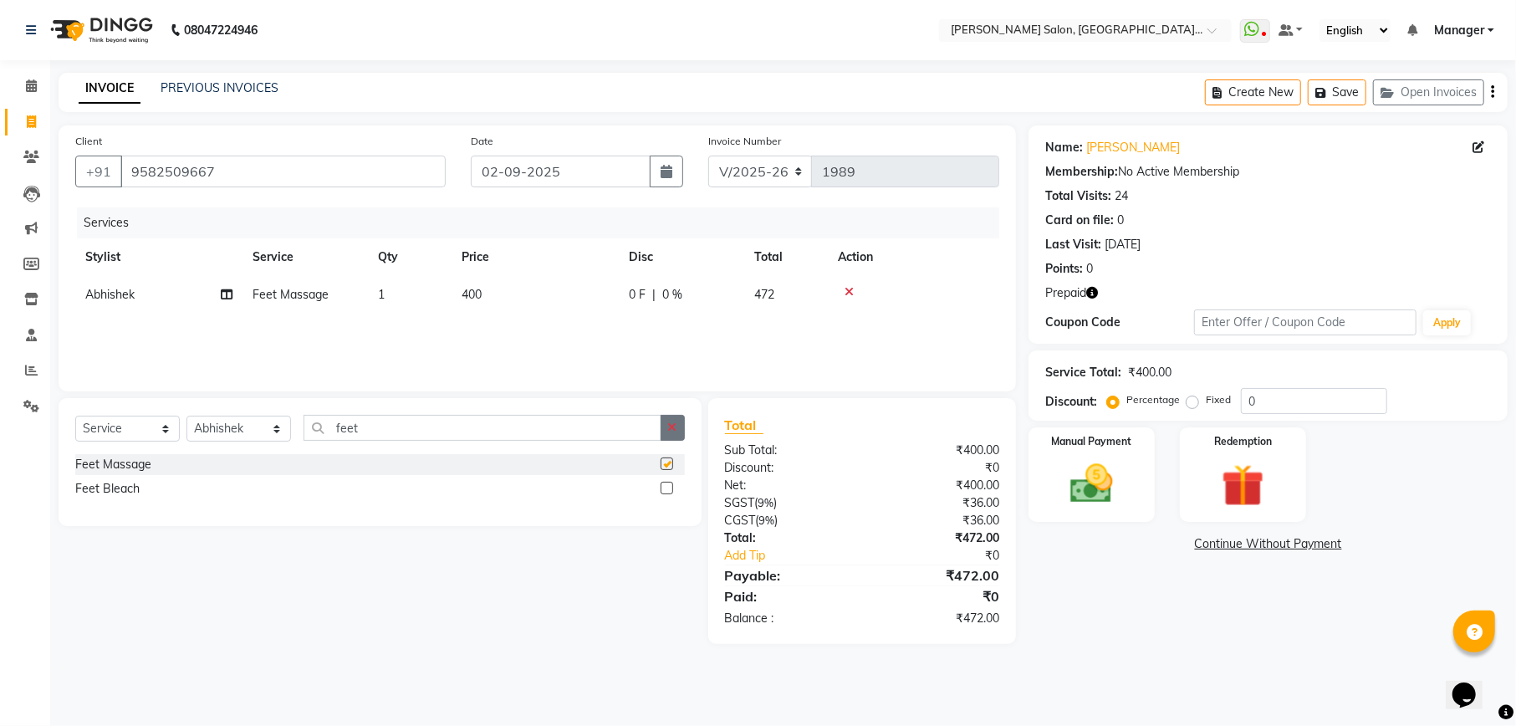
checkbox input "false"
click at [1283, 401] on input "0" at bounding box center [1314, 401] width 146 height 26
type input "15.25"
click at [1276, 486] on img at bounding box center [1243, 485] width 72 height 55
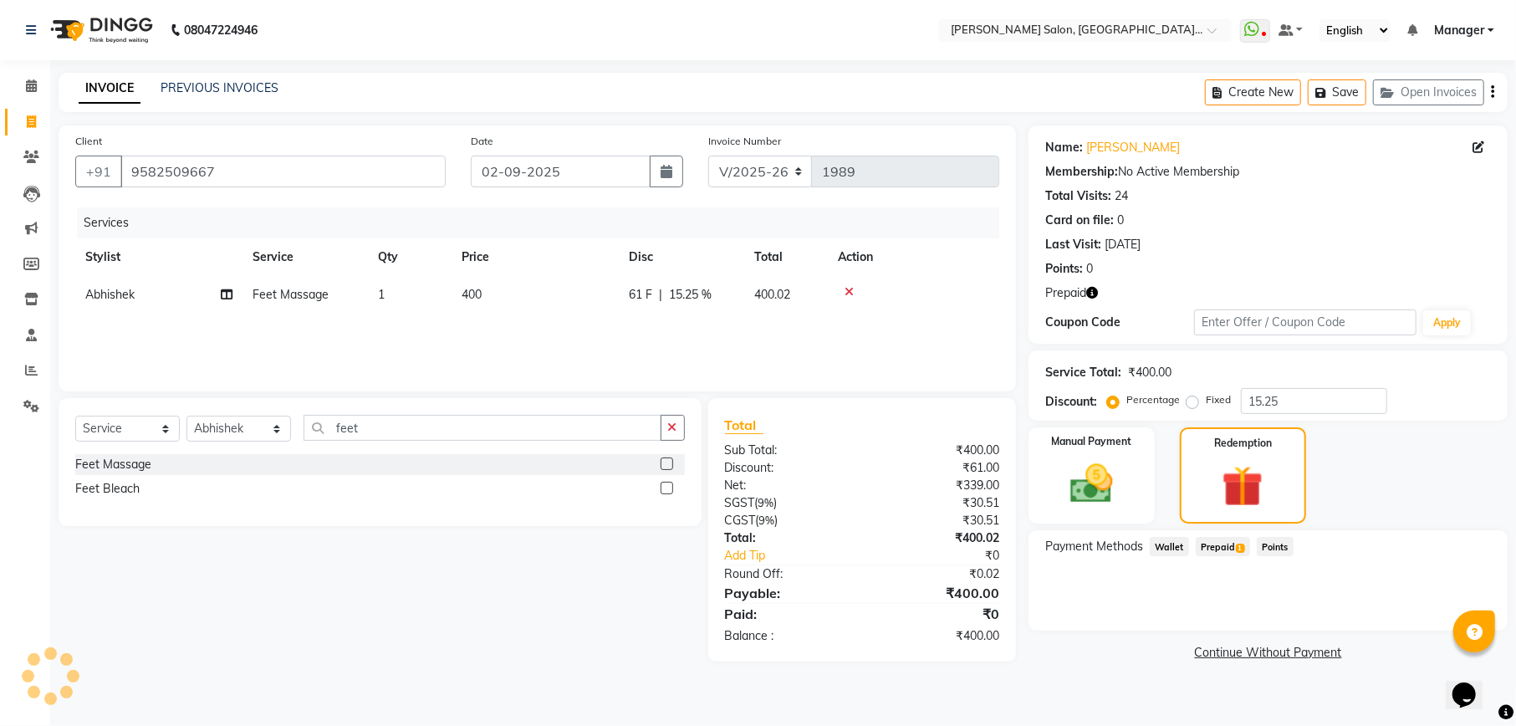
click at [1222, 546] on span "Prepaid 1" at bounding box center [1223, 546] width 54 height 19
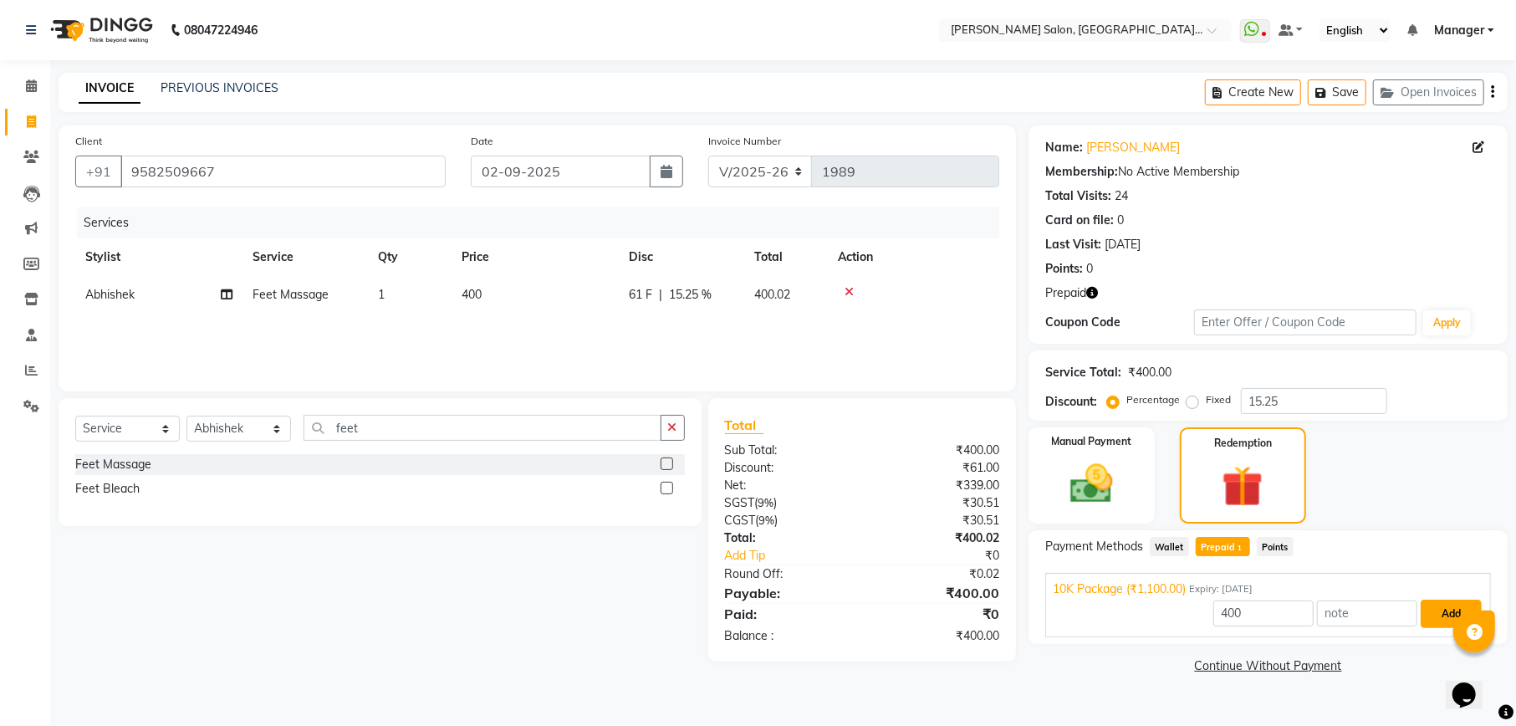
click at [1447, 613] on button "Add" at bounding box center [1451, 614] width 61 height 28
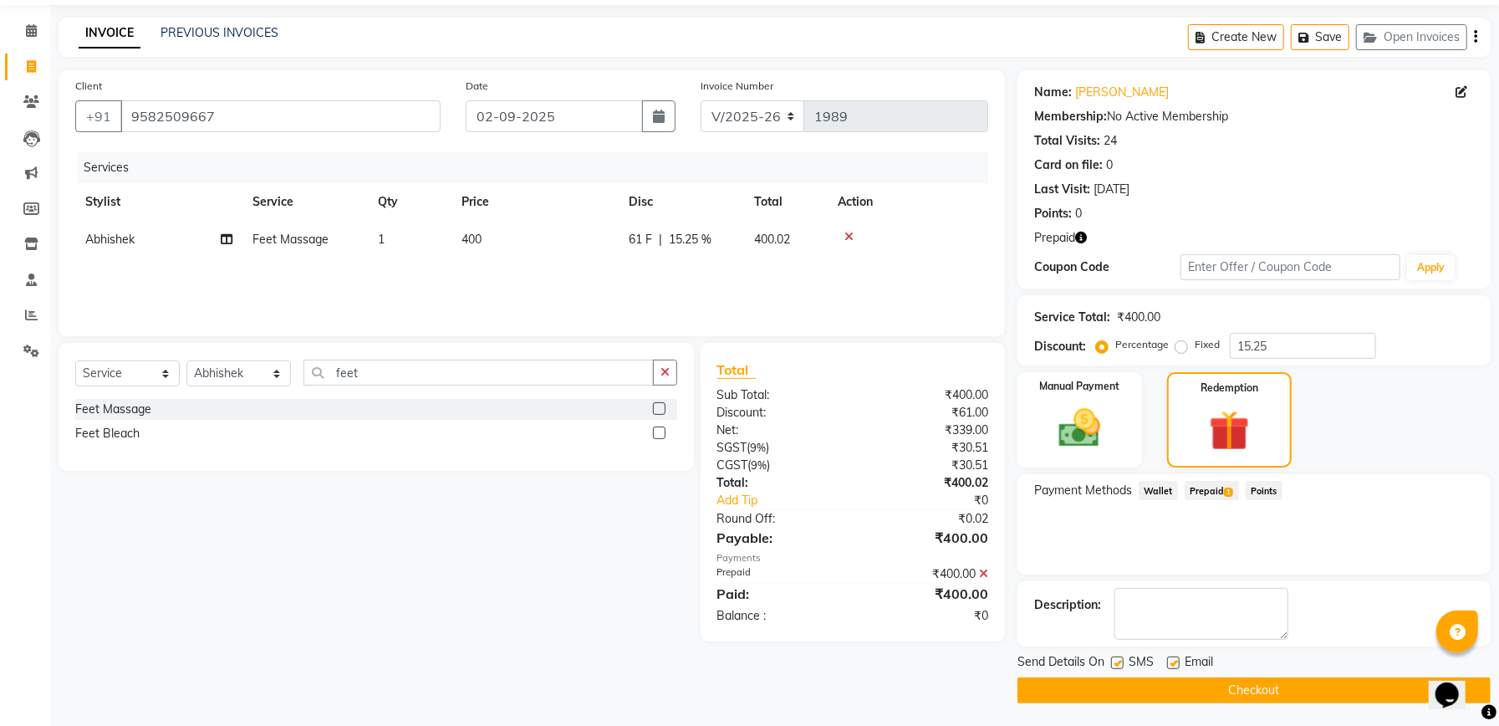
scroll to position [59, 0]
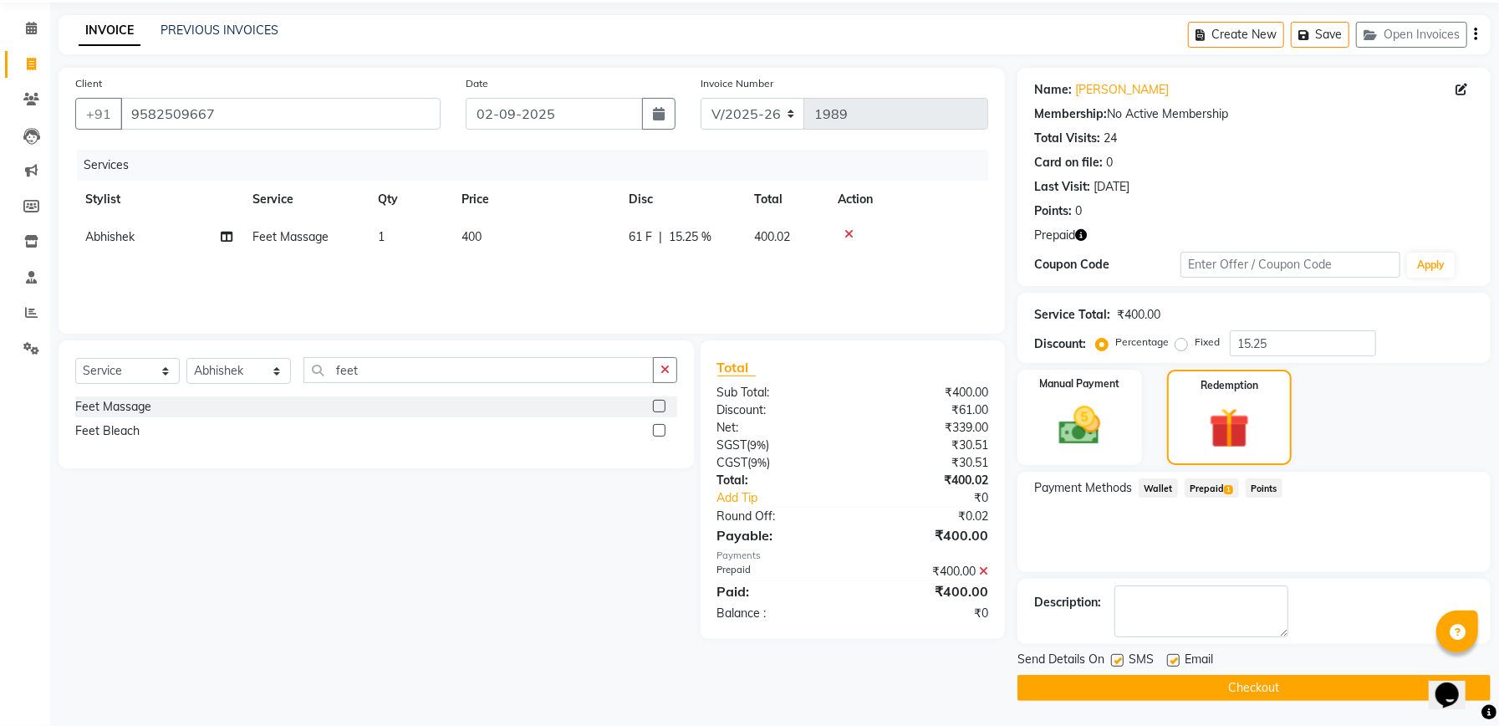
click at [1305, 676] on button "Checkout" at bounding box center [1254, 688] width 473 height 26
